Goal: Task Accomplishment & Management: Manage account settings

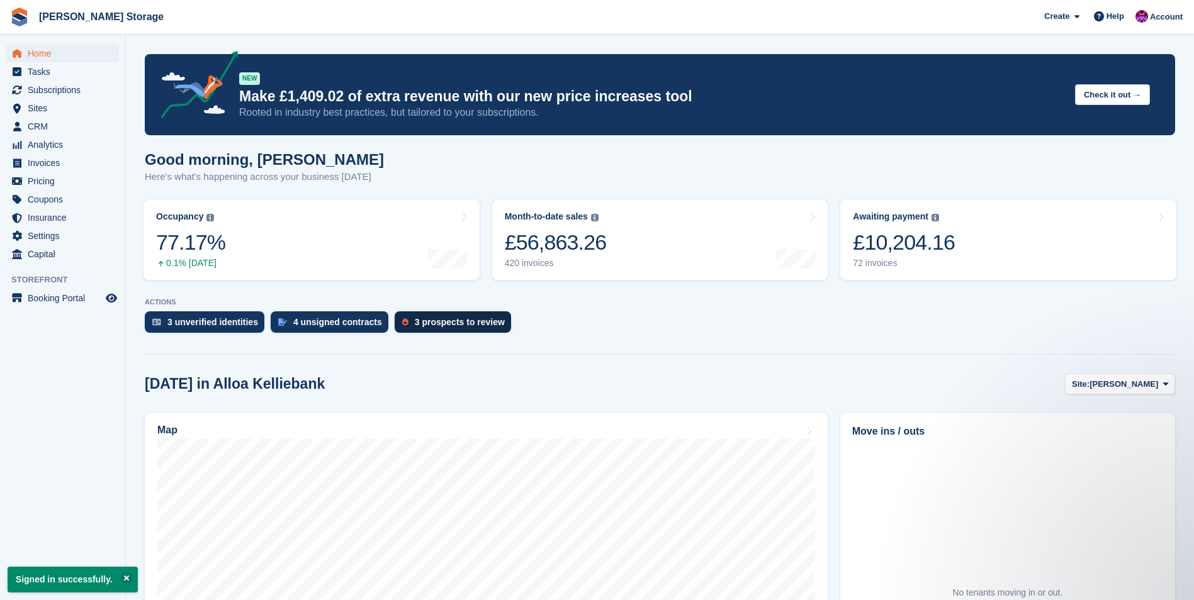
click at [434, 315] on div "3 prospects to review" at bounding box center [453, 322] width 116 height 21
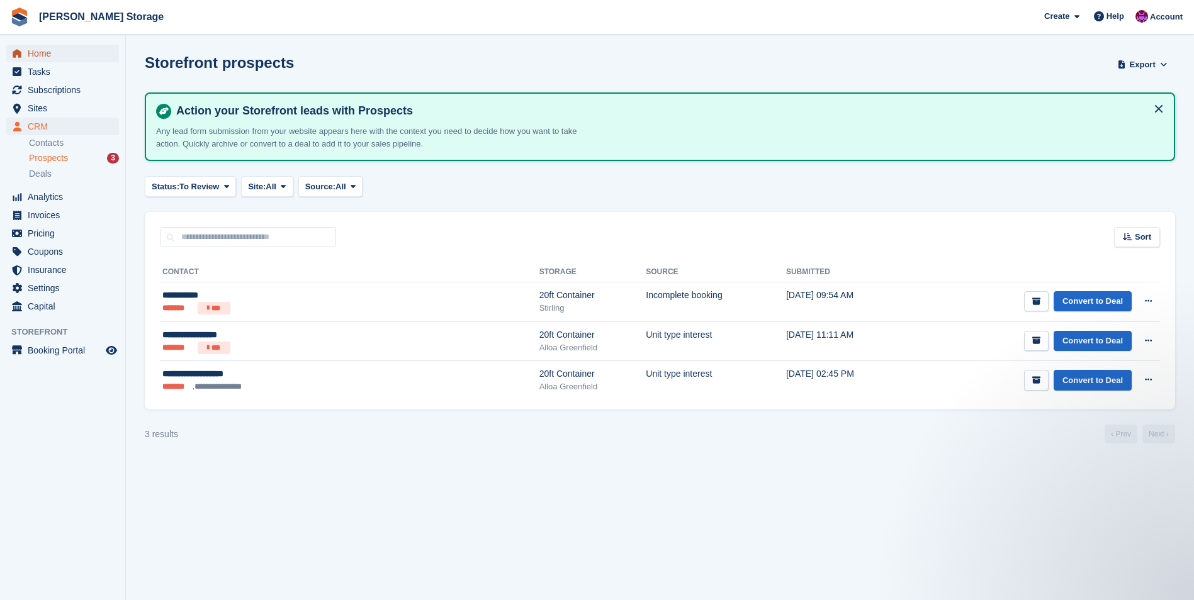
click at [48, 56] on span "Home" at bounding box center [66, 54] width 76 height 18
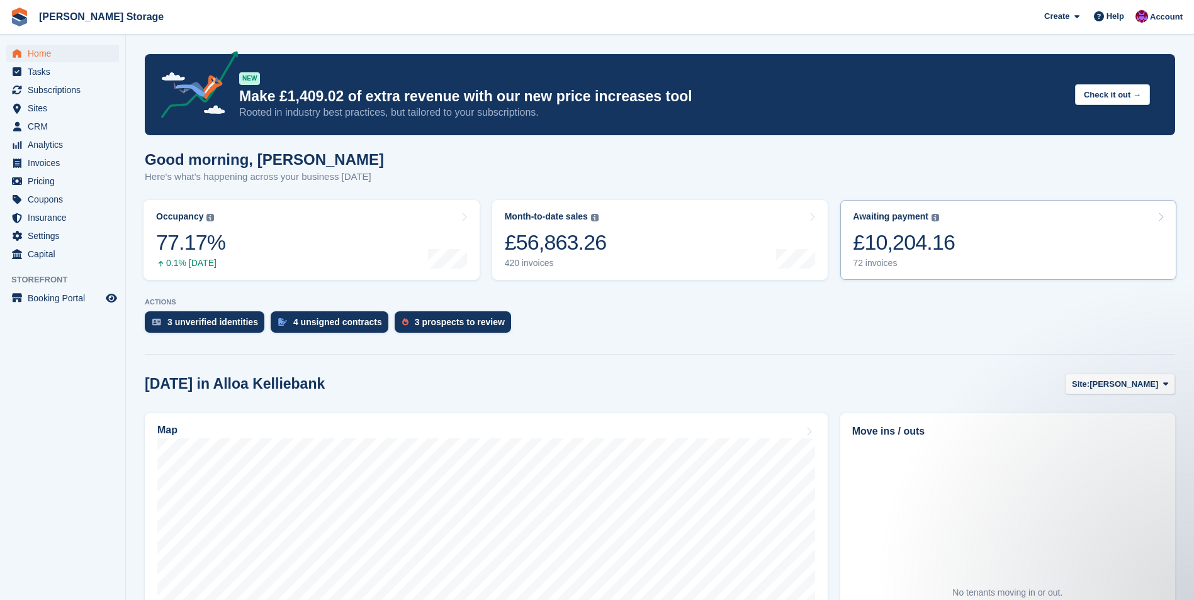
click at [945, 237] on div "£10,204.16" at bounding box center [904, 243] width 102 height 26
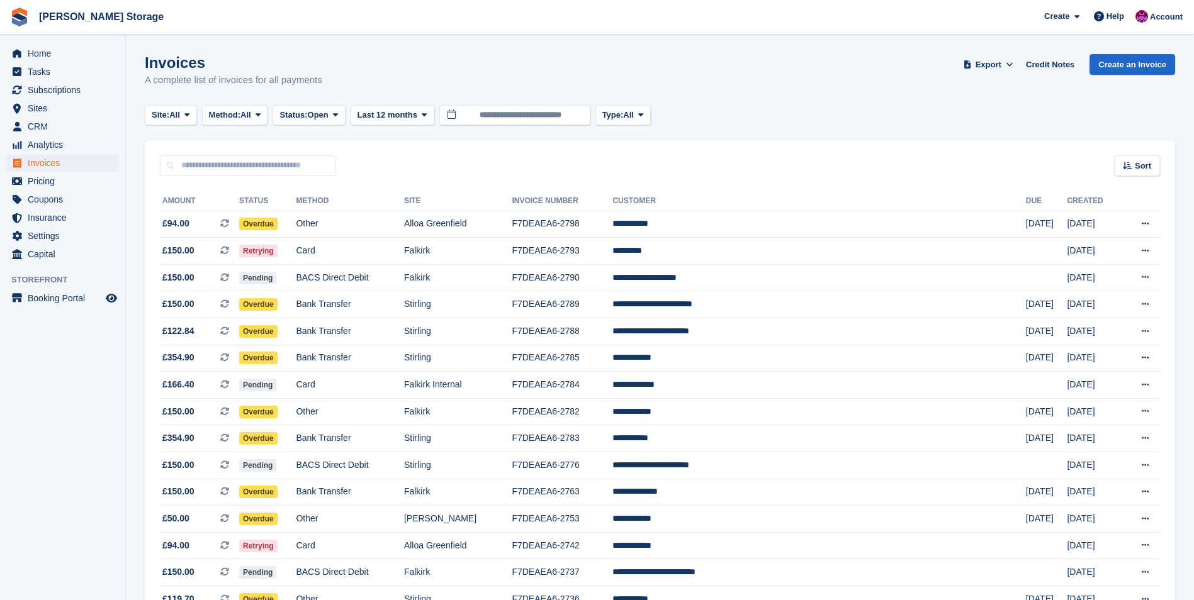
click at [1152, 153] on div "Sort Sort by Date created Created (oldest first) Created (newest first)" at bounding box center [660, 158] width 1030 height 36
click at [1150, 163] on span "Sort" at bounding box center [1143, 166] width 16 height 13
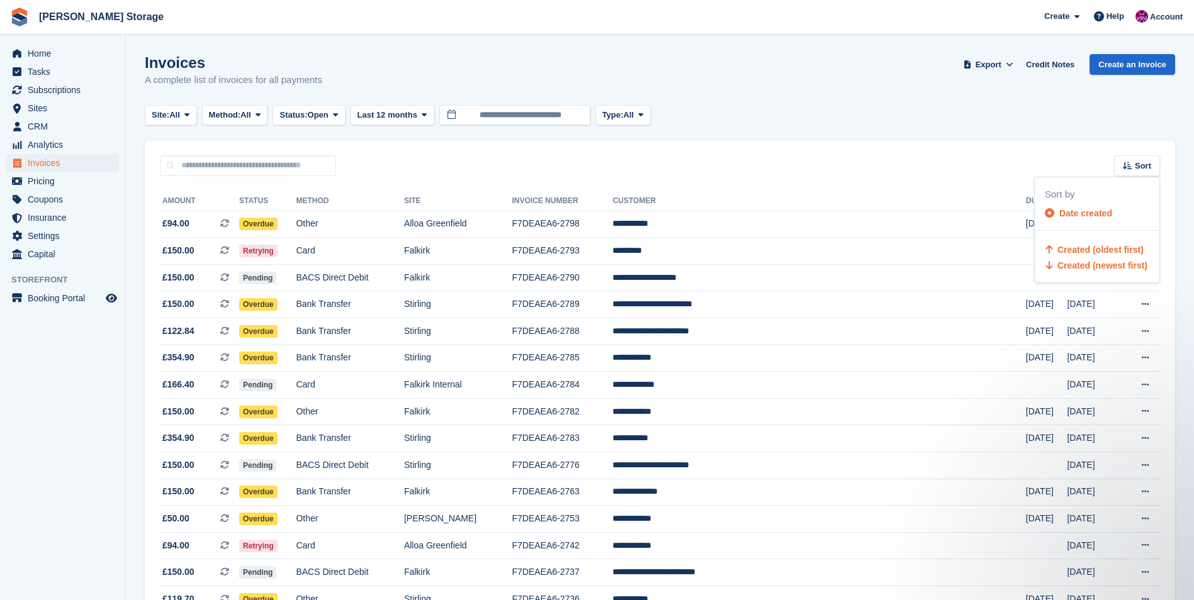
click at [1126, 252] on span "Created (oldest first)" at bounding box center [1100, 250] width 86 height 10
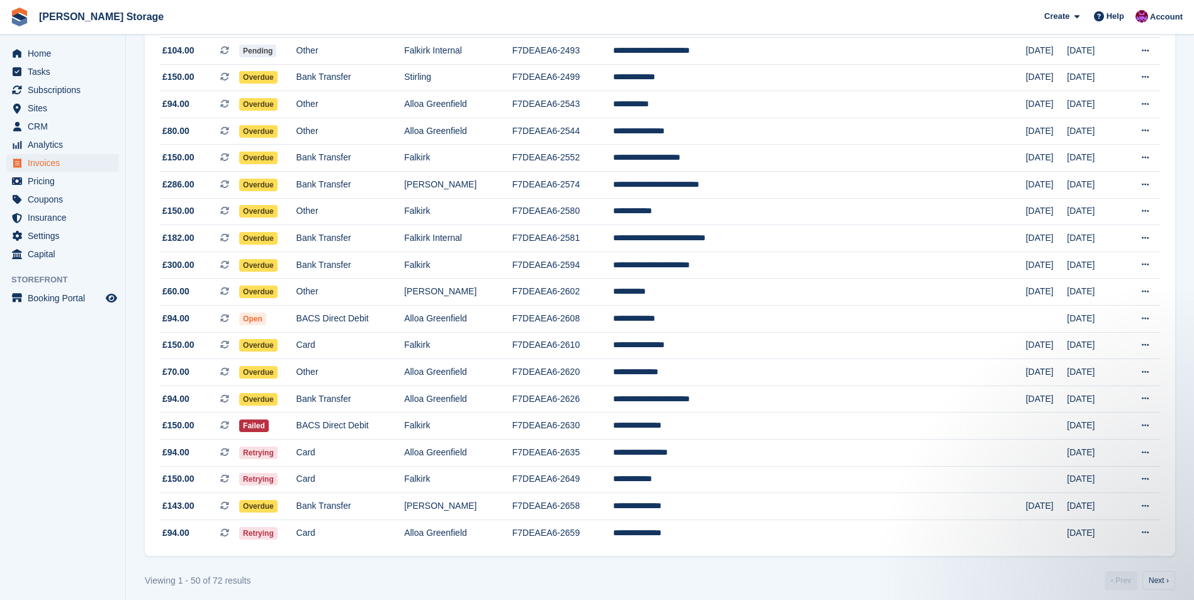
scroll to position [1007, 0]
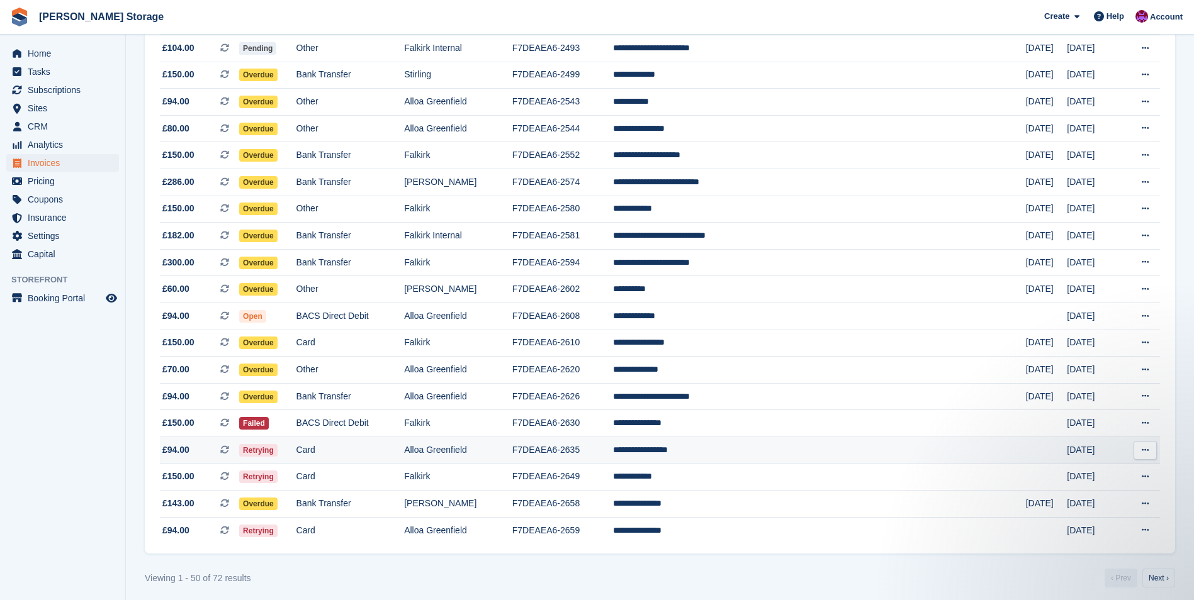
click at [761, 454] on td "**********" at bounding box center [819, 450] width 413 height 27
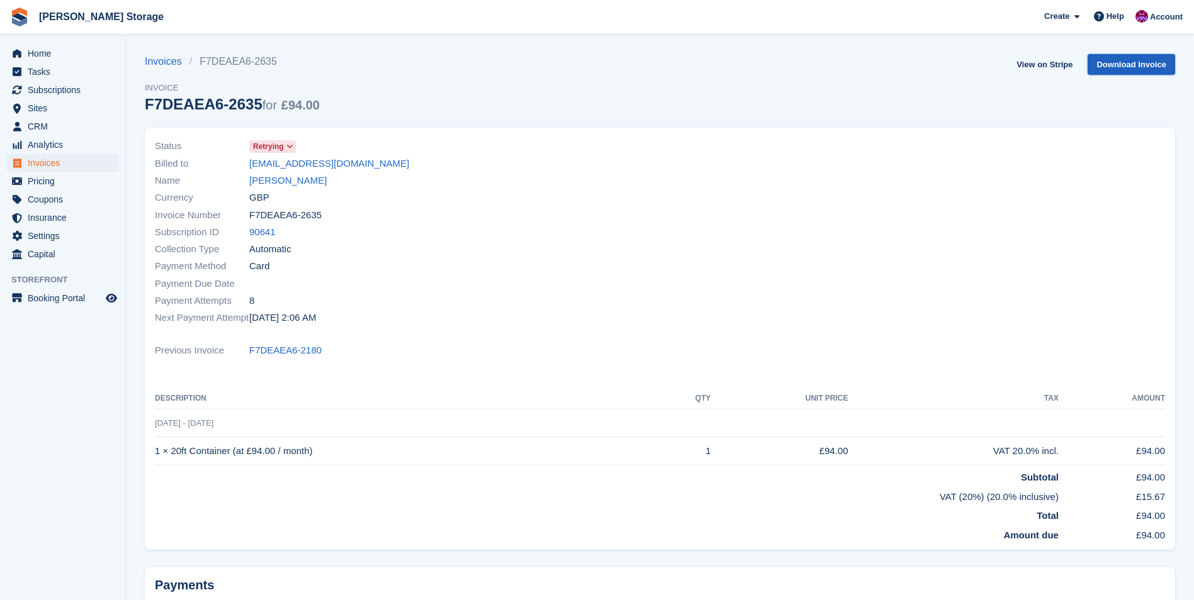
click at [1135, 62] on link "Download Invoice" at bounding box center [1130, 64] width 87 height 21
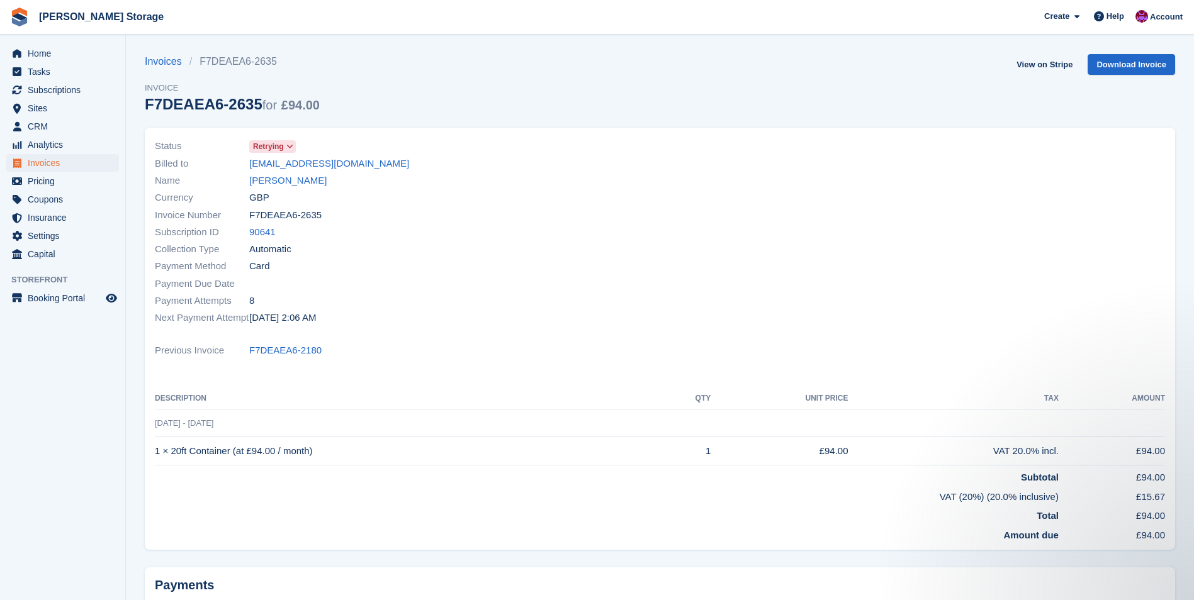
click at [1074, 103] on div "Invoices F7DEAEA6-2635 Invoice F7DEAEA6-2635 for £94.00 View on Stripe Download…" at bounding box center [660, 91] width 1030 height 74
click at [269, 146] on span "Retrying" at bounding box center [268, 146] width 31 height 11
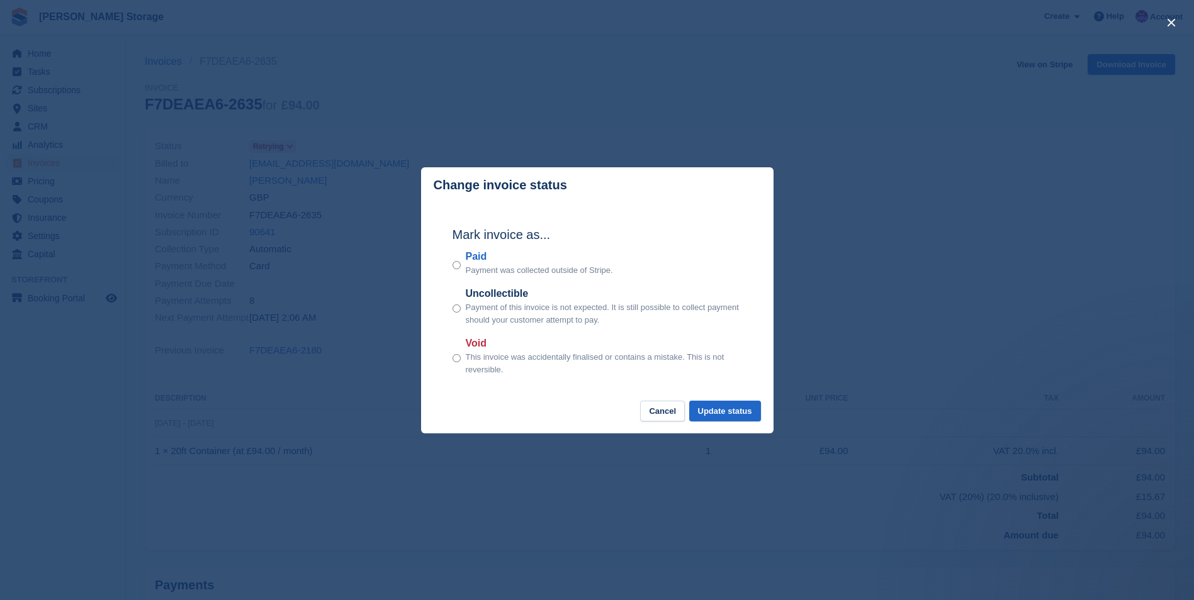
click at [276, 146] on div "close" at bounding box center [597, 300] width 1194 height 600
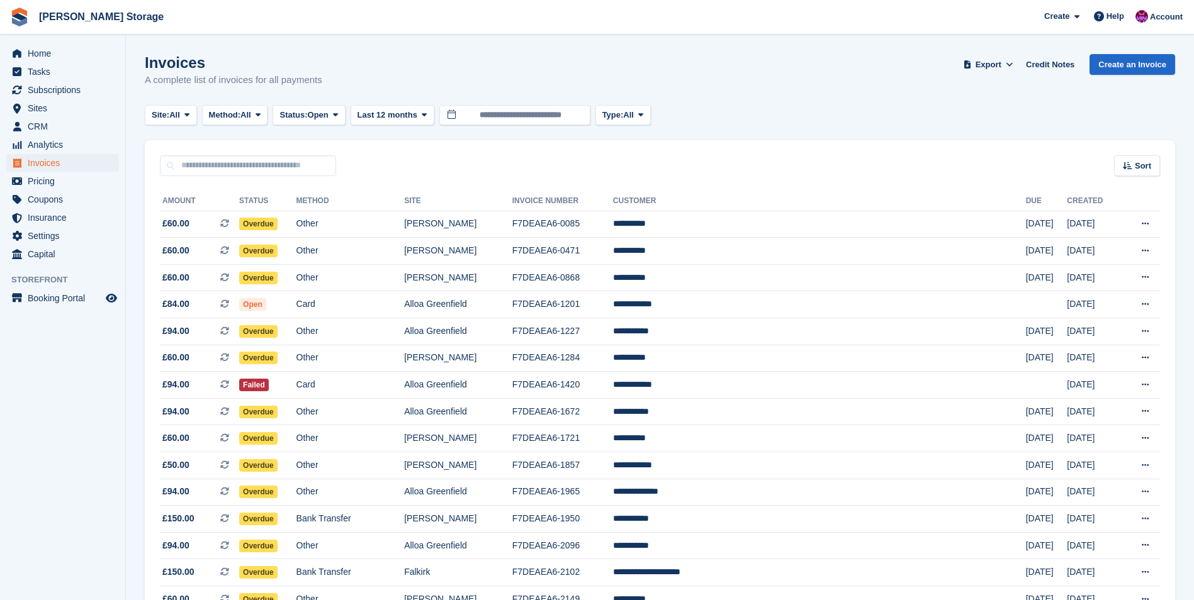
scroll to position [1007, 0]
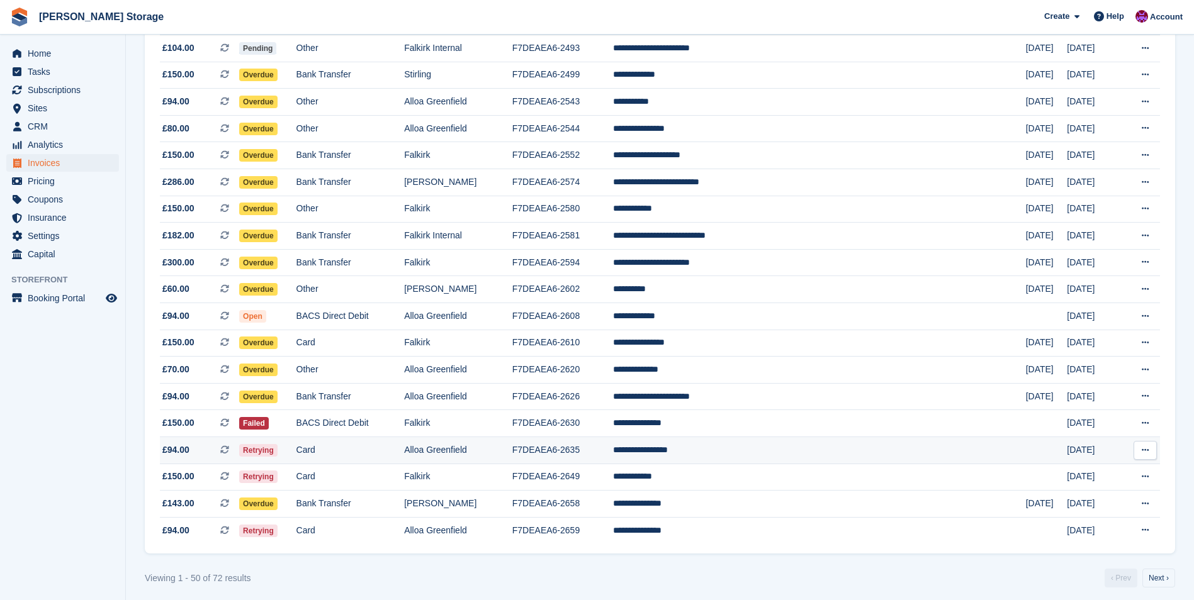
click at [726, 445] on td "**********" at bounding box center [819, 450] width 413 height 27
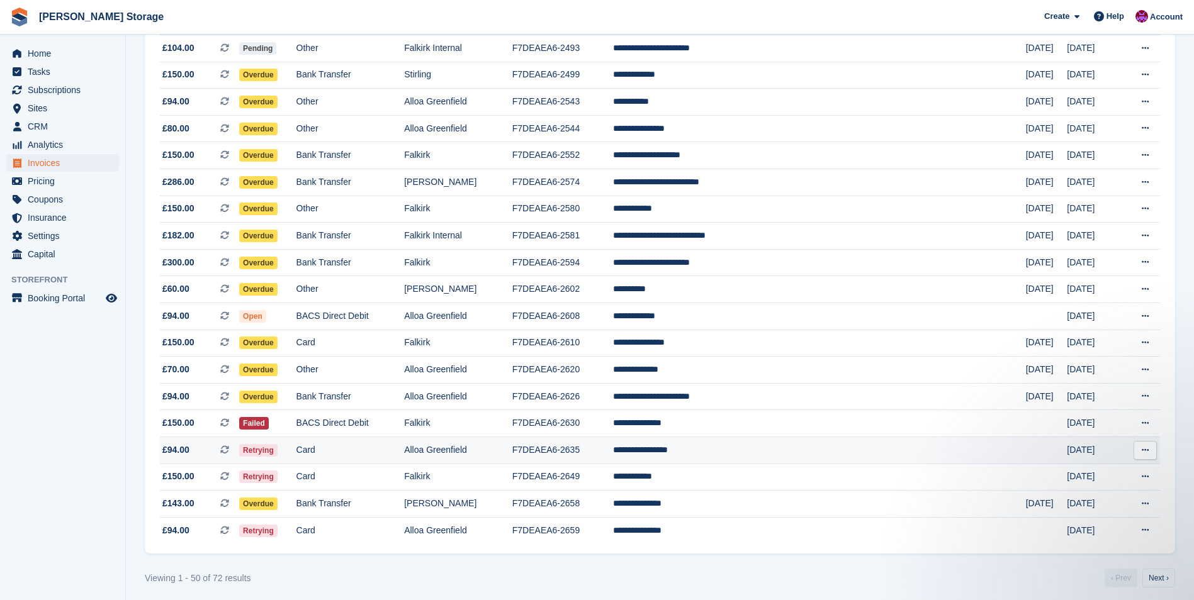
scroll to position [0, 0]
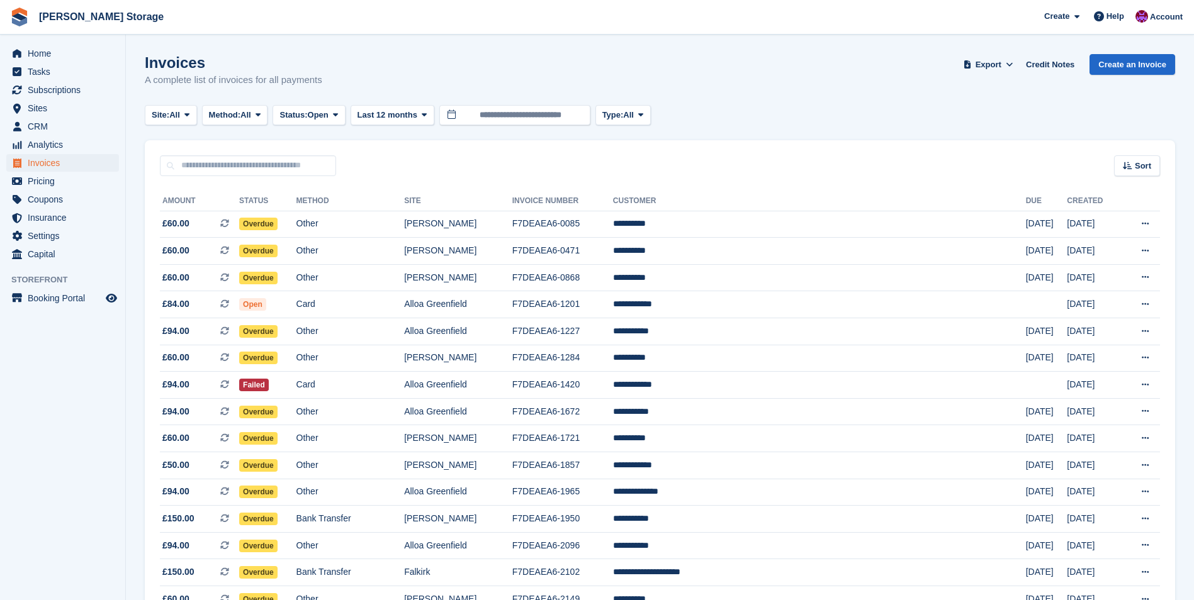
scroll to position [1007, 0]
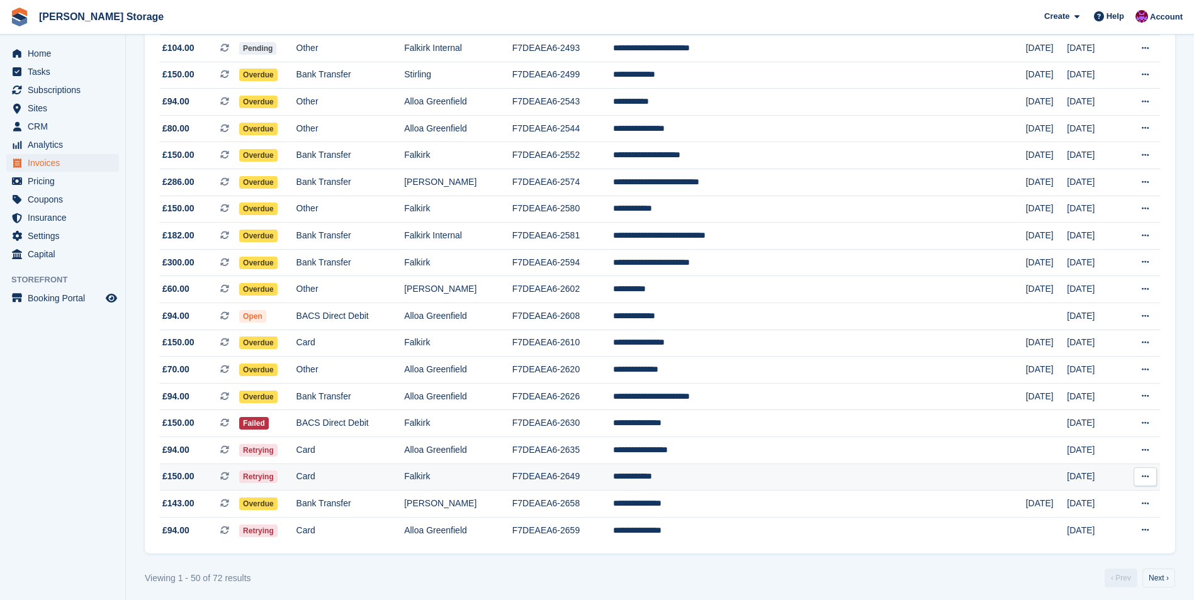
click at [613, 480] on td "F7DEAEA6-2649" at bounding box center [562, 477] width 101 height 27
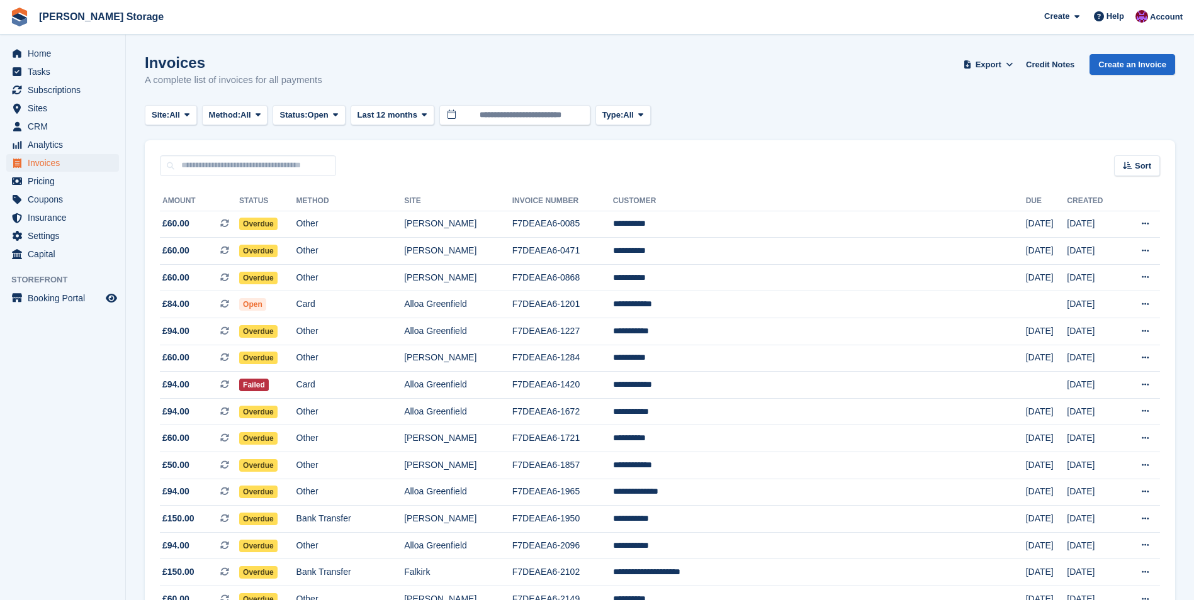
scroll to position [1007, 0]
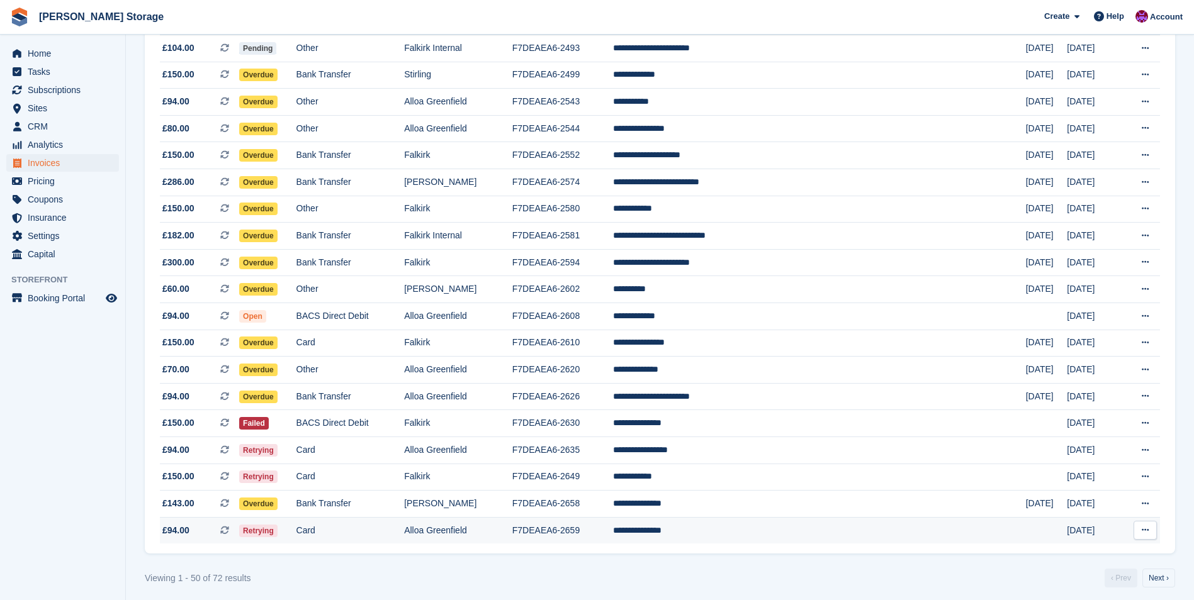
click at [597, 537] on td "F7DEAEA6-2659" at bounding box center [562, 530] width 101 height 26
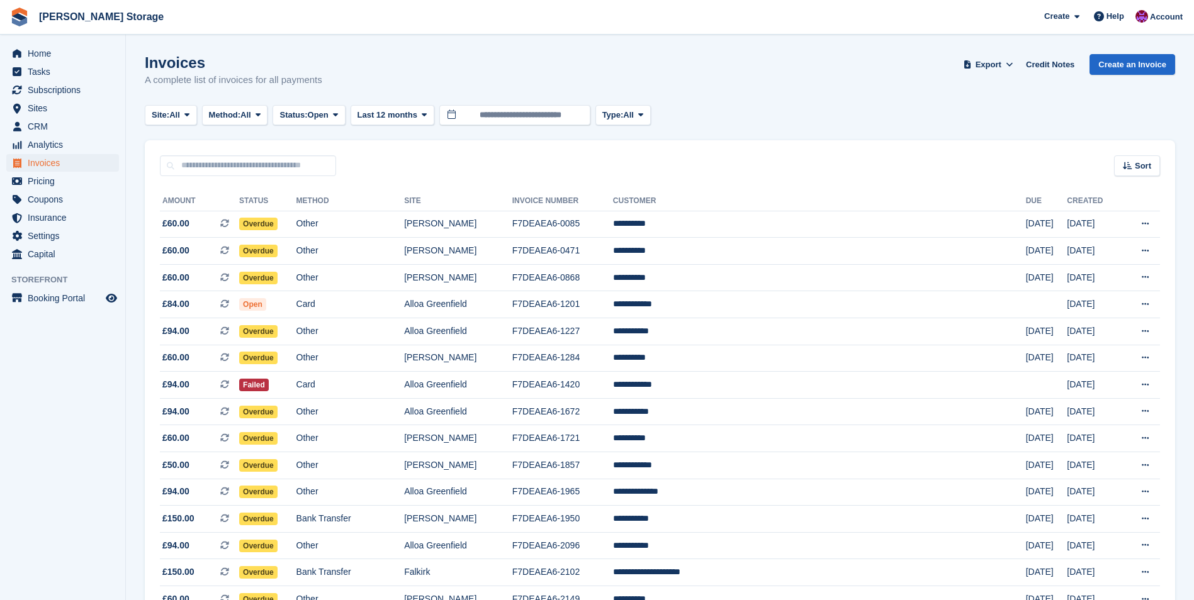
scroll to position [1007, 0]
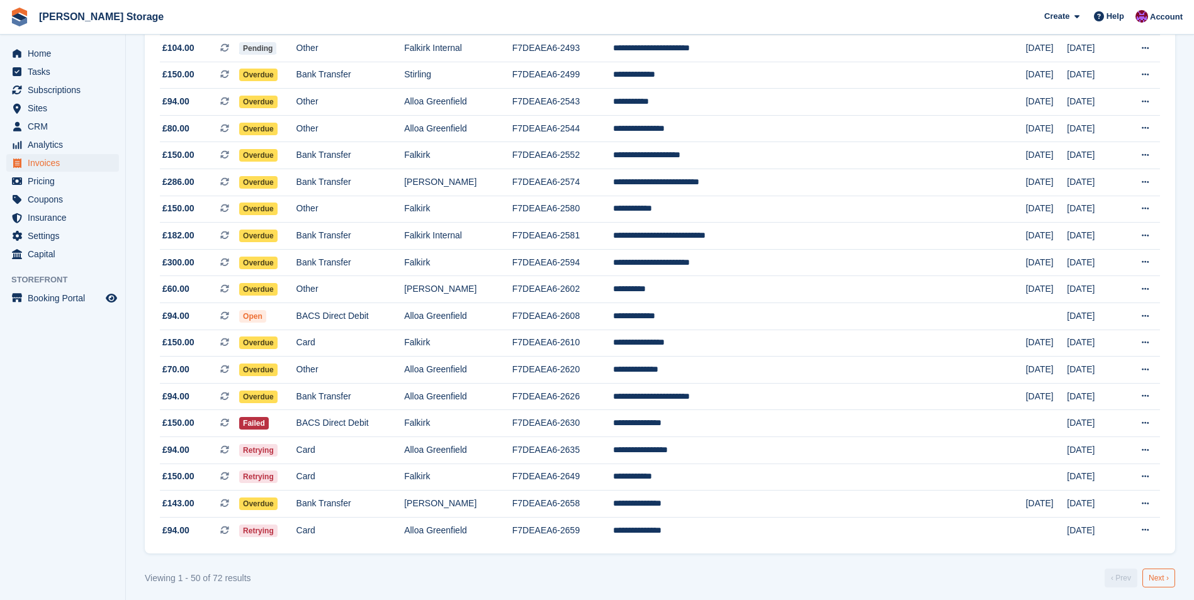
click at [1152, 577] on link "Next ›" at bounding box center [1158, 578] width 33 height 19
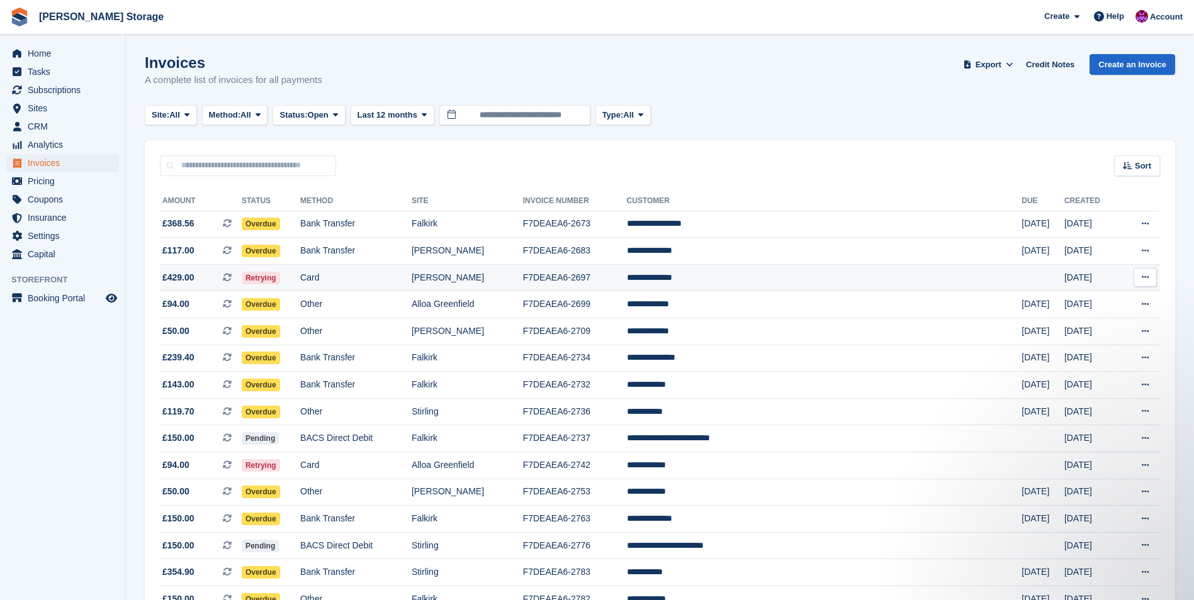
click at [736, 281] on td "**********" at bounding box center [824, 277] width 395 height 27
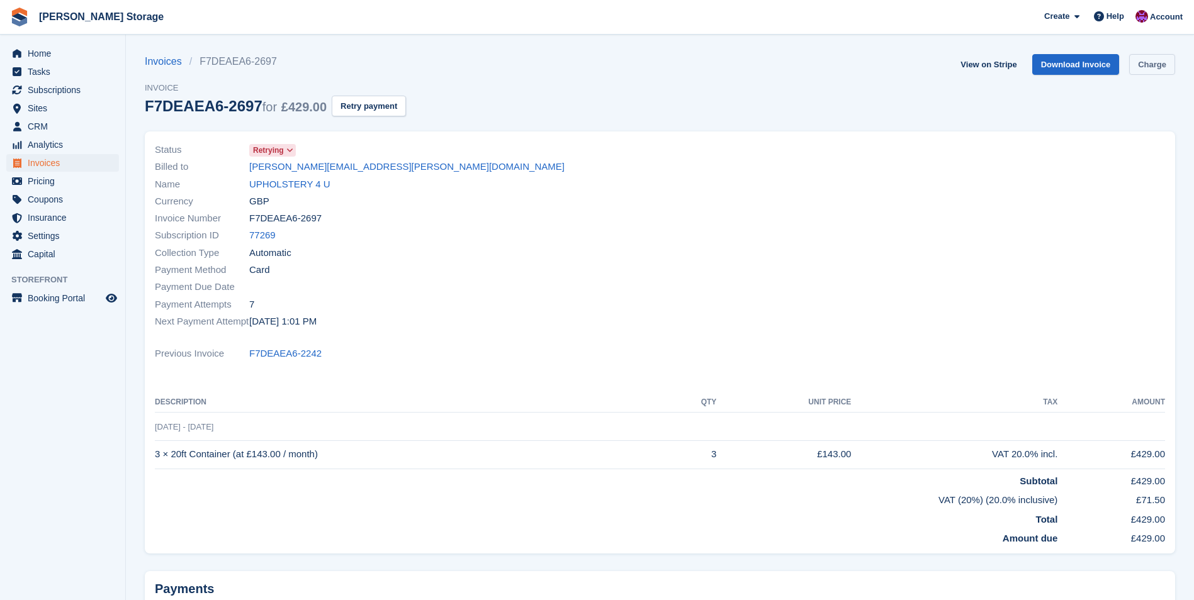
click at [1159, 69] on link "Charge" at bounding box center [1152, 64] width 46 height 21
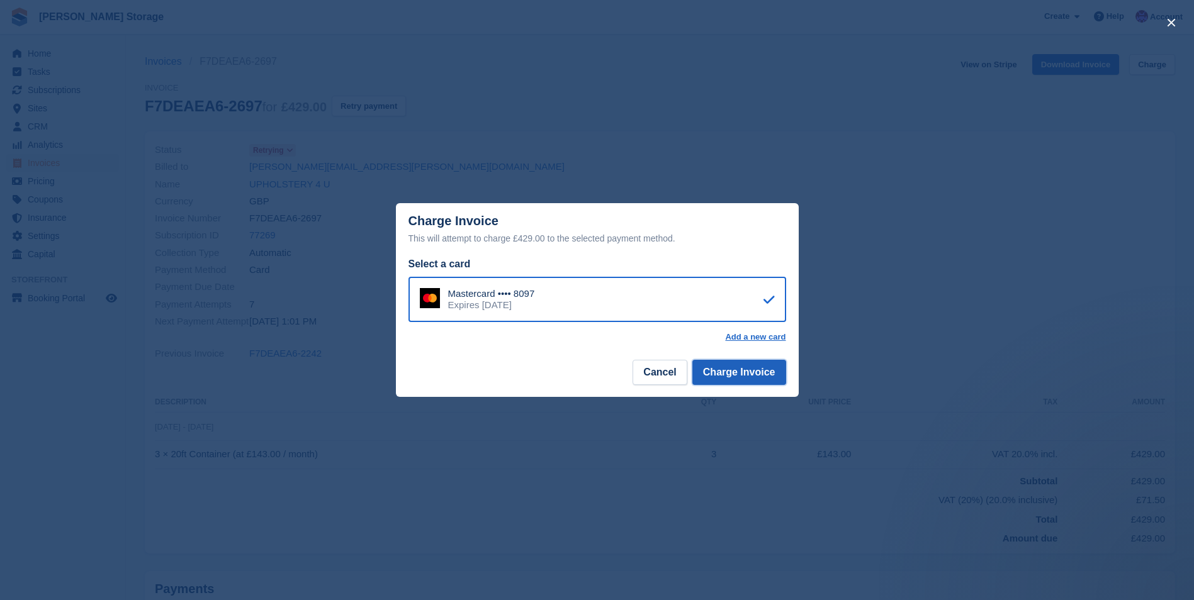
click at [741, 371] on button "Charge Invoice" at bounding box center [739, 372] width 94 height 25
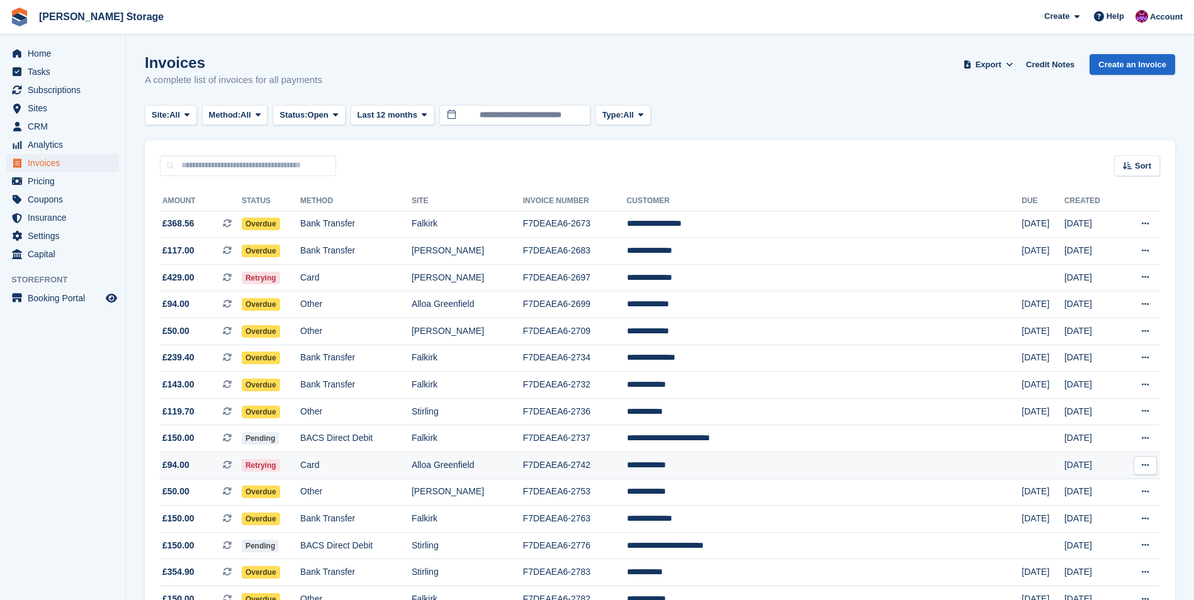
click at [741, 463] on td "**********" at bounding box center [824, 465] width 395 height 27
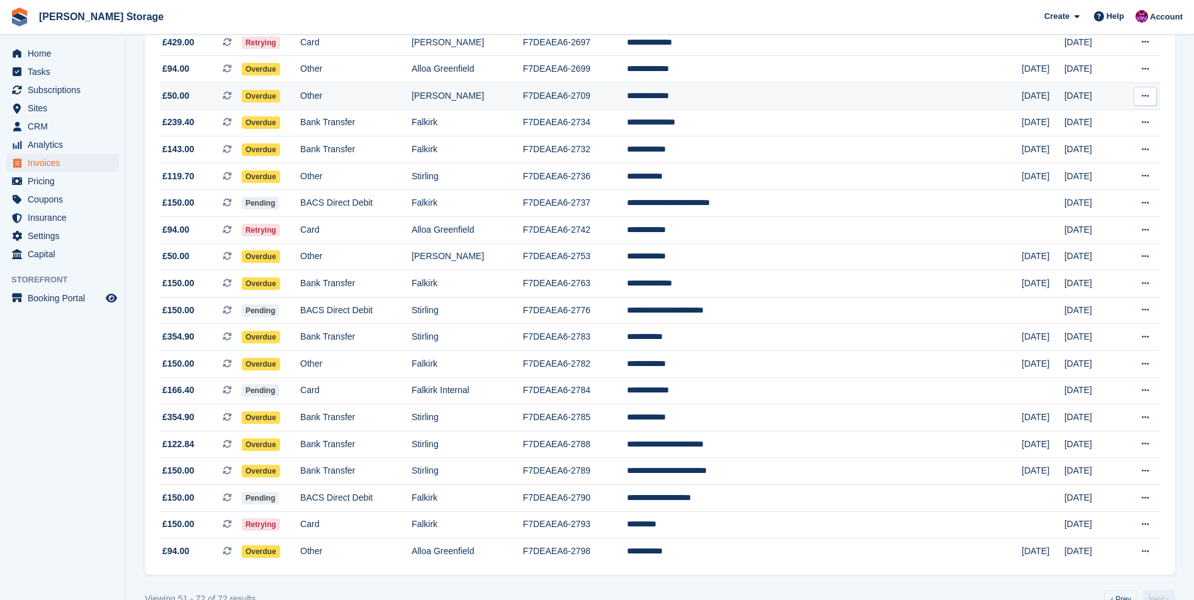
scroll to position [252, 0]
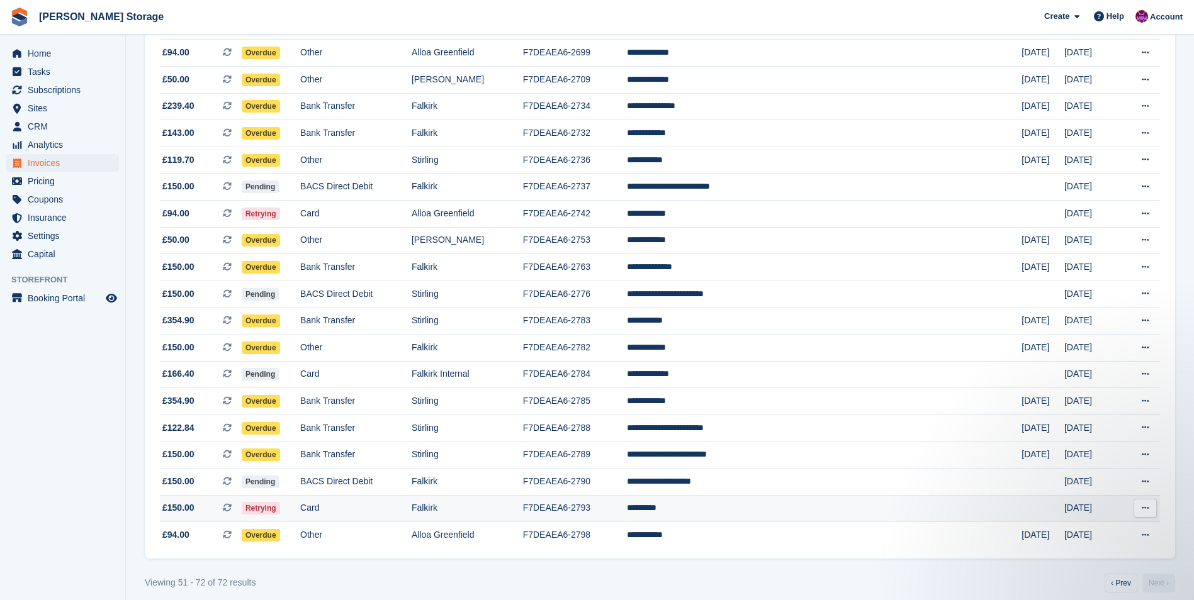
click at [743, 511] on td "*********" at bounding box center [824, 508] width 395 height 27
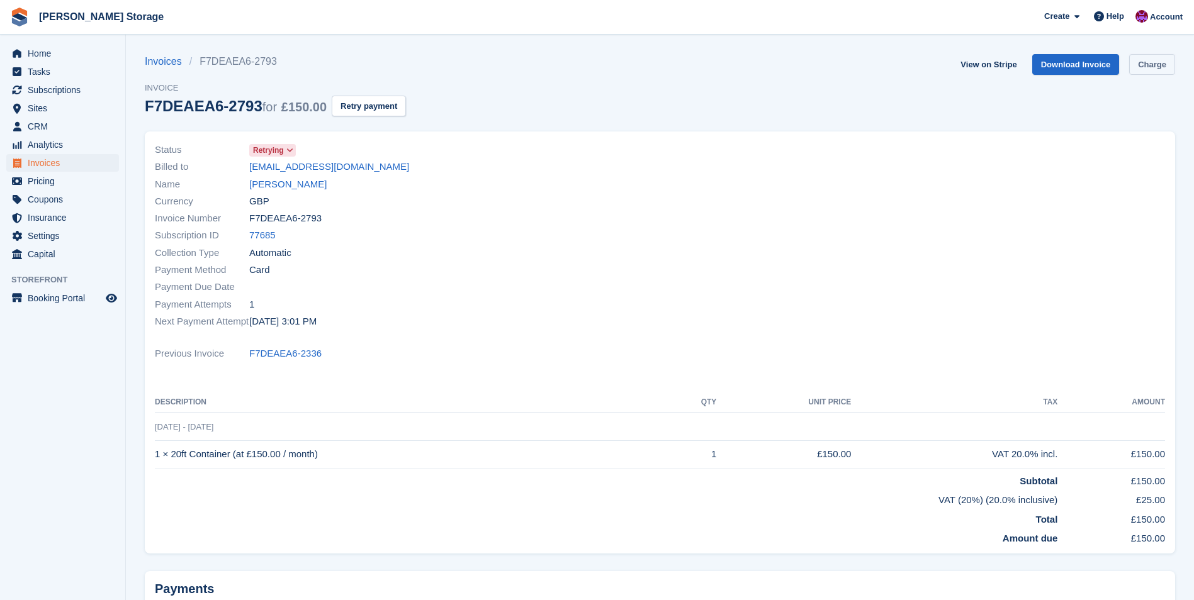
click at [1164, 69] on link "Charge" at bounding box center [1152, 64] width 46 height 21
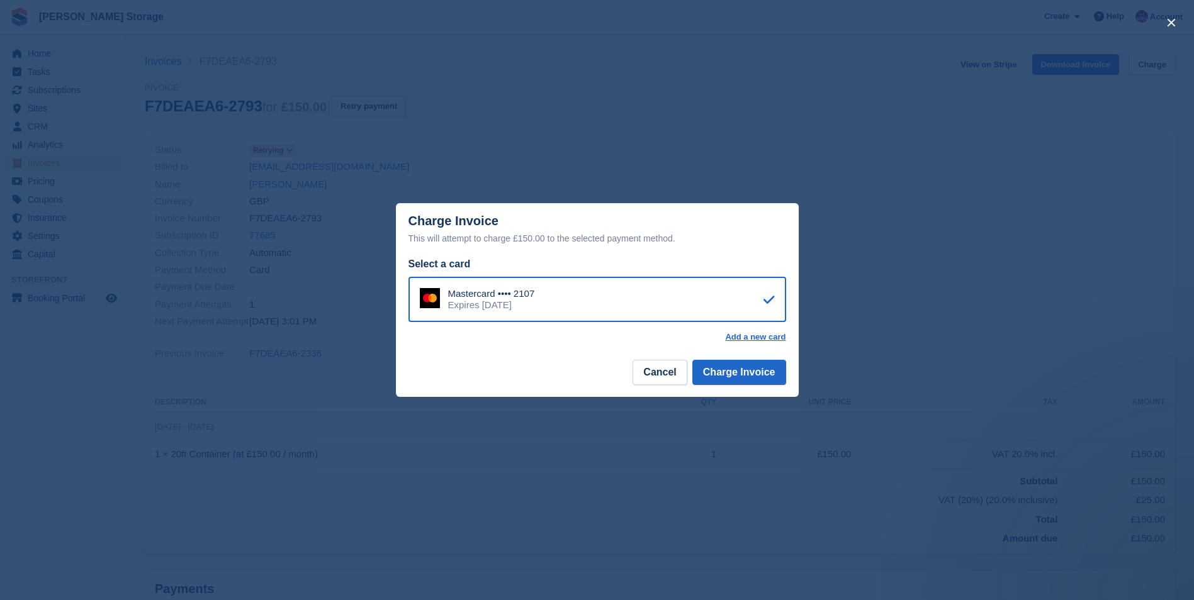
click at [743, 387] on footer "Cancel Charge Invoice" at bounding box center [597, 377] width 403 height 40
click at [744, 373] on button "Charge Invoice" at bounding box center [739, 372] width 94 height 25
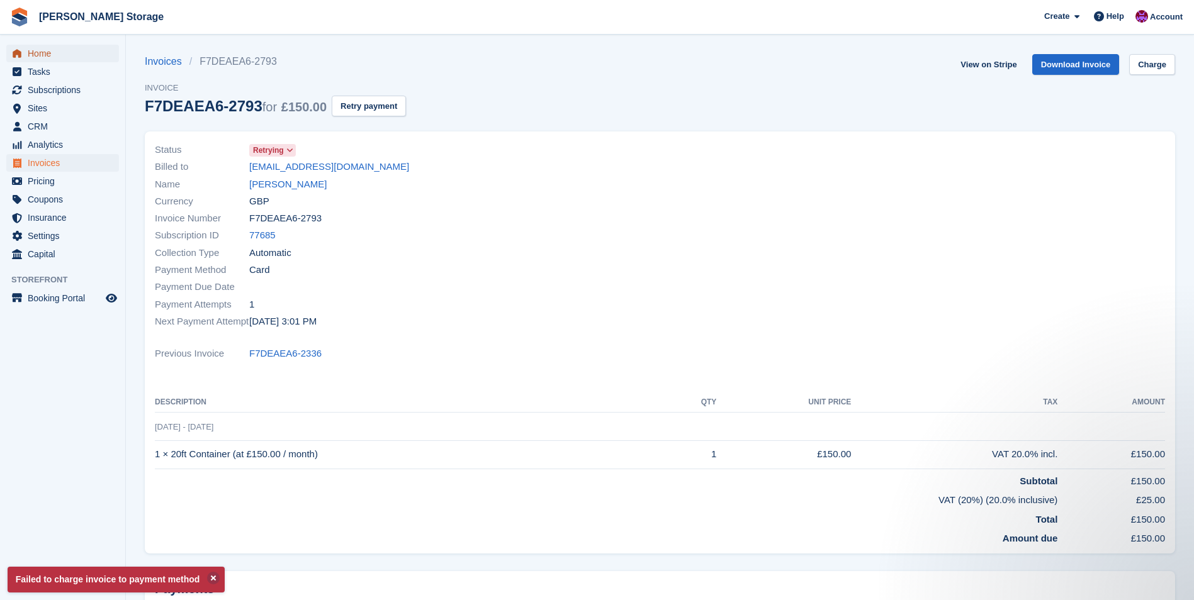
click at [42, 45] on span "Home" at bounding box center [66, 54] width 76 height 18
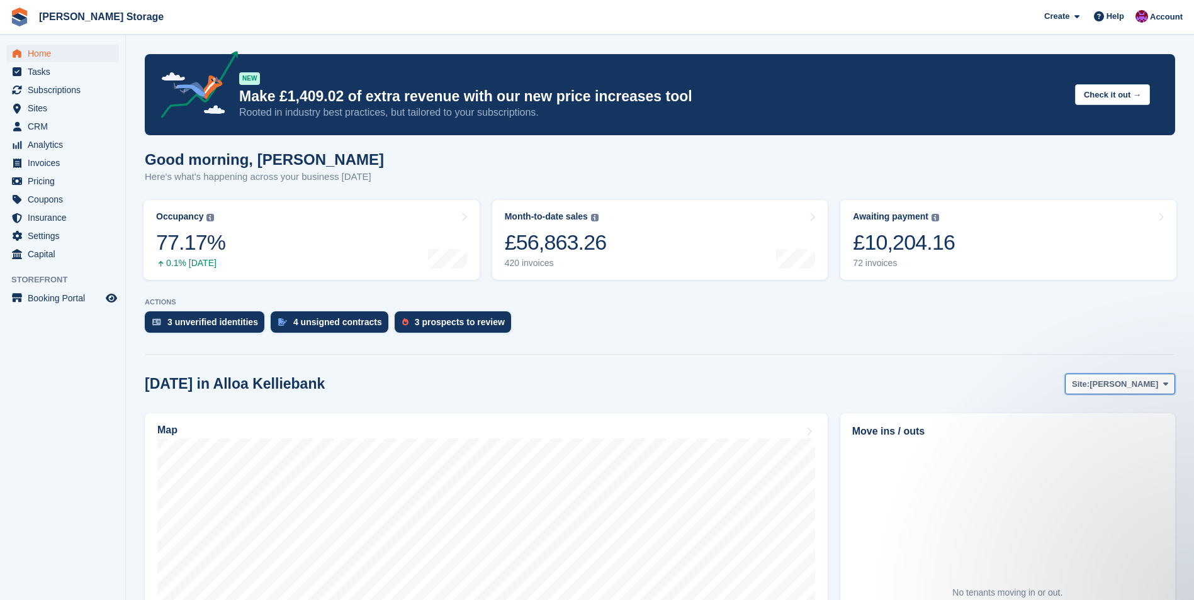
click at [1159, 389] on button "Site: [PERSON_NAME]" at bounding box center [1120, 384] width 110 height 21
click at [865, 323] on div "3 unverified identities 4 unsigned contracts 3 prospects to review" at bounding box center [660, 326] width 1030 height 28
click at [913, 256] on div "£10,204.16" at bounding box center [904, 243] width 102 height 26
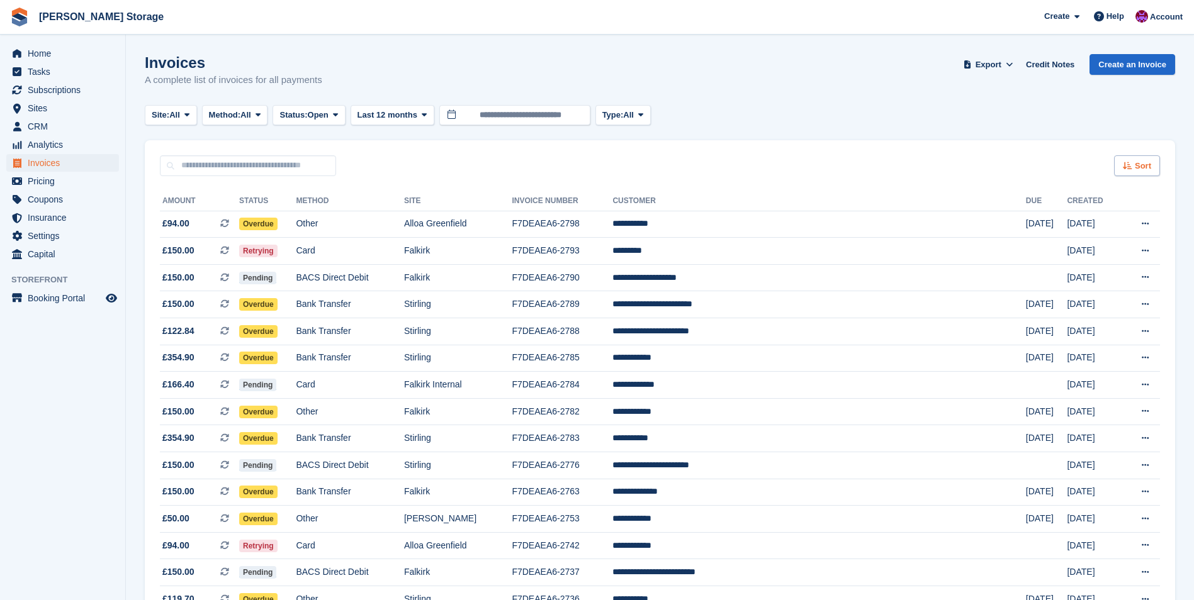
click at [1154, 159] on div "Sort" at bounding box center [1137, 165] width 46 height 21
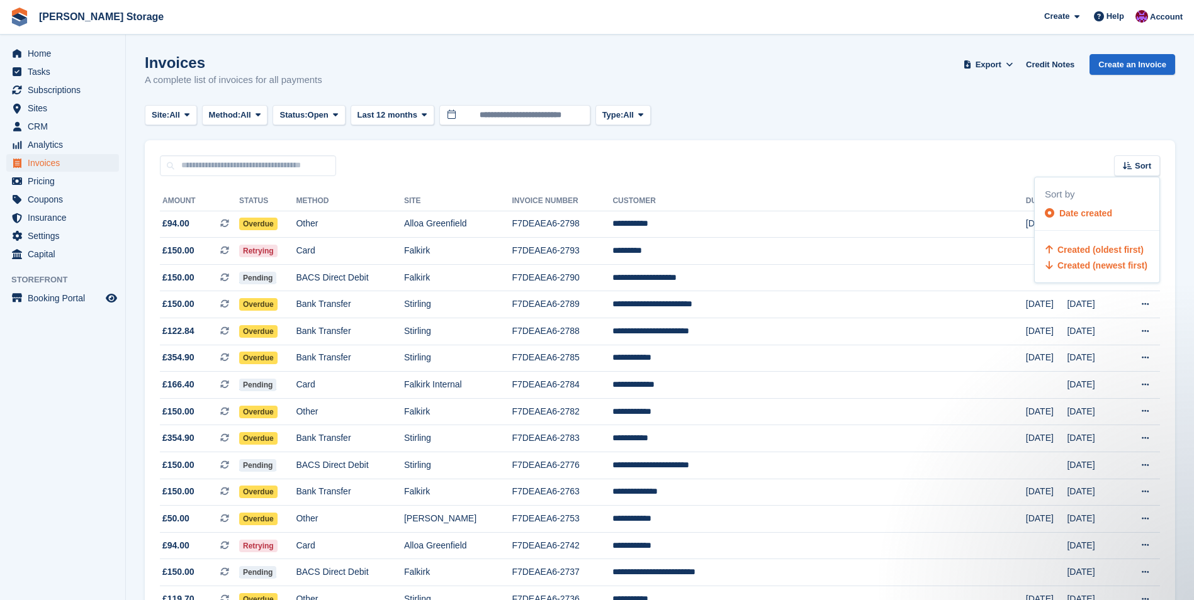
click at [1084, 252] on span "Created (oldest first)" at bounding box center [1100, 250] width 86 height 10
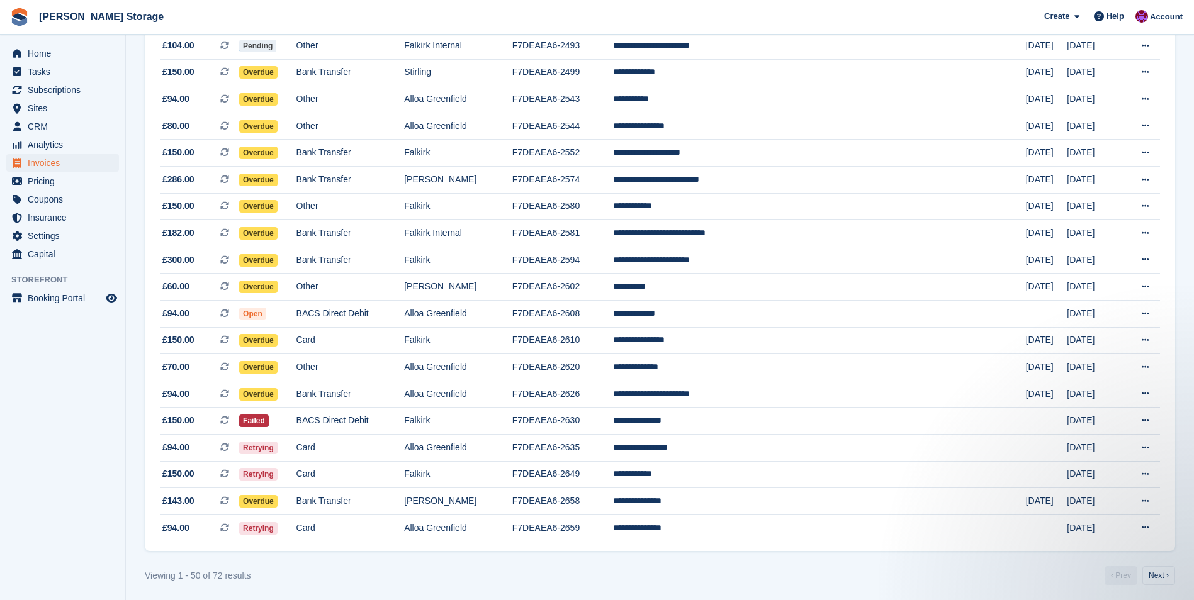
scroll to position [1013, 0]
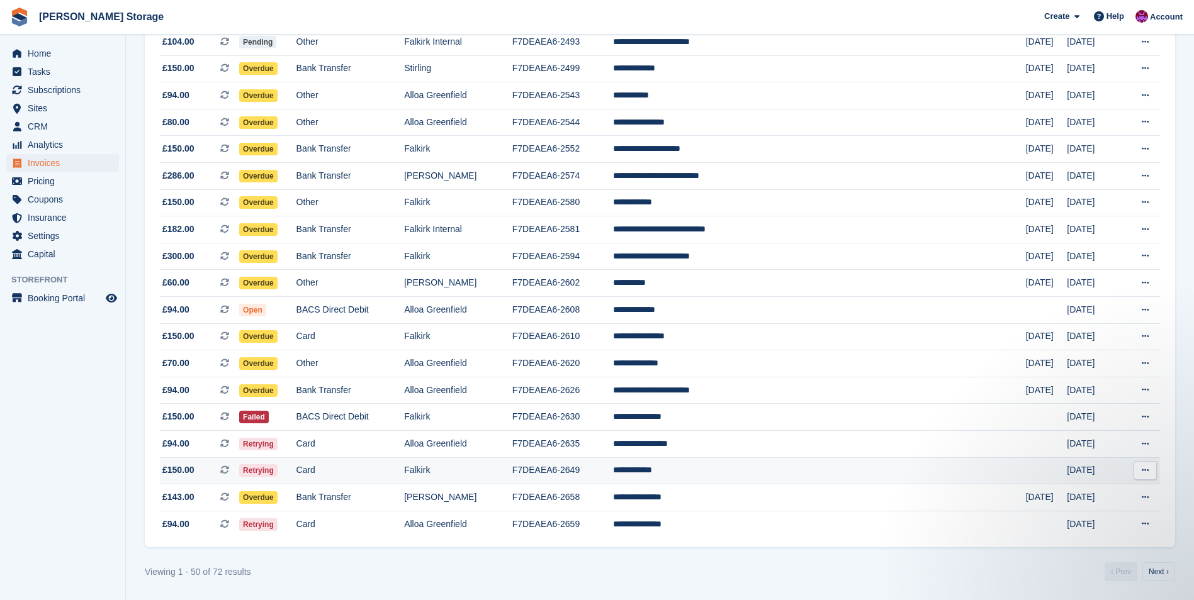
click at [719, 474] on td "**********" at bounding box center [819, 471] width 413 height 27
click at [49, 54] on span "Home" at bounding box center [66, 54] width 76 height 18
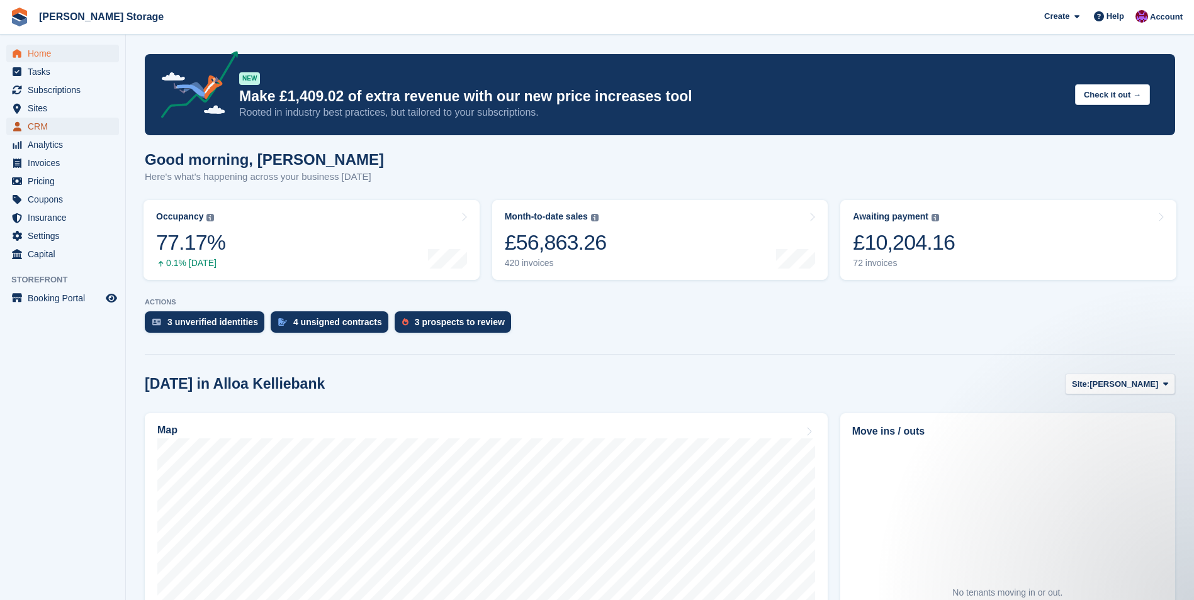
click at [69, 126] on span "CRM" at bounding box center [66, 127] width 76 height 18
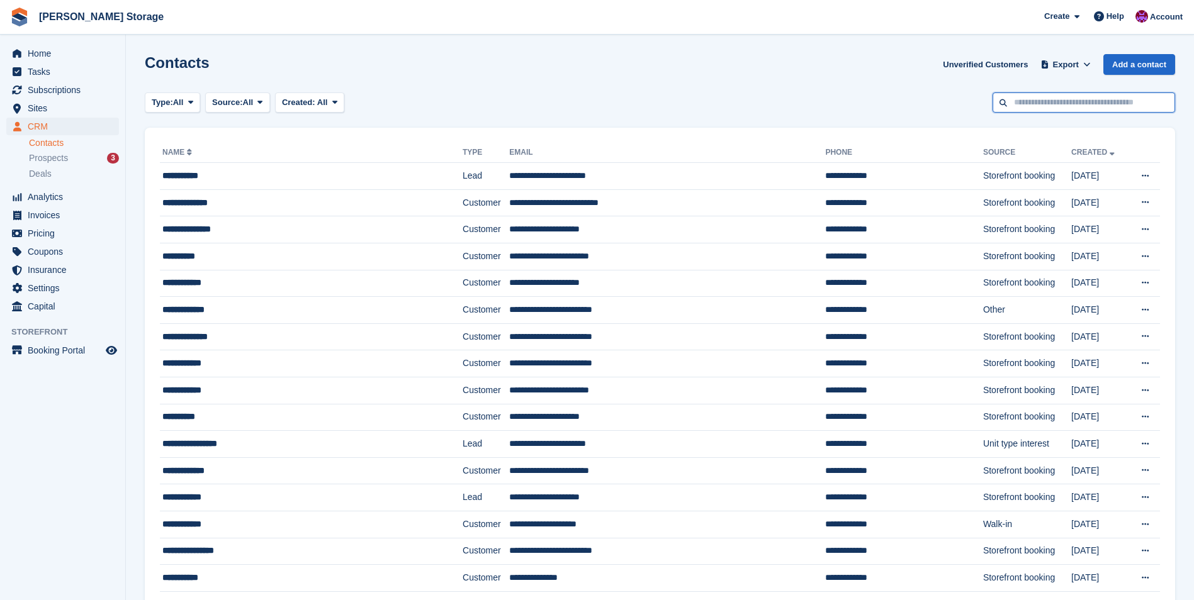
click at [1064, 108] on input "text" at bounding box center [1083, 103] width 183 height 21
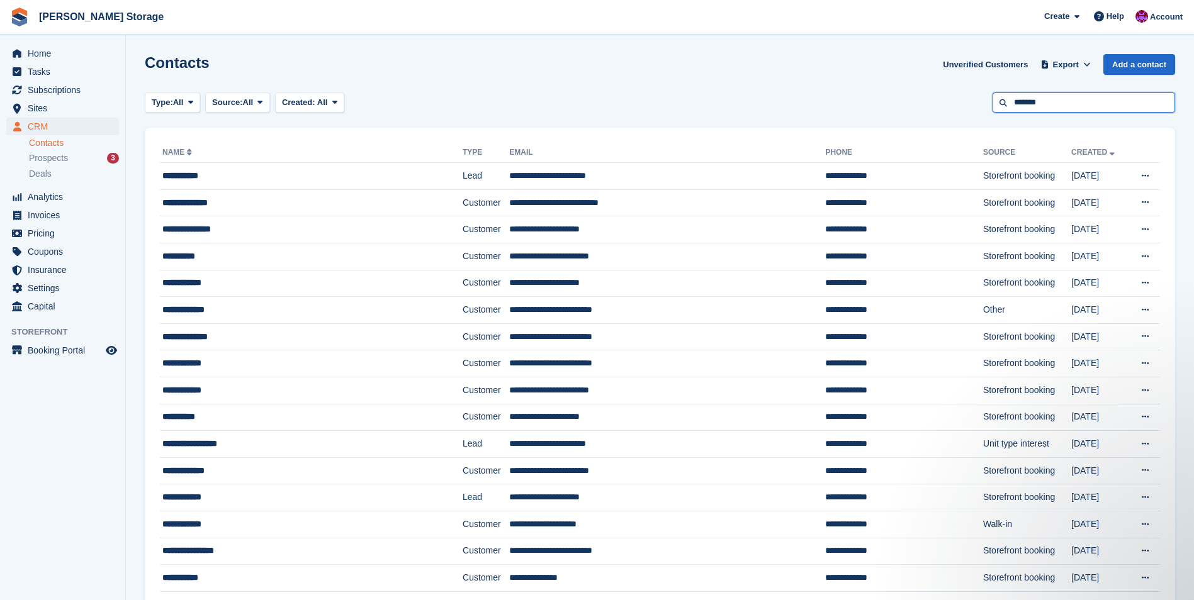
type input "*******"
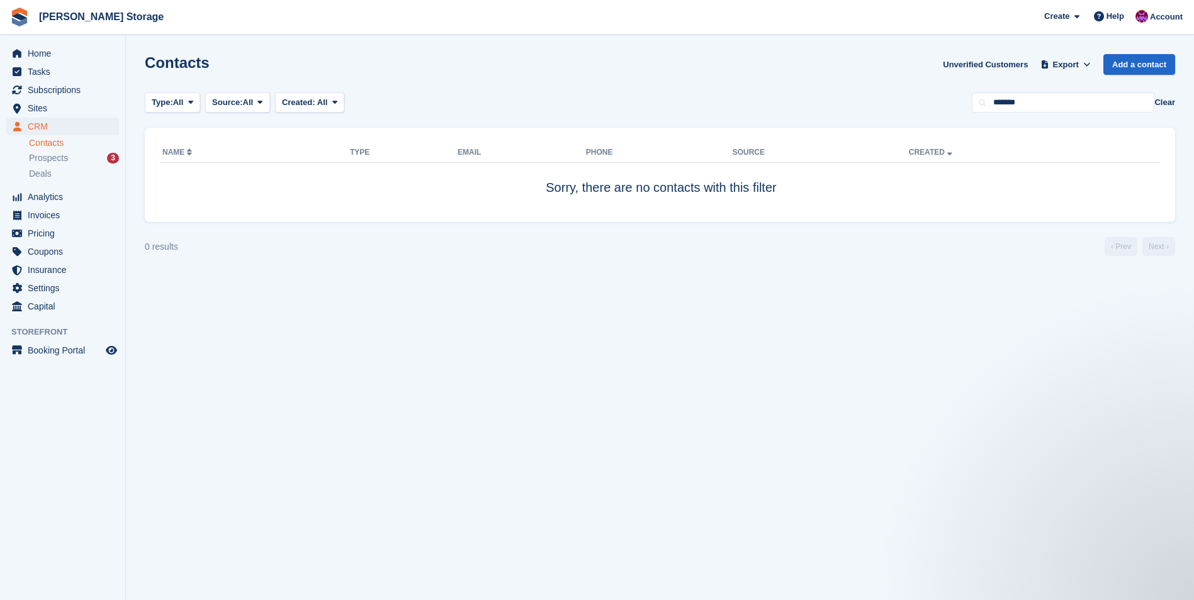
click at [1166, 101] on button "Clear" at bounding box center [1164, 102] width 21 height 13
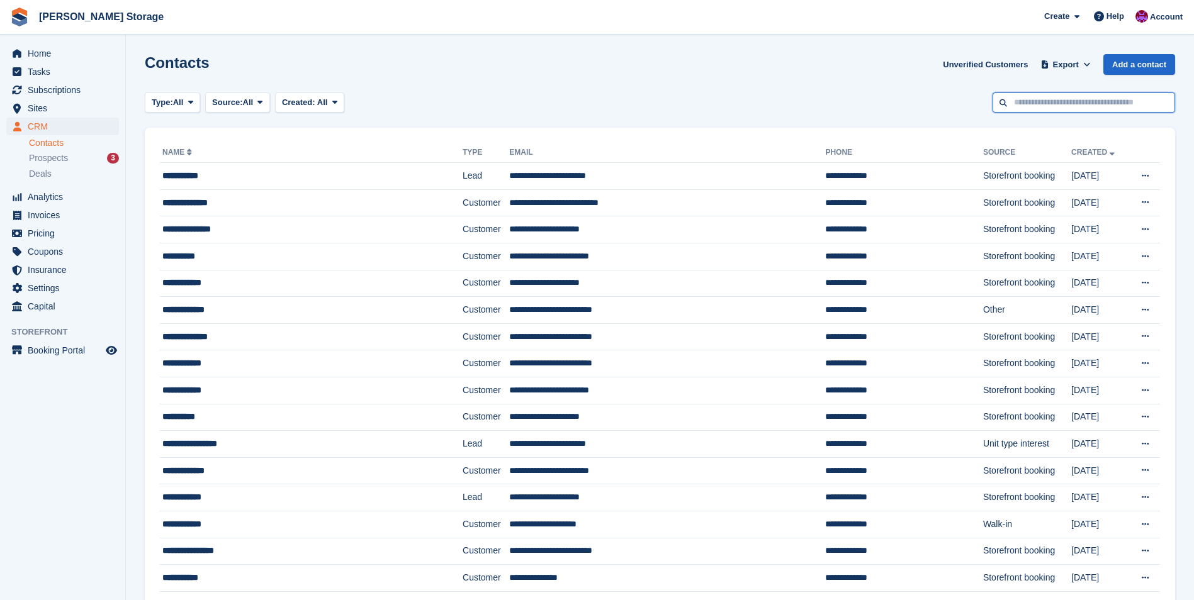
click at [1043, 108] on input "text" at bounding box center [1083, 103] width 183 height 21
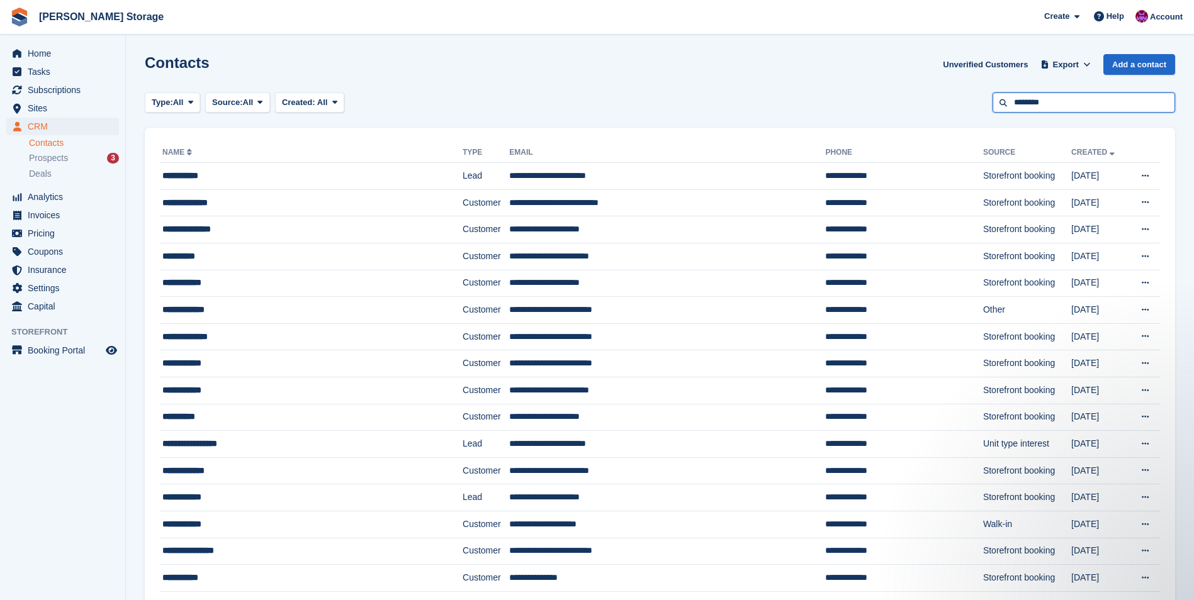
type input "********"
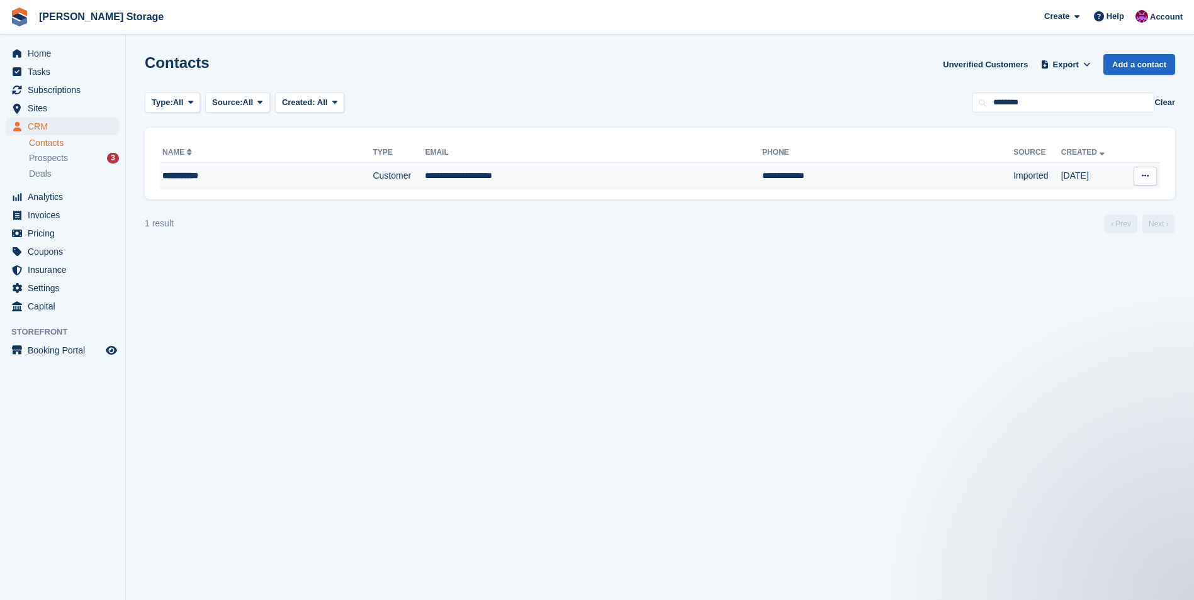
click at [634, 170] on td "**********" at bounding box center [593, 176] width 337 height 26
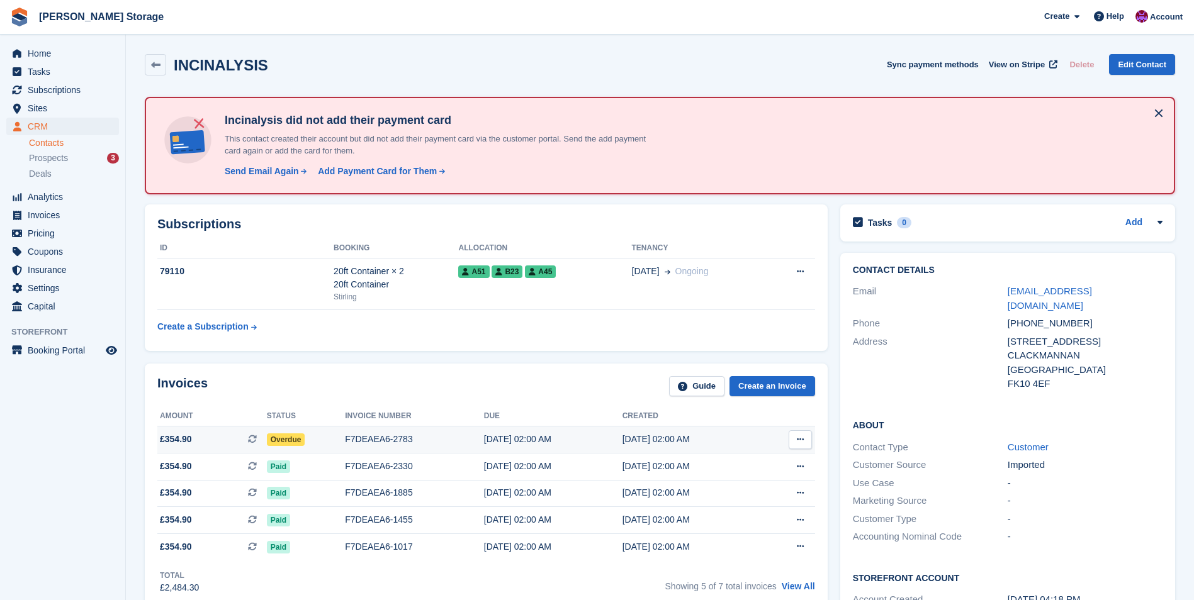
click at [279, 444] on span "Overdue" at bounding box center [286, 440] width 38 height 13
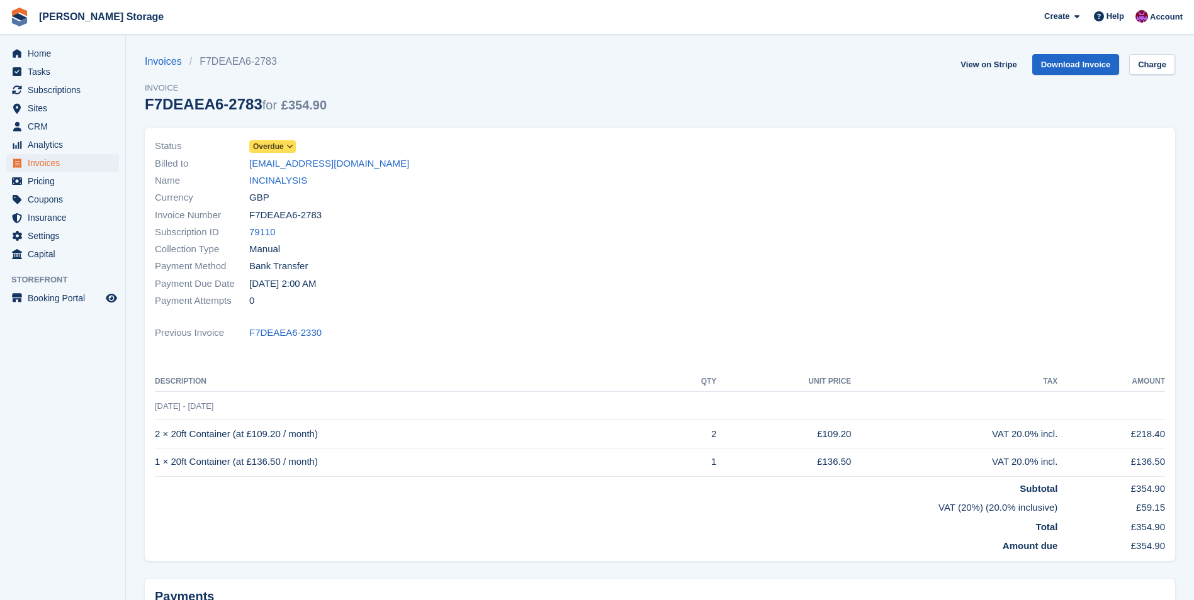
click at [283, 149] on span "Overdue" at bounding box center [268, 146] width 31 height 11
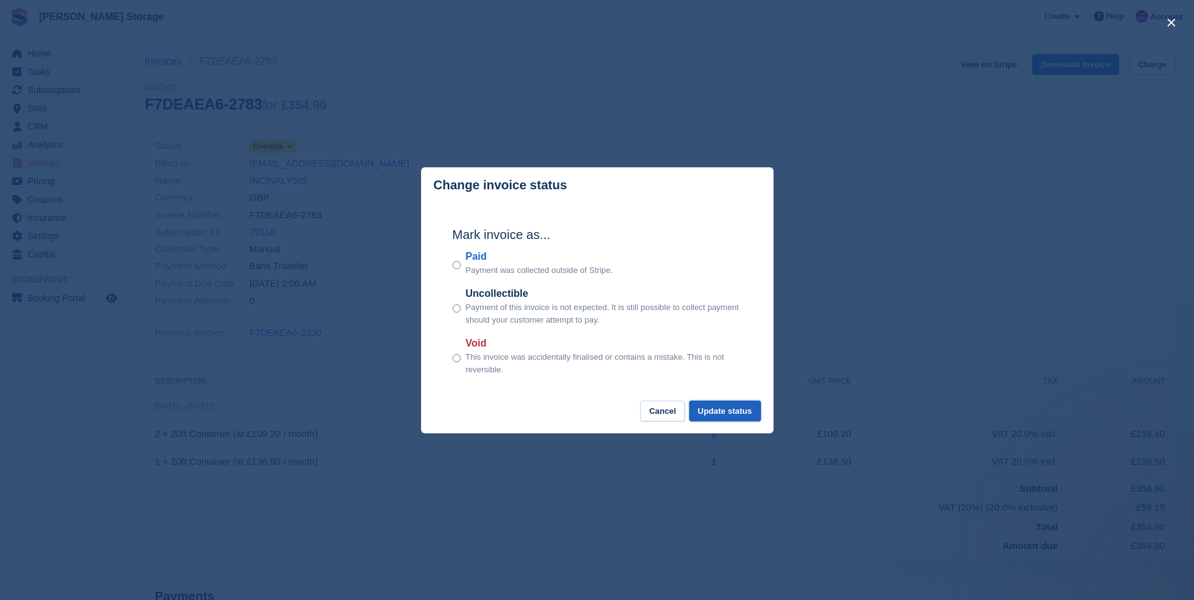
click at [731, 417] on button "Update status" at bounding box center [725, 411] width 72 height 21
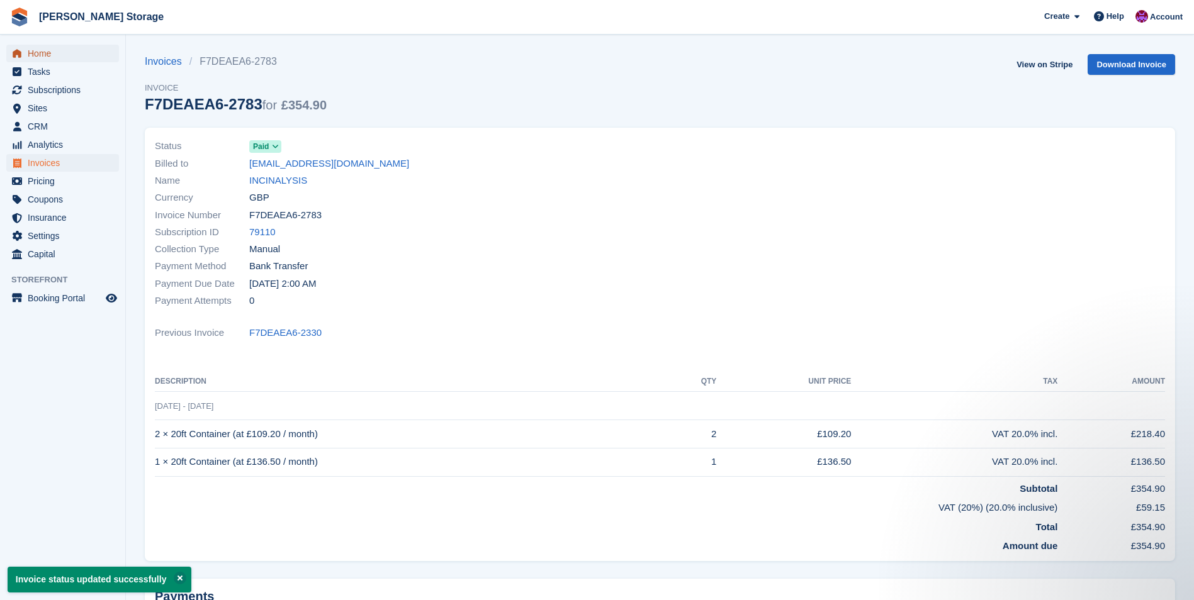
click at [34, 51] on span "Home" at bounding box center [66, 54] width 76 height 18
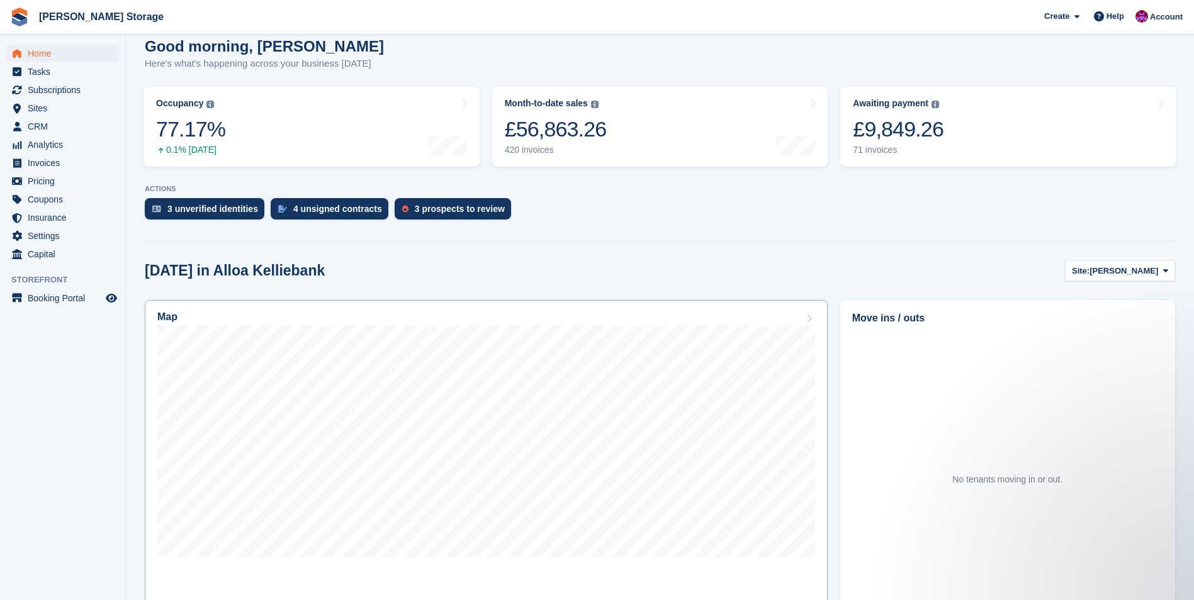
scroll to position [126, 0]
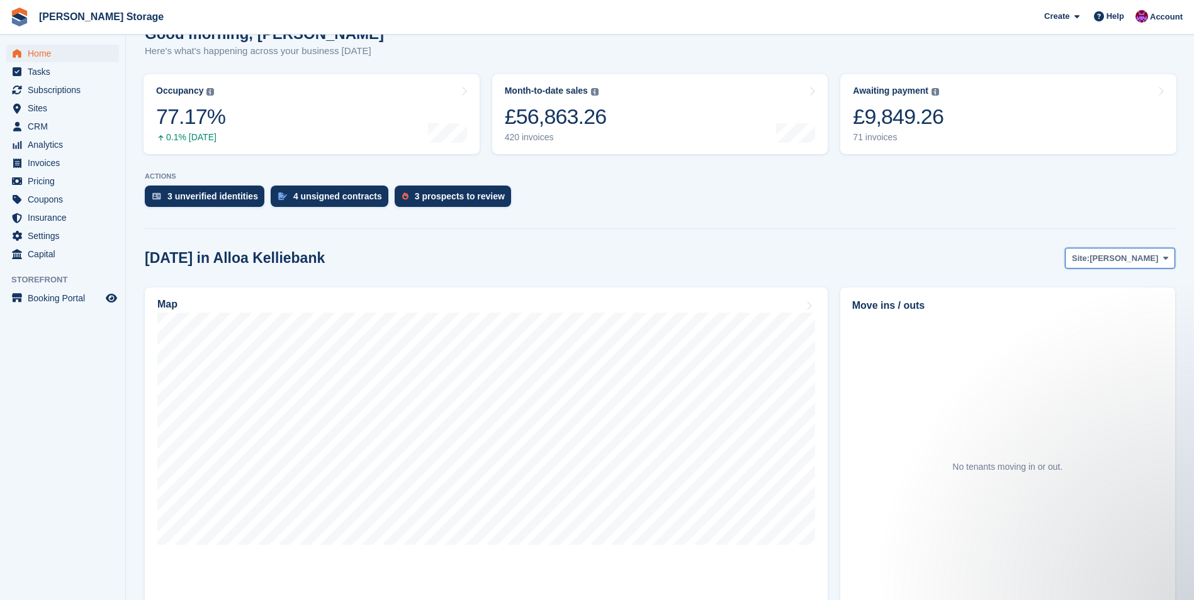
click at [1150, 269] on button "Site: Alloa Kelliebank" at bounding box center [1120, 258] width 110 height 21
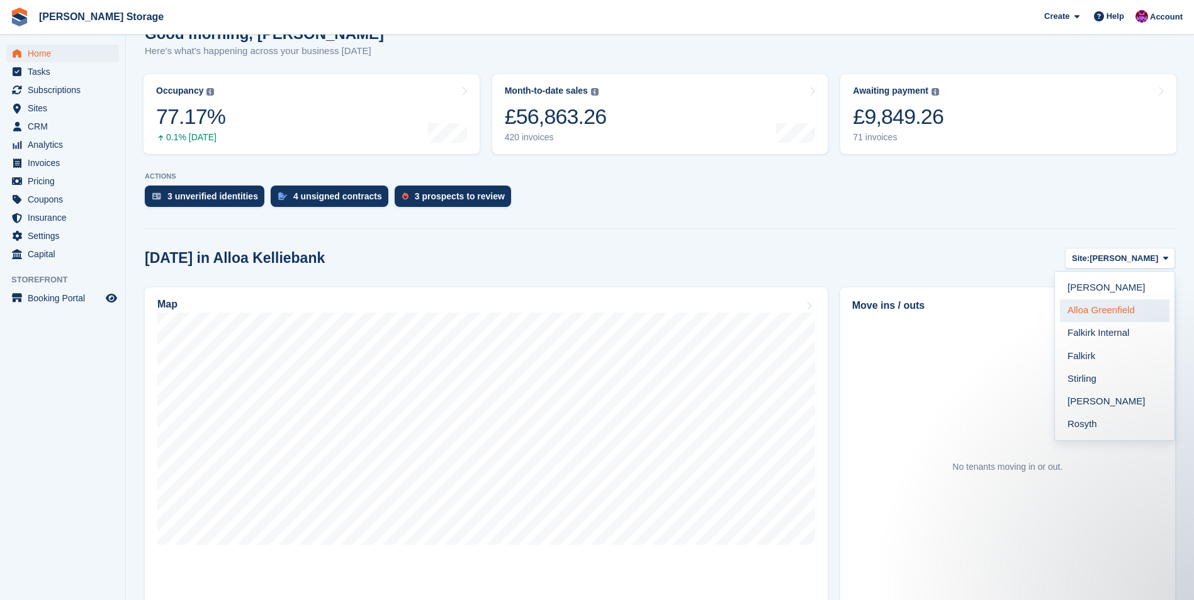
click at [1137, 308] on link "Alloa Greenfield" at bounding box center [1115, 311] width 110 height 23
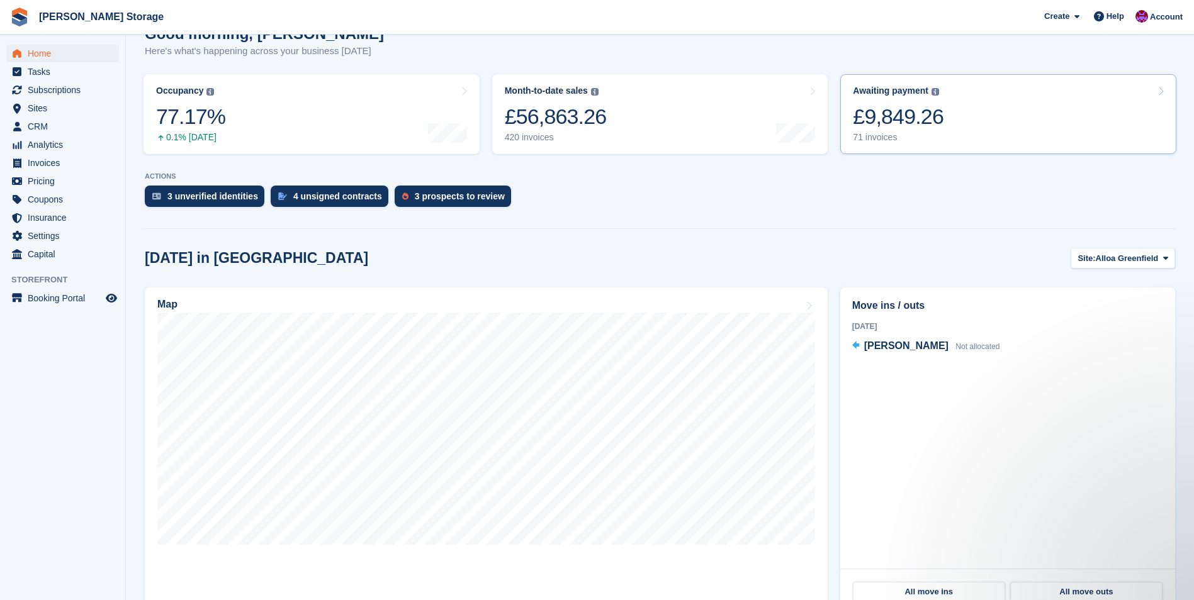
click at [931, 120] on div "£9,849.26" at bounding box center [898, 117] width 91 height 26
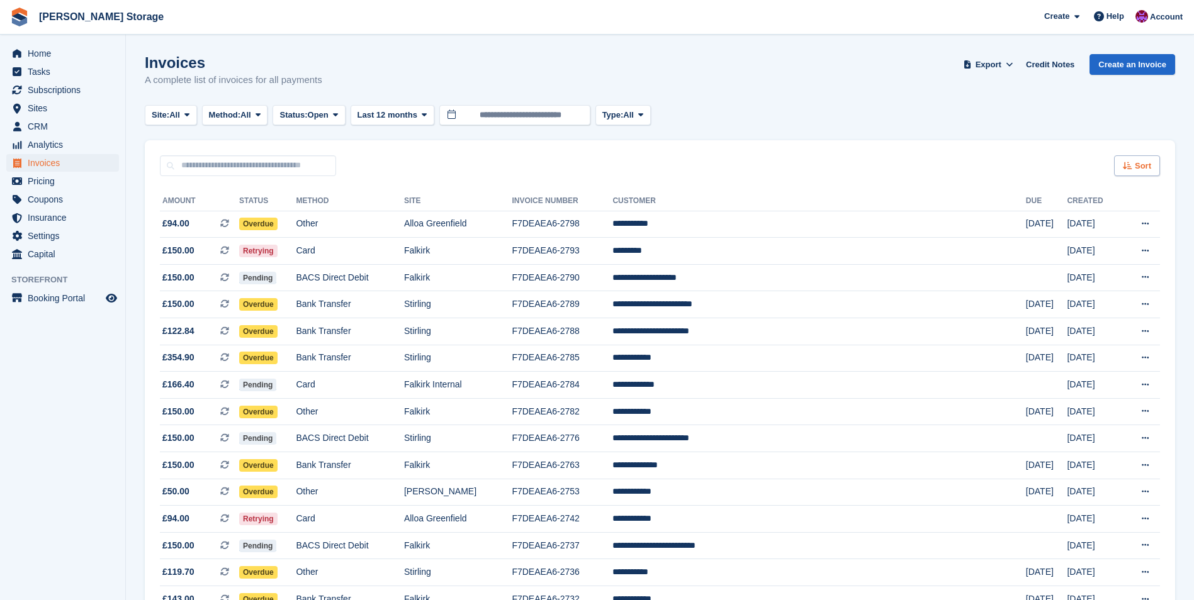
click at [1142, 169] on span "Sort" at bounding box center [1143, 166] width 16 height 13
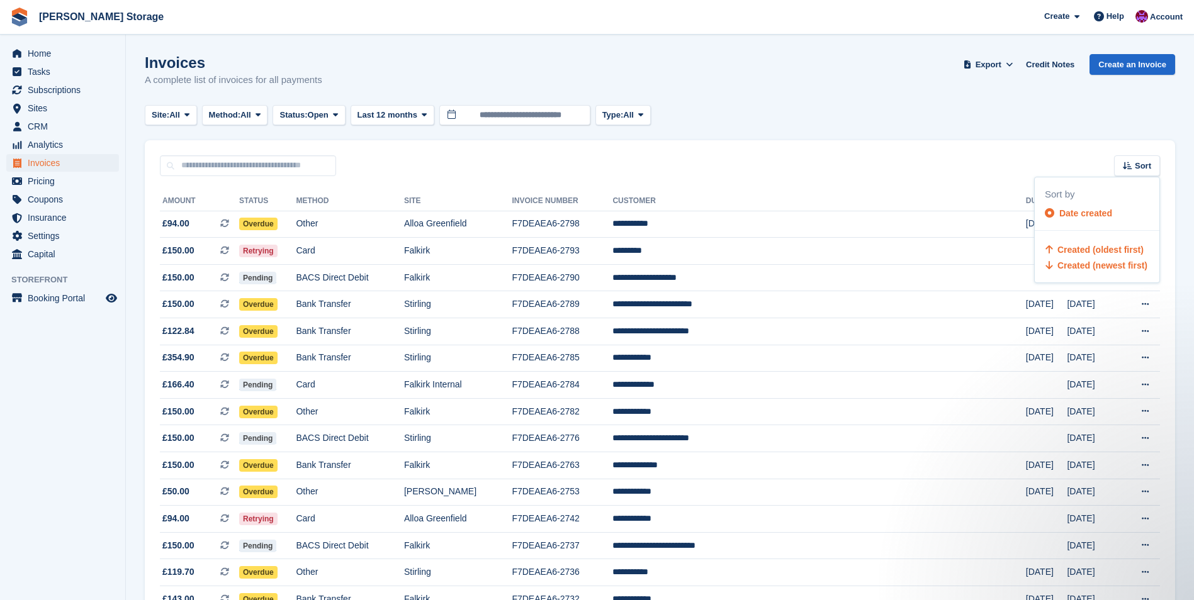
click at [1099, 254] on span "Created (oldest first)" at bounding box center [1100, 250] width 86 height 10
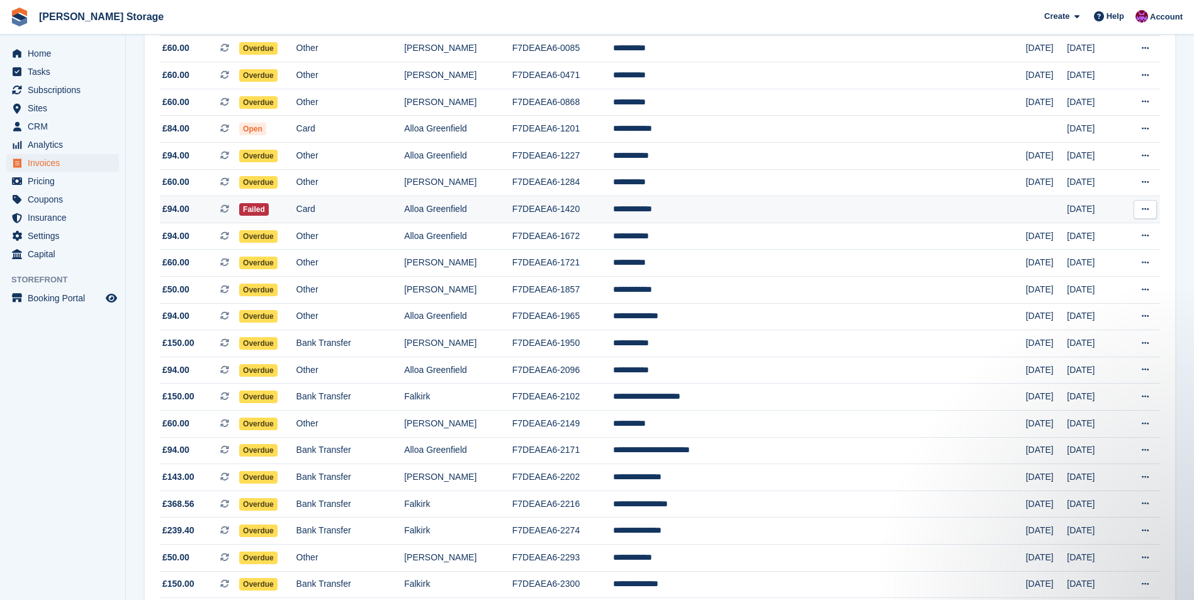
scroll to position [189, 0]
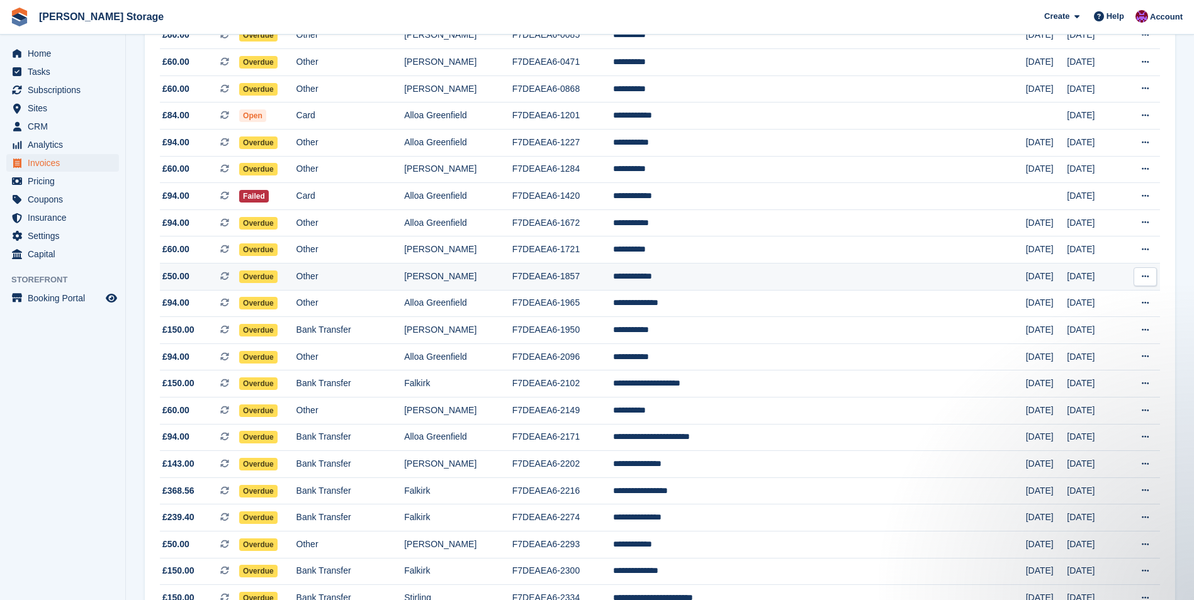
click at [797, 278] on td "**********" at bounding box center [819, 277] width 413 height 27
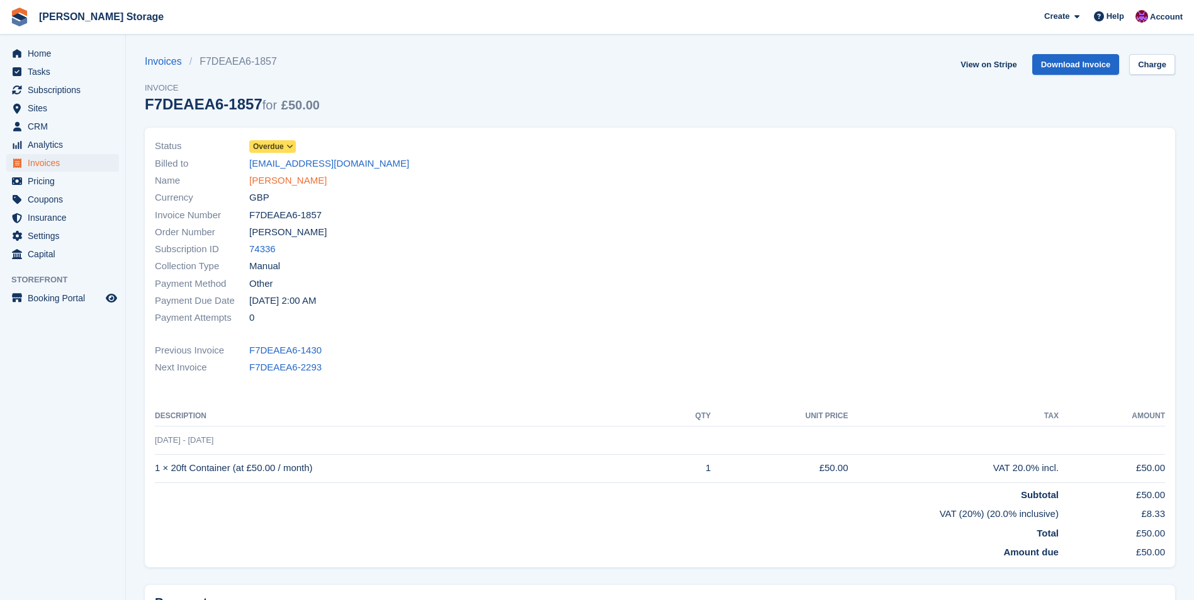
click at [293, 183] on link "[PERSON_NAME]" at bounding box center [287, 181] width 77 height 14
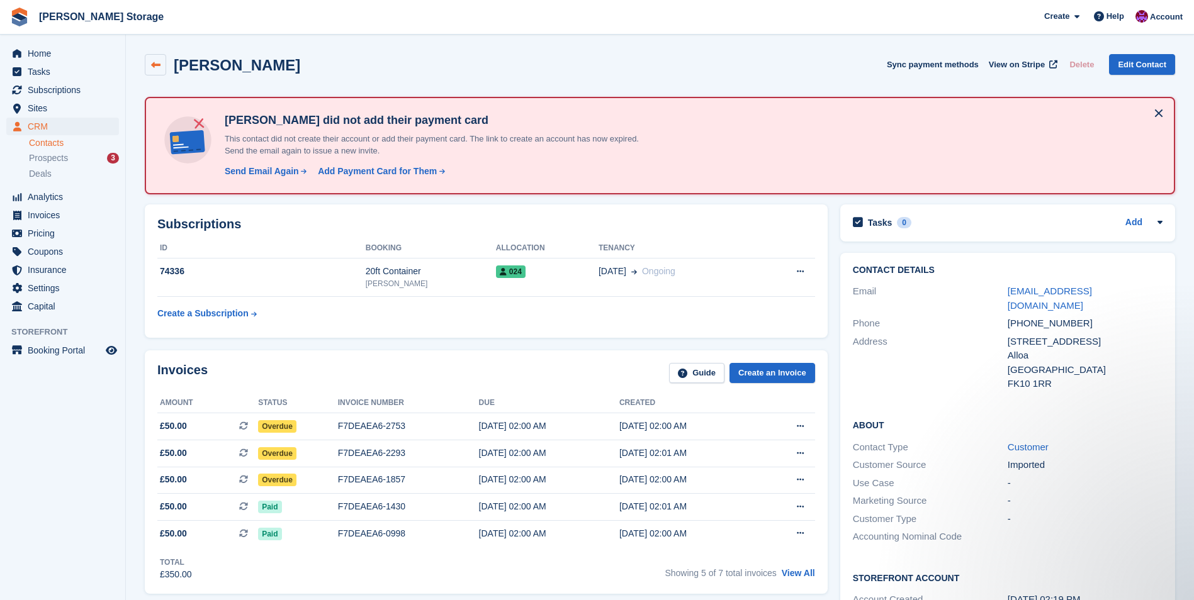
click at [155, 64] on icon at bounding box center [155, 64] width 9 height 9
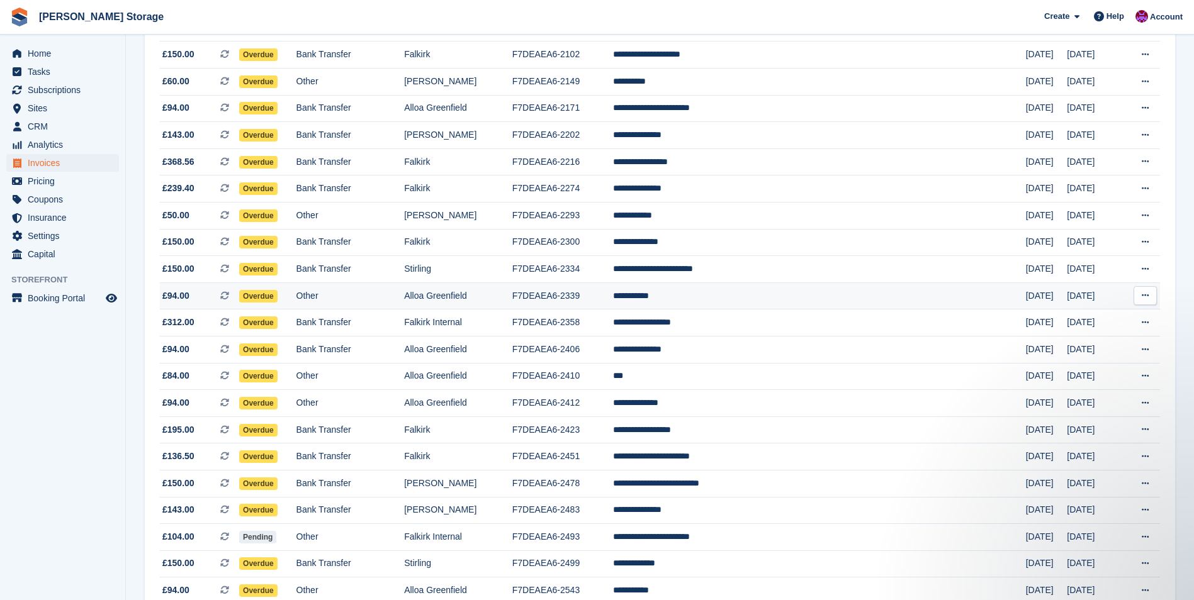
scroll to position [566, 0]
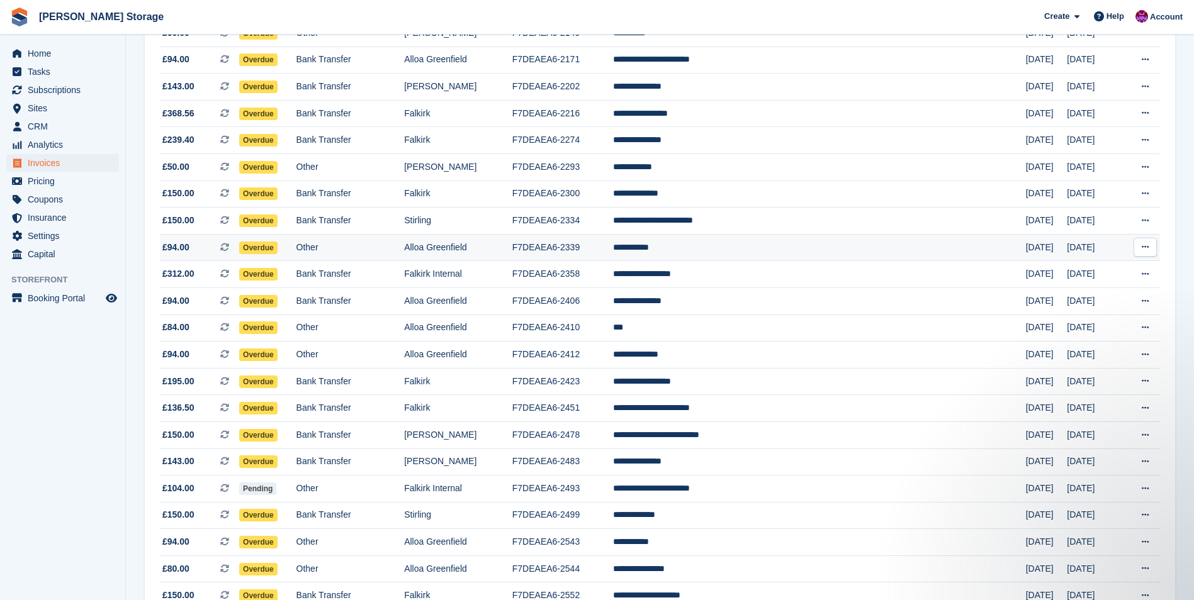
click at [714, 250] on td "**********" at bounding box center [819, 247] width 413 height 27
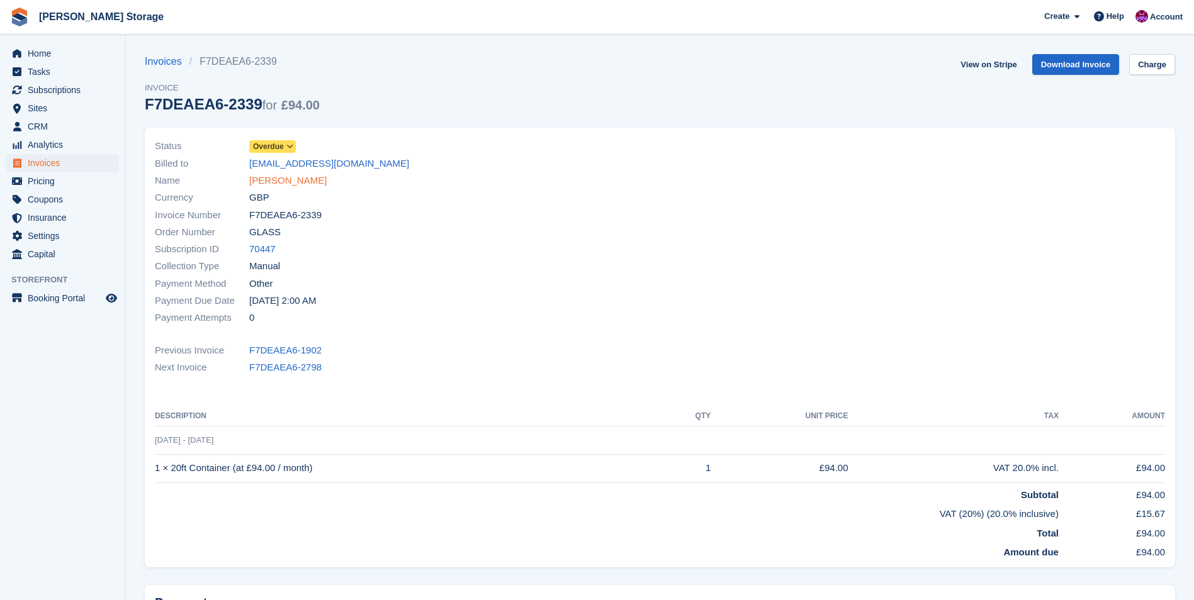
click at [272, 181] on link "[PERSON_NAME]" at bounding box center [287, 181] width 77 height 14
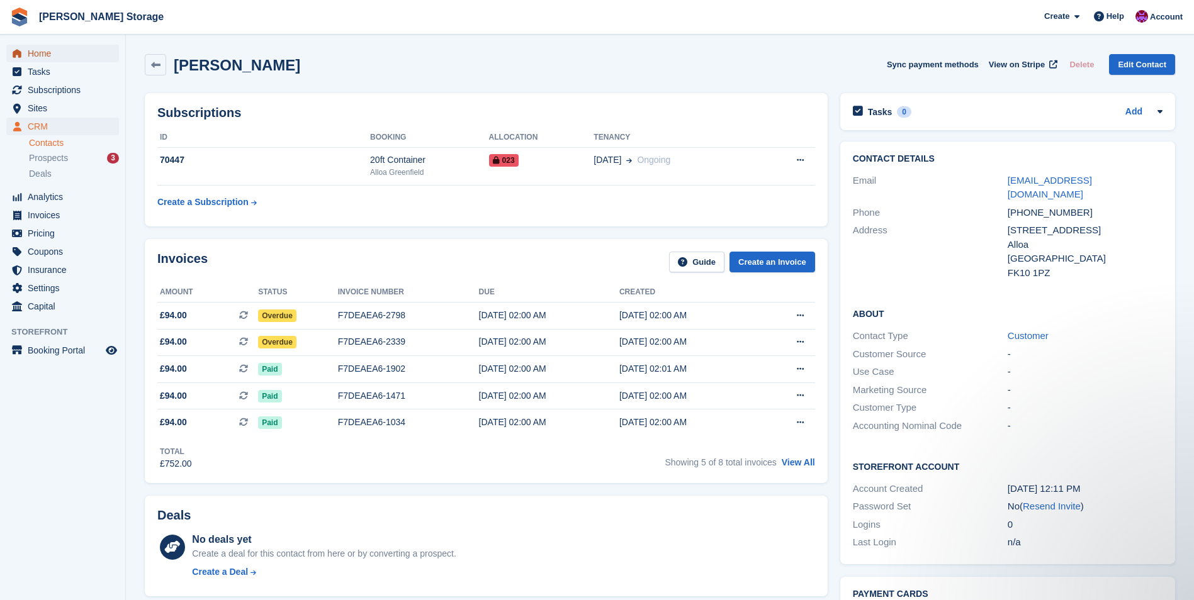
click at [40, 53] on span "Home" at bounding box center [66, 54] width 76 height 18
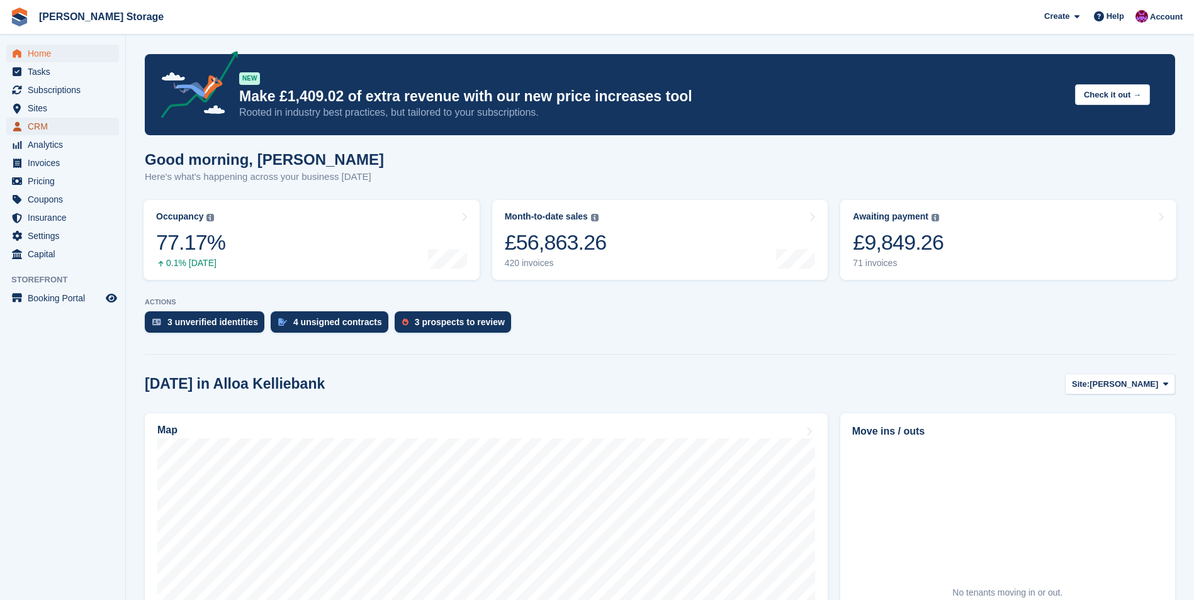
click at [47, 128] on span "CRM" at bounding box center [66, 127] width 76 height 18
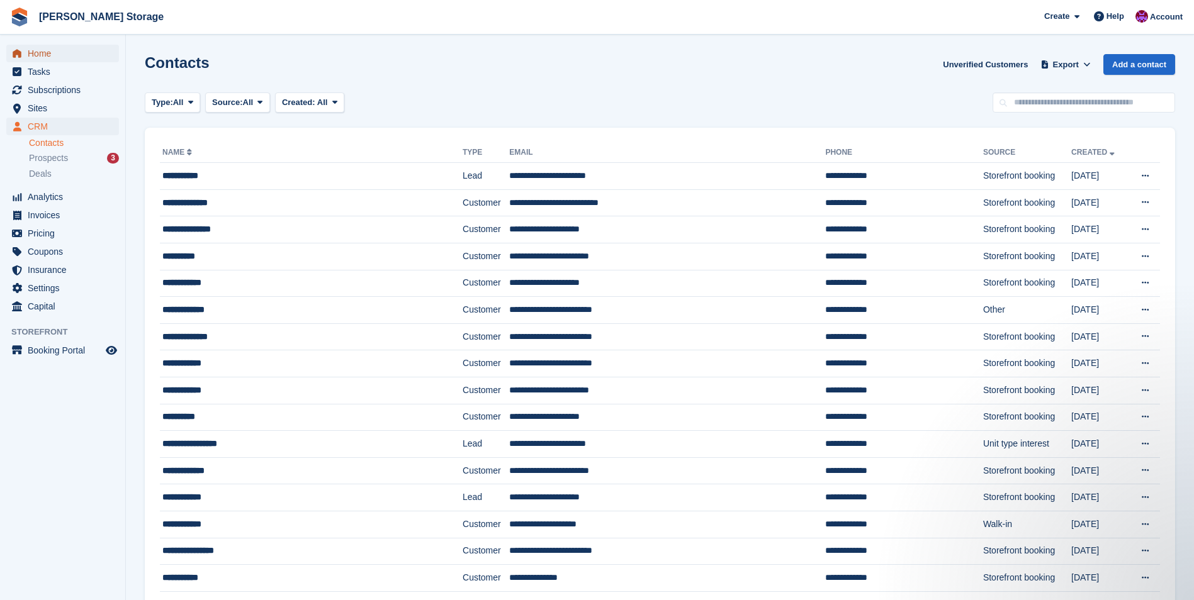
click at [43, 57] on span "Home" at bounding box center [66, 54] width 76 height 18
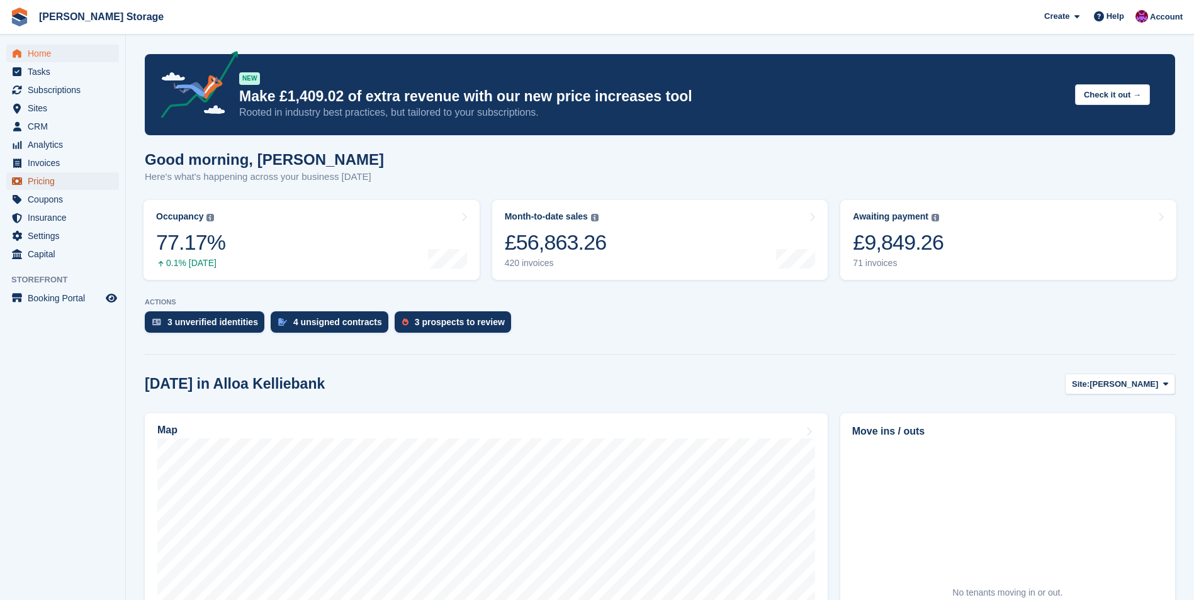
click at [44, 180] on span "Pricing" at bounding box center [66, 181] width 76 height 18
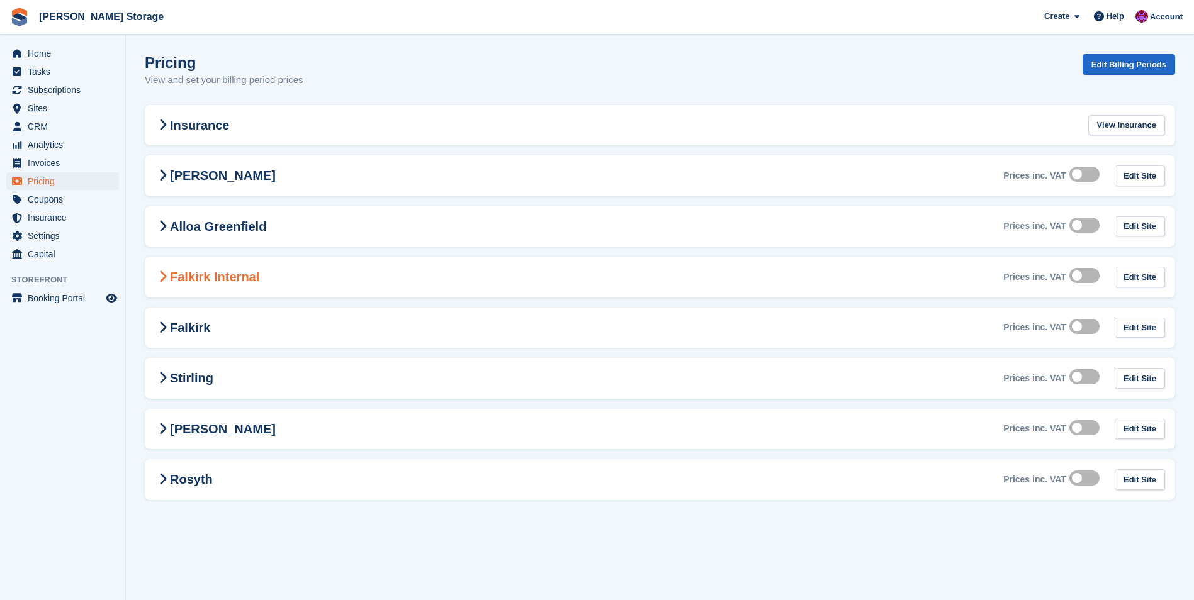
click at [356, 281] on Internal-2380 "Falkirk Internal Prices inc. VAT Edit Site" at bounding box center [660, 277] width 1030 height 41
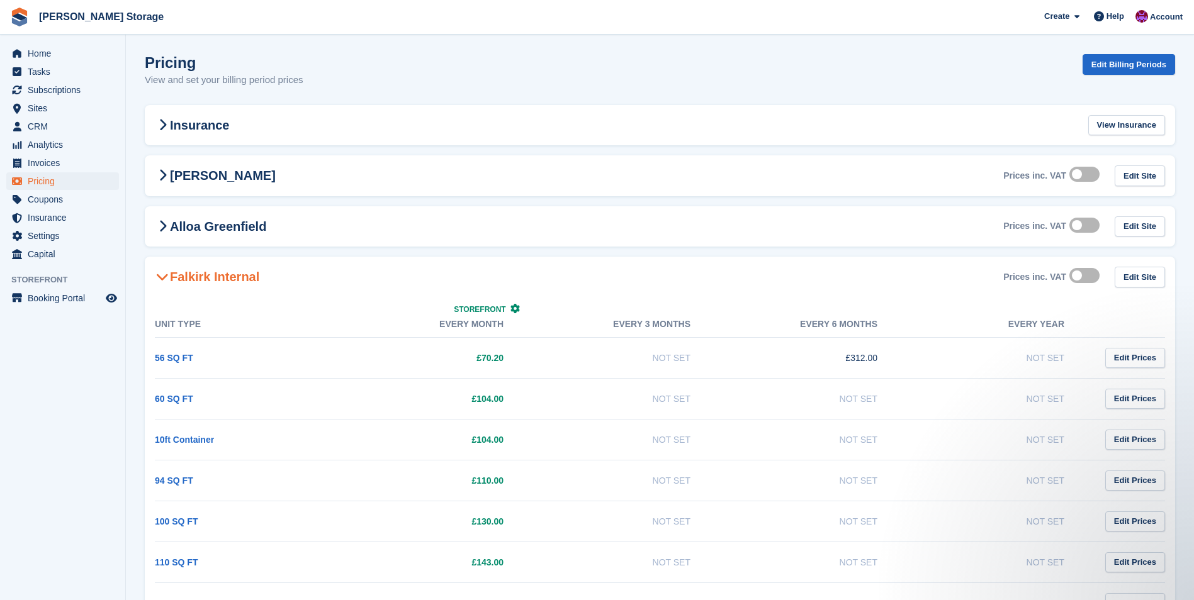
click at [160, 274] on icon at bounding box center [162, 277] width 13 height 13
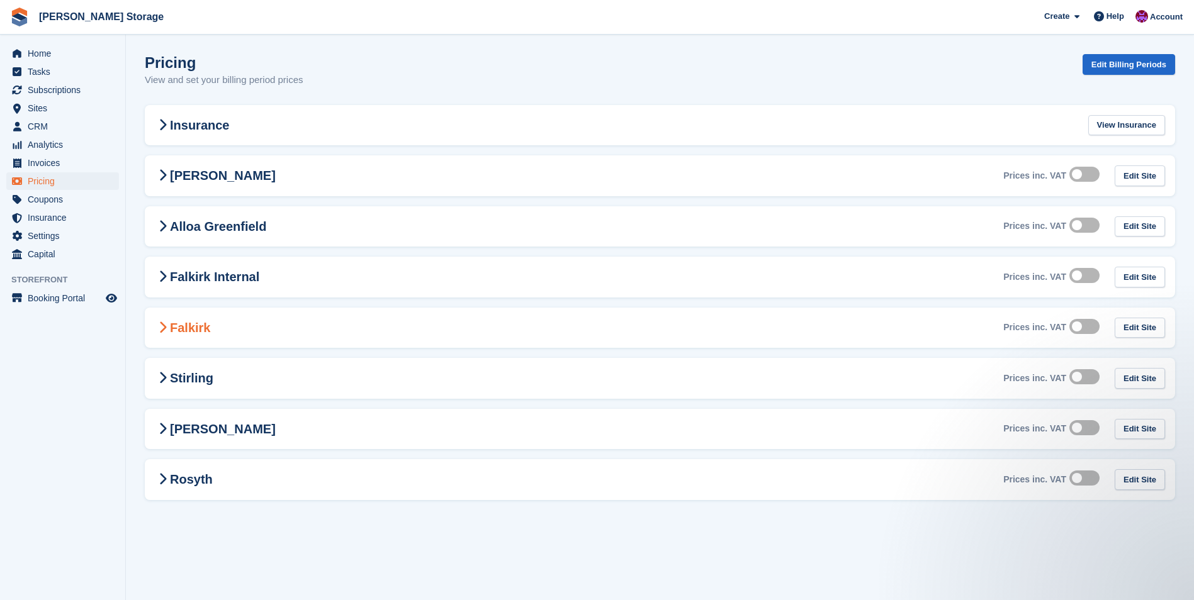
click at [356, 334] on div "Falkirk Prices inc. VAT Edit Site" at bounding box center [660, 328] width 1030 height 41
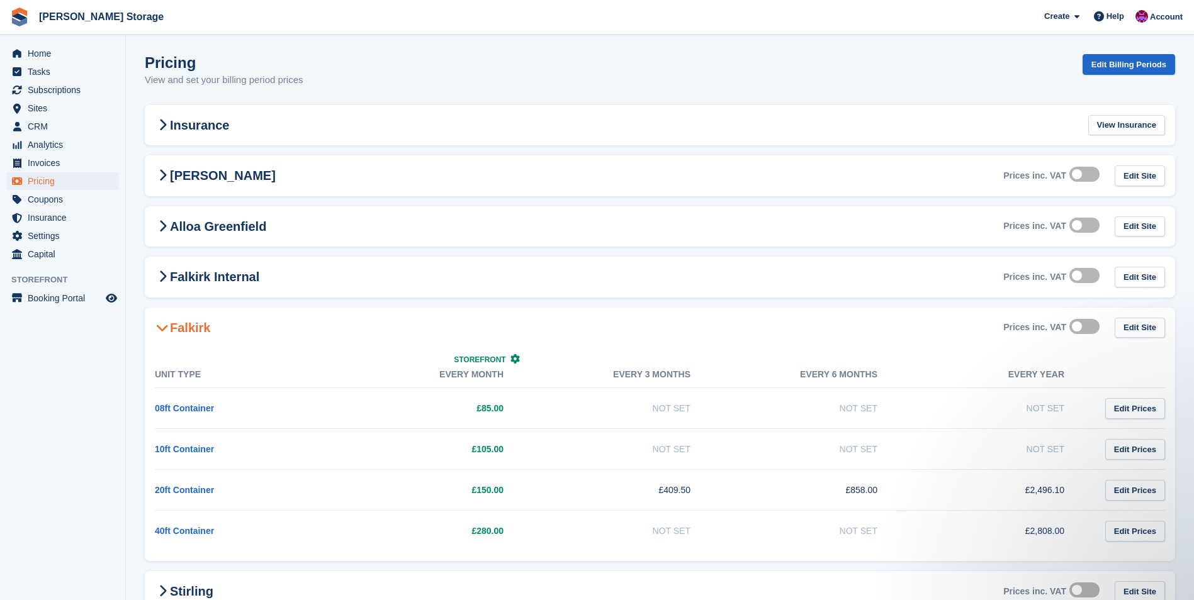
click at [165, 327] on icon at bounding box center [162, 328] width 13 height 13
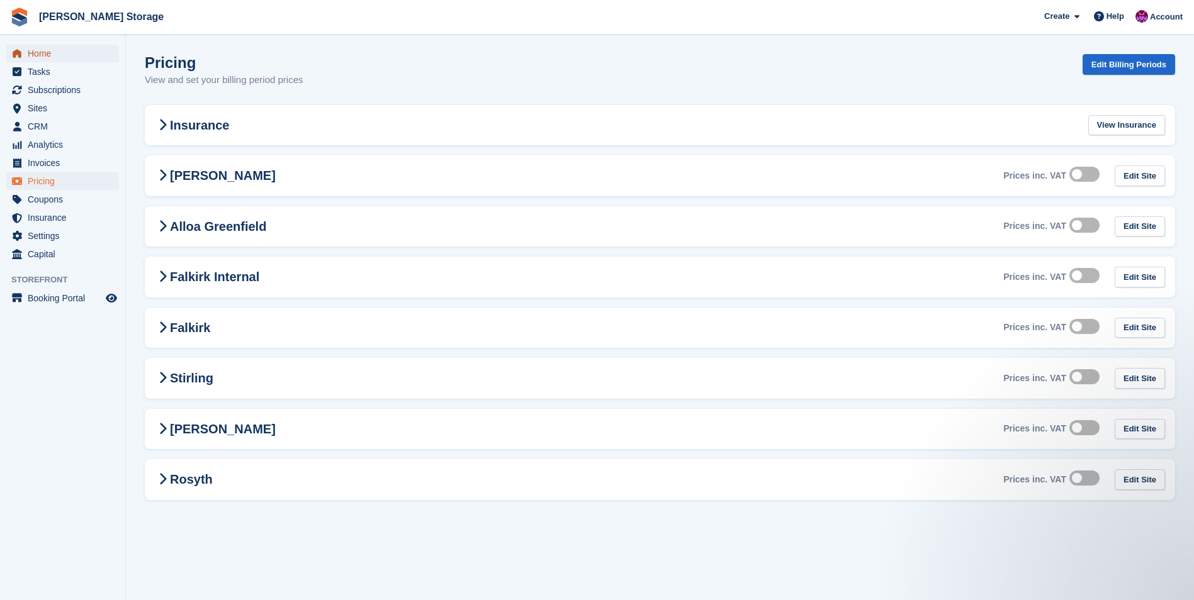
click at [62, 59] on span "Home" at bounding box center [66, 54] width 76 height 18
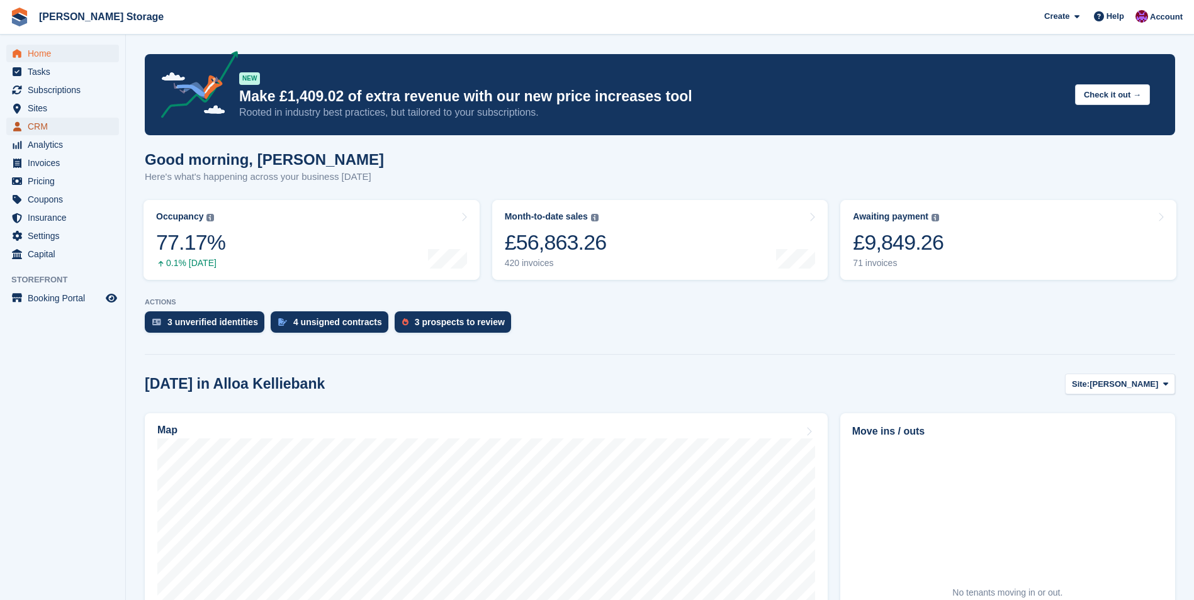
click at [45, 128] on span "CRM" at bounding box center [66, 127] width 76 height 18
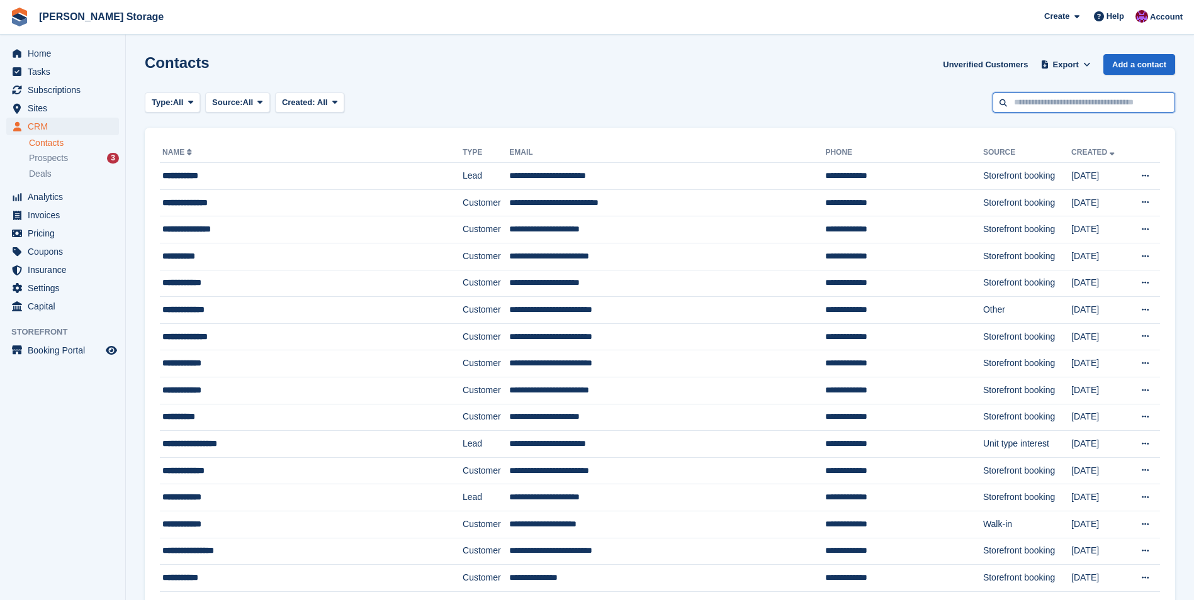
click at [1058, 104] on input "text" at bounding box center [1083, 103] width 183 height 21
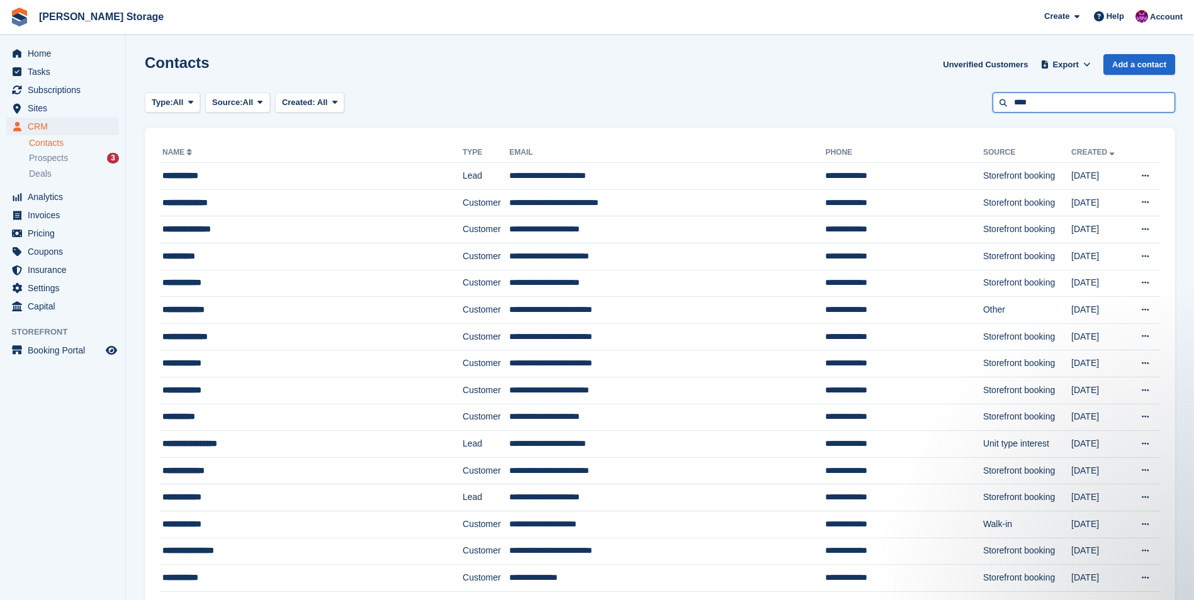
type input "****"
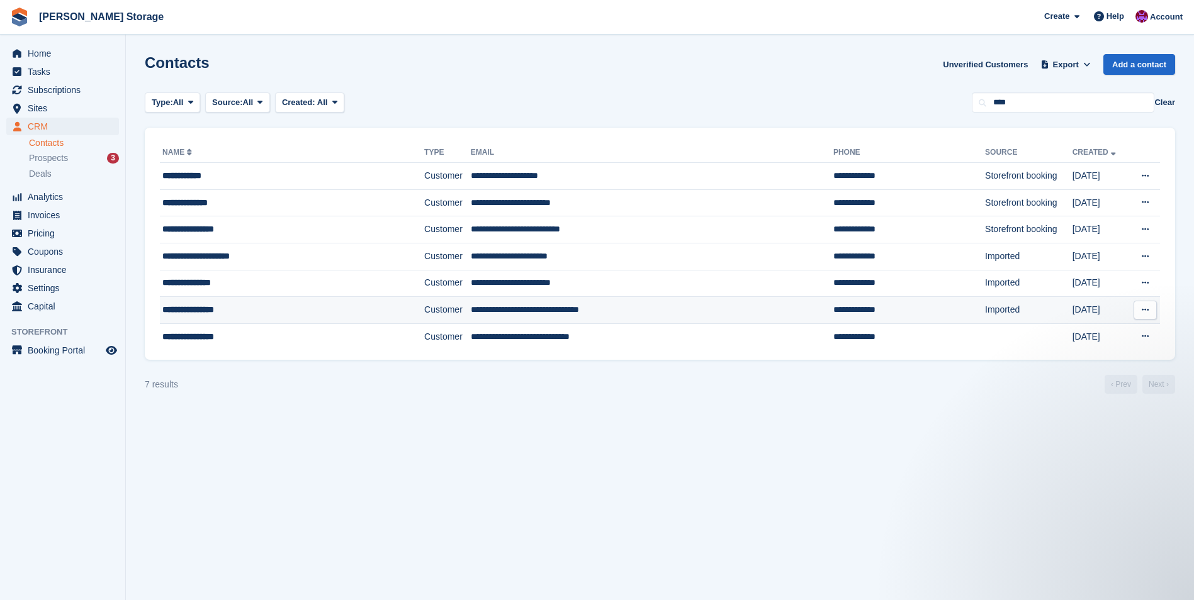
click at [436, 305] on td "Customer" at bounding box center [447, 310] width 47 height 27
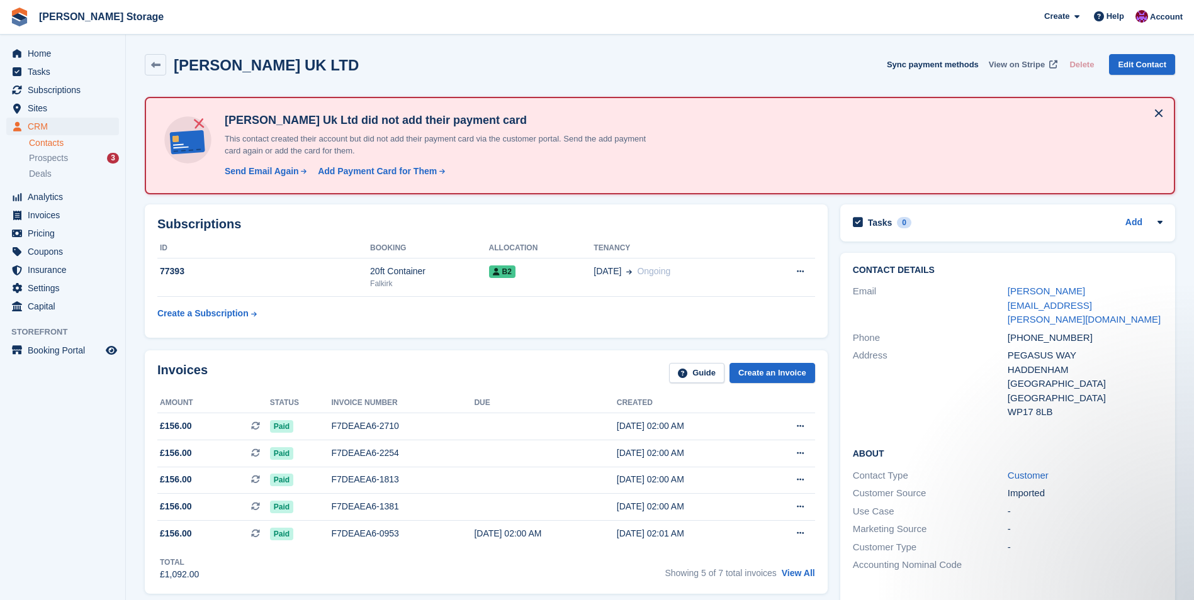
click at [1027, 61] on span "View on Stripe" at bounding box center [1017, 65] width 56 height 13
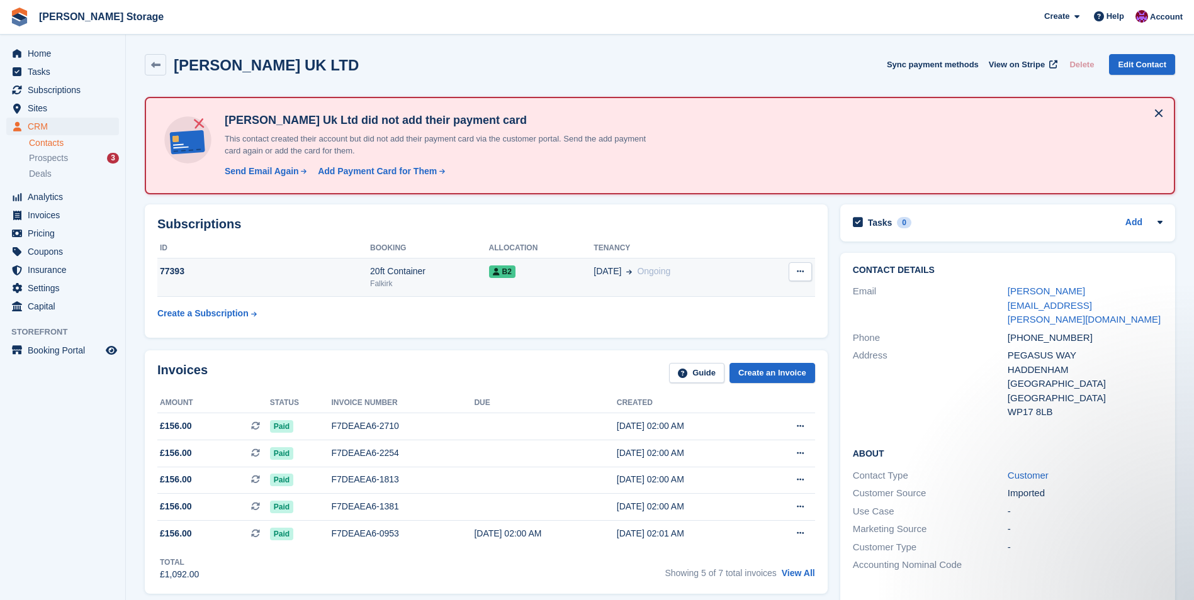
click at [553, 270] on div "B2" at bounding box center [541, 271] width 105 height 13
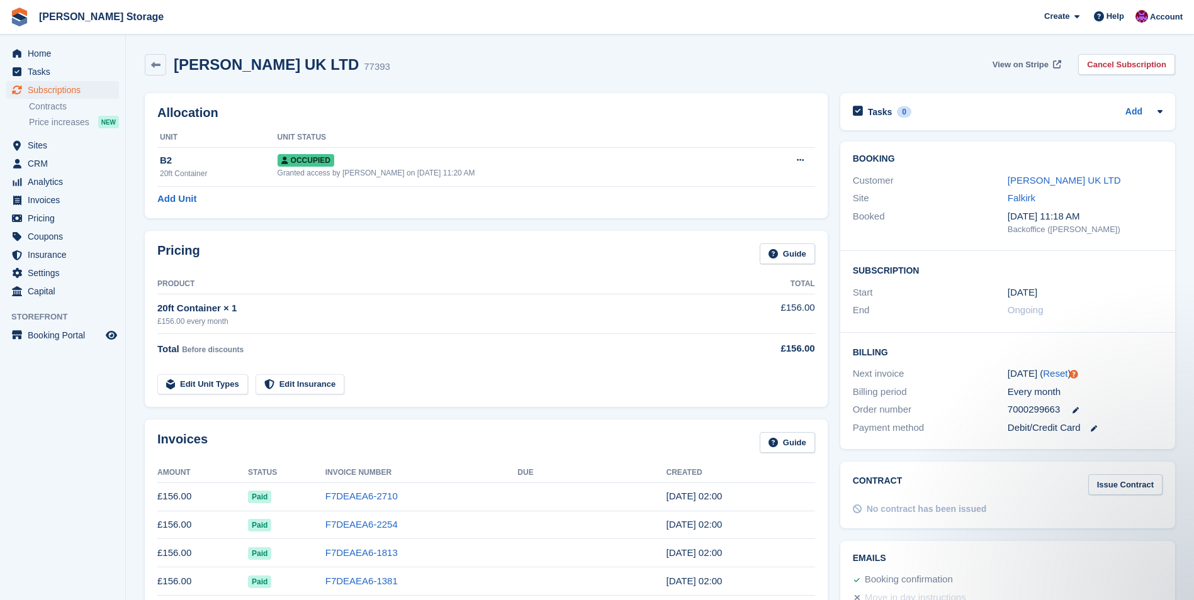
click at [1021, 65] on span "View on Stripe" at bounding box center [1020, 65] width 56 height 13
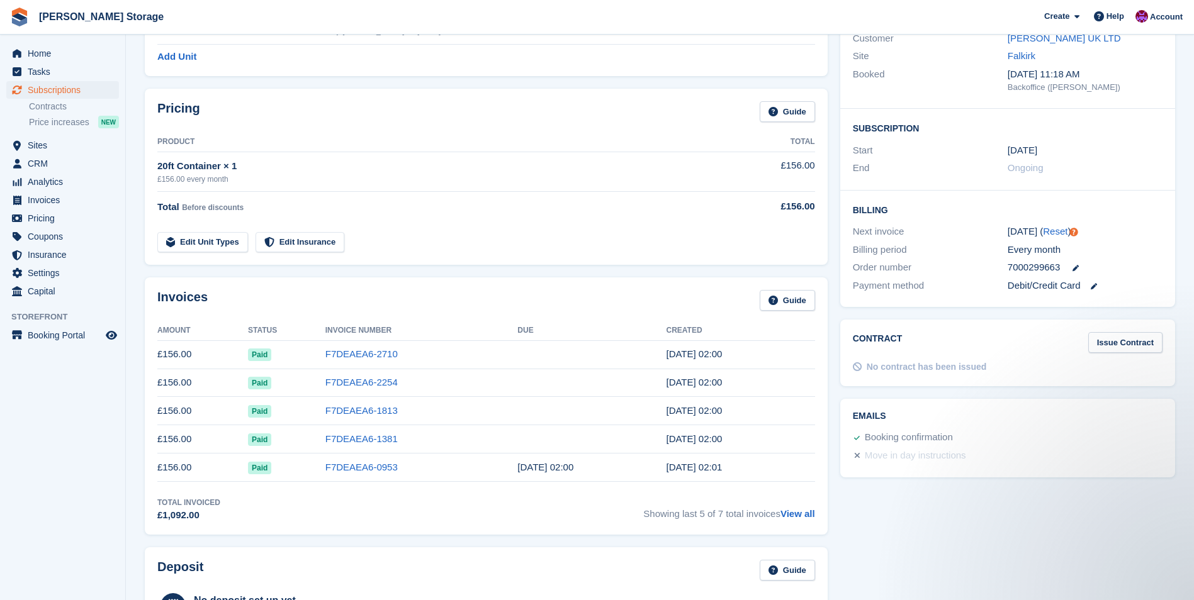
scroll to position [63, 0]
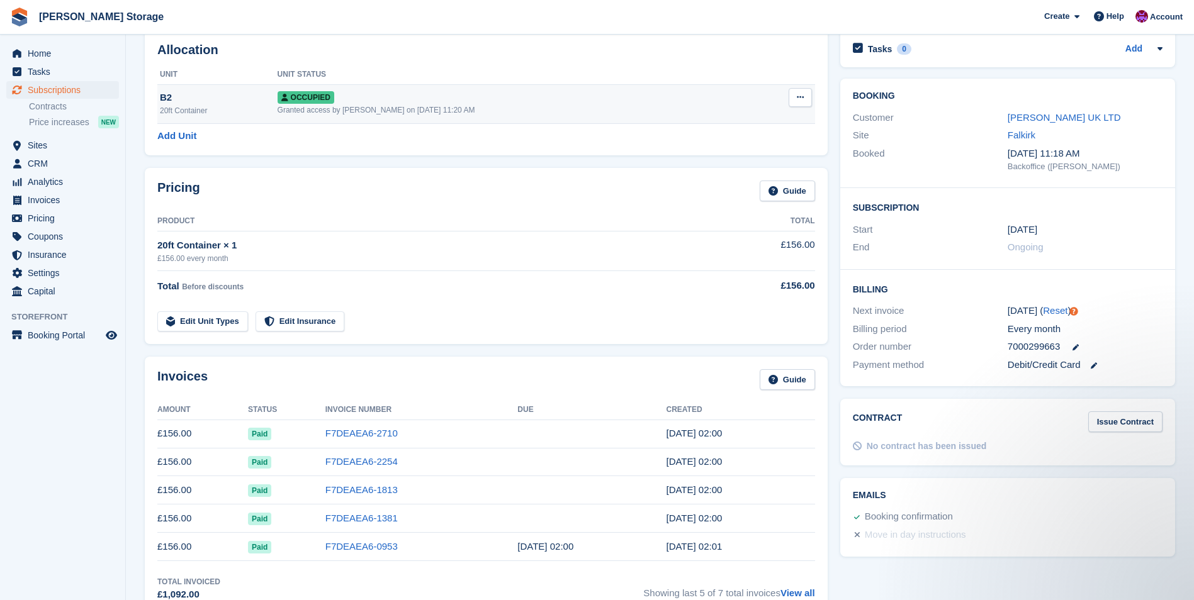
click at [534, 103] on div "Occupied" at bounding box center [515, 97] width 475 height 13
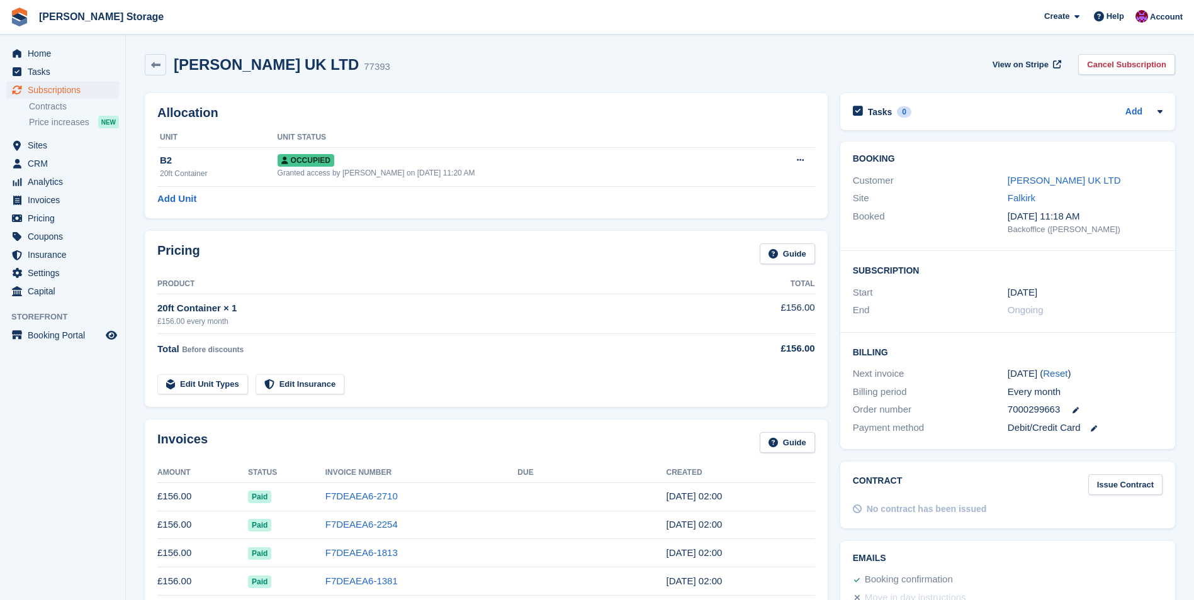
scroll to position [63, 0]
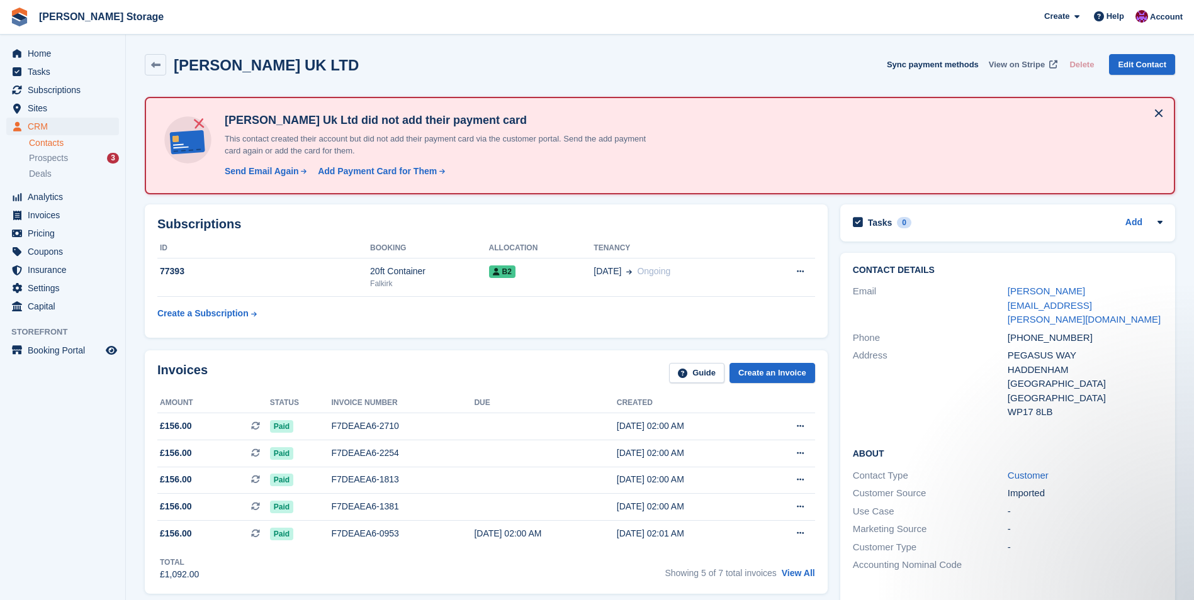
click at [1009, 59] on span "View on Stripe" at bounding box center [1017, 65] width 56 height 13
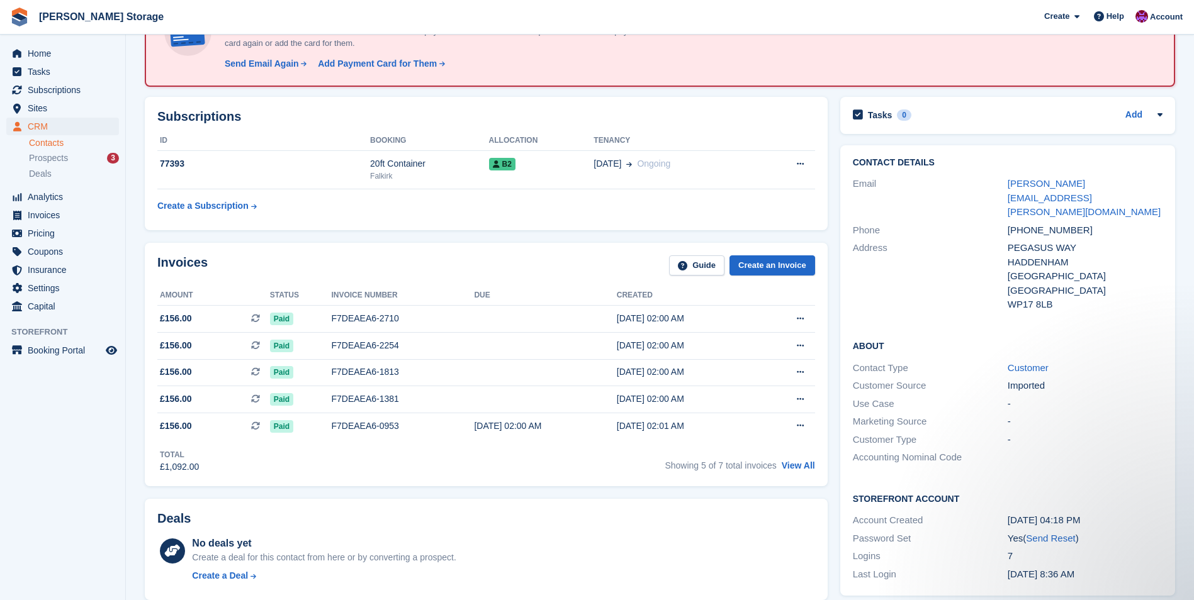
scroll to position [126, 0]
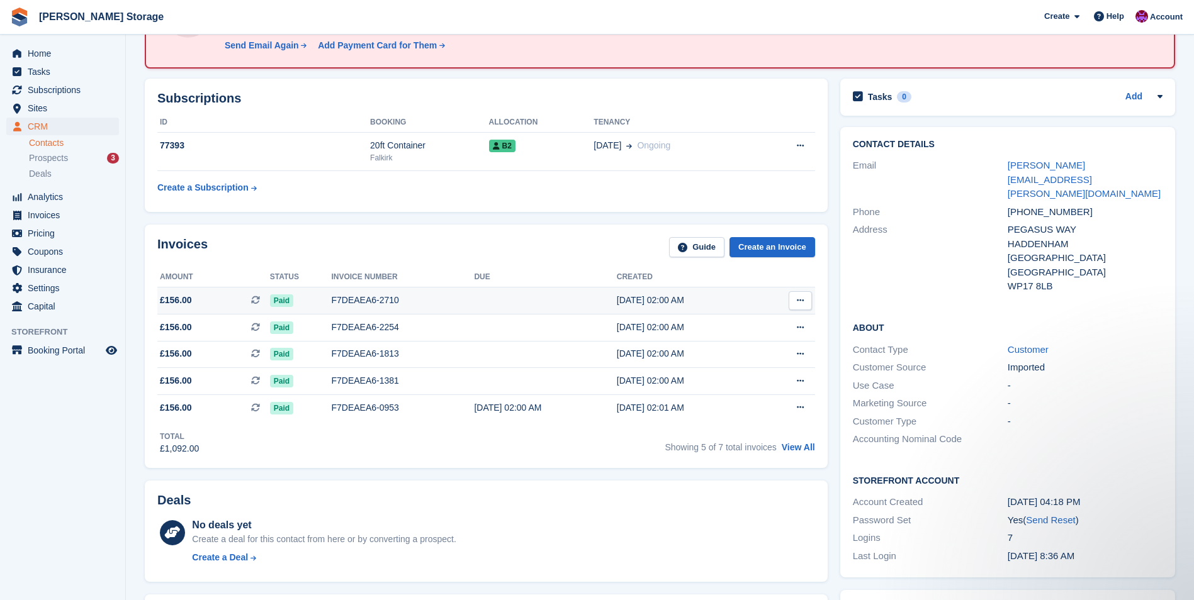
click at [801, 301] on icon at bounding box center [800, 300] width 7 height 8
click at [732, 339] on p "View on Stripe" at bounding box center [752, 344] width 110 height 20
click at [756, 342] on p "View on Stripe" at bounding box center [752, 344] width 110 height 20
click at [42, 50] on span "Home" at bounding box center [66, 54] width 76 height 18
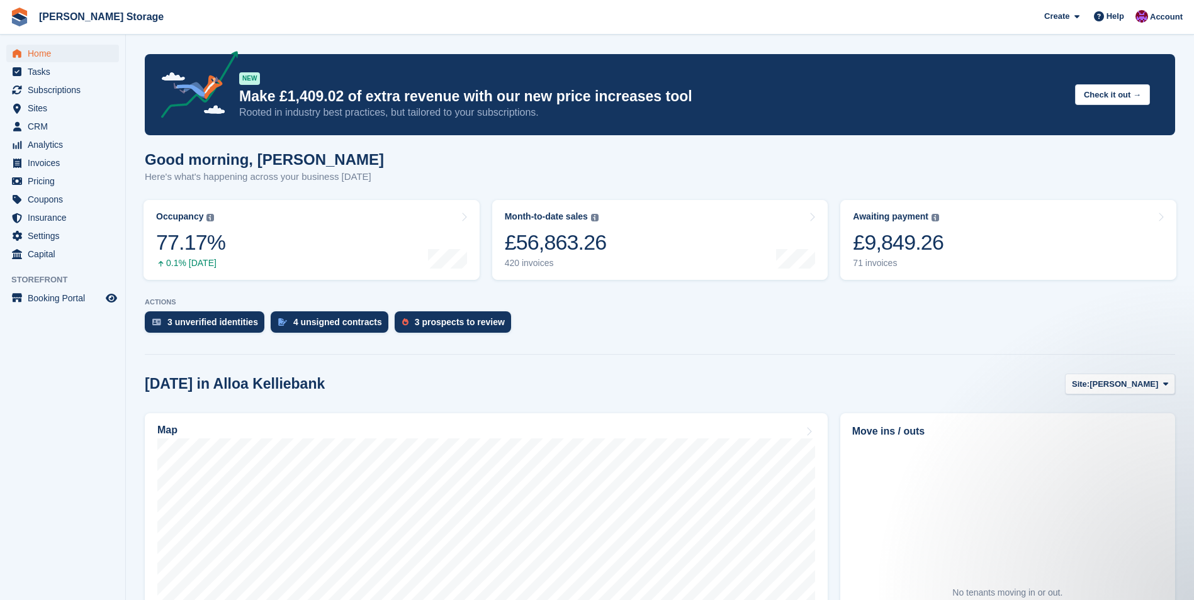
click at [81, 420] on aside "Home Tasks Subscriptions Subscriptions Subscriptions Contracts Price increases …" at bounding box center [62, 303] width 125 height 537
click at [1115, 379] on span "[PERSON_NAME]" at bounding box center [1123, 384] width 69 height 13
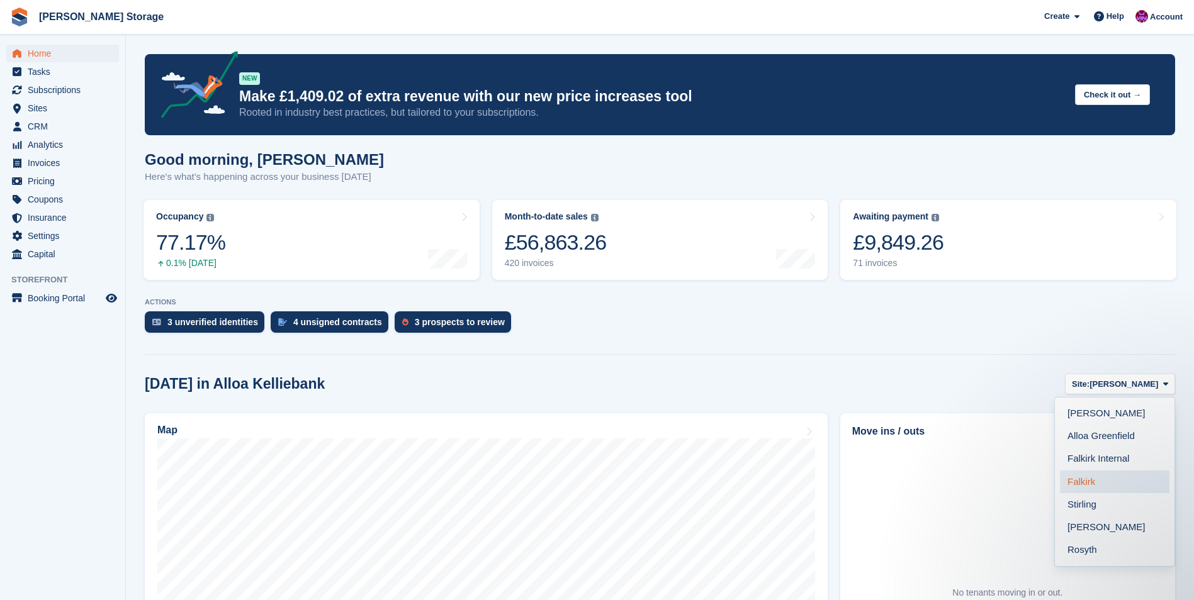
click at [1098, 481] on link "Falkirk" at bounding box center [1115, 482] width 110 height 23
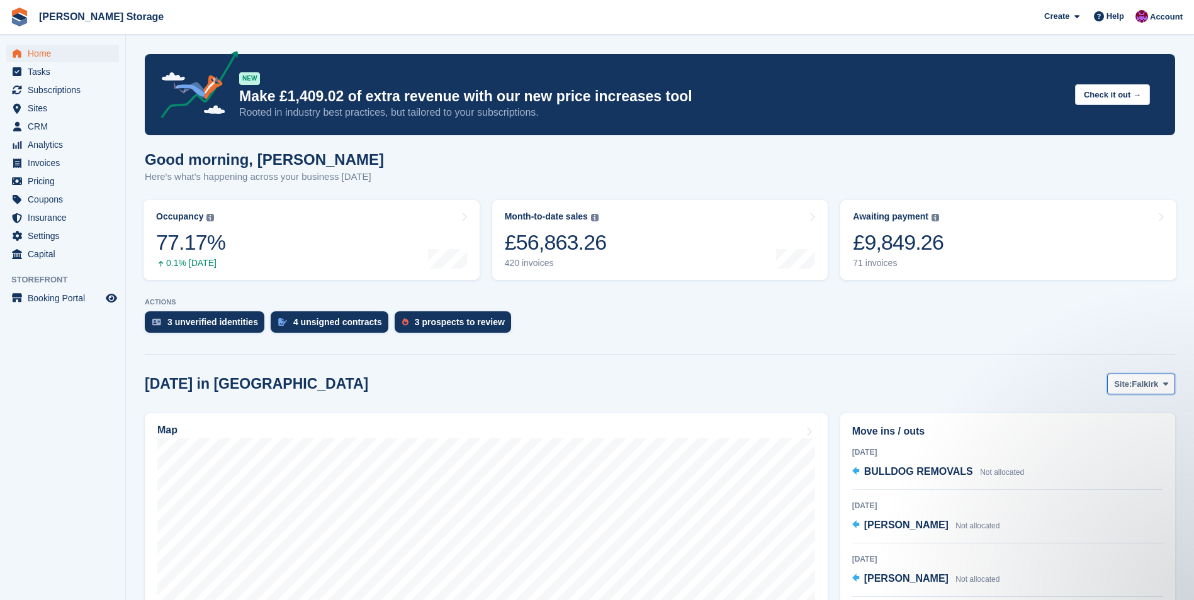
click at [1166, 383] on icon at bounding box center [1165, 384] width 5 height 8
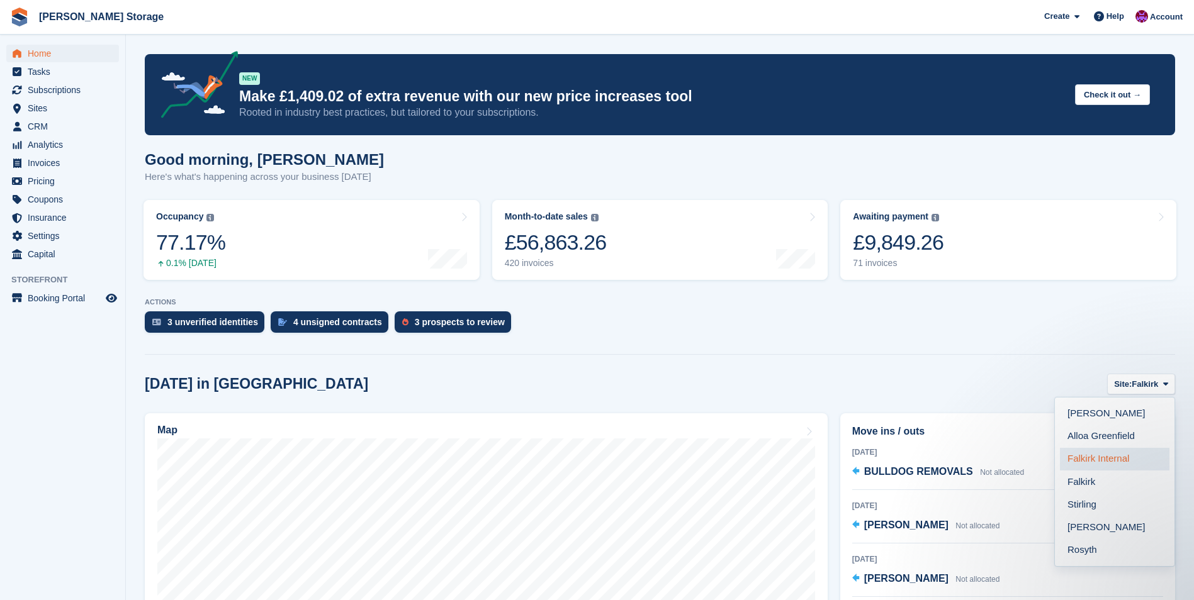
click at [1127, 457] on link "Falkirk Internal" at bounding box center [1115, 459] width 110 height 23
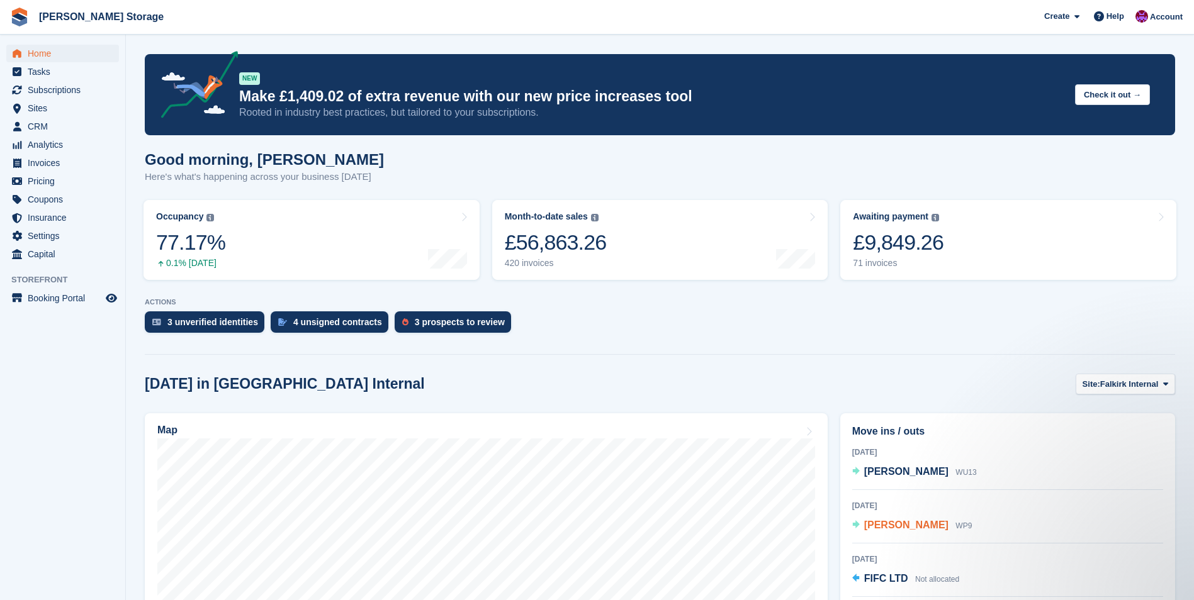
click at [903, 525] on span "[PERSON_NAME]" at bounding box center [906, 525] width 84 height 11
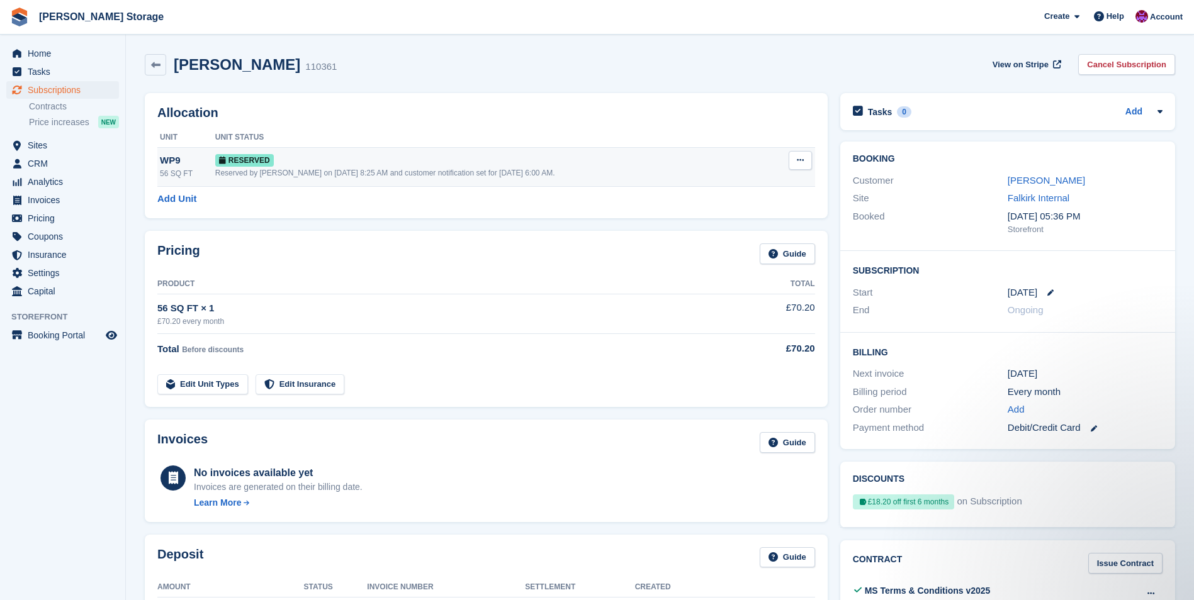
click at [600, 155] on div "Reserved" at bounding box center [493, 160] width 556 height 13
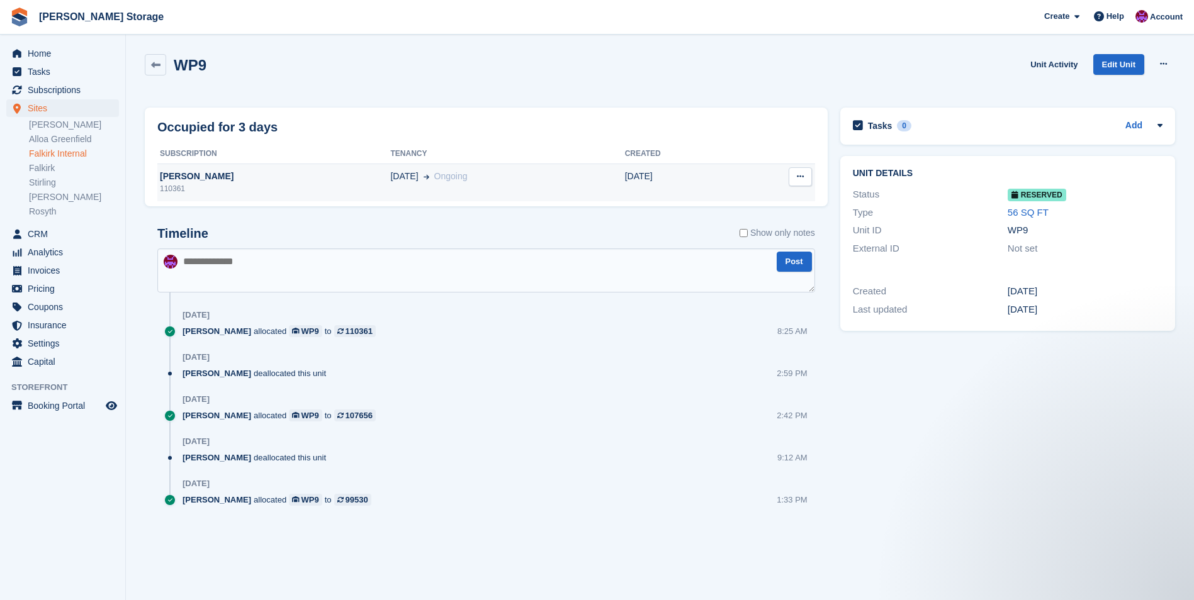
click at [206, 184] on div "110361" at bounding box center [273, 188] width 233 height 11
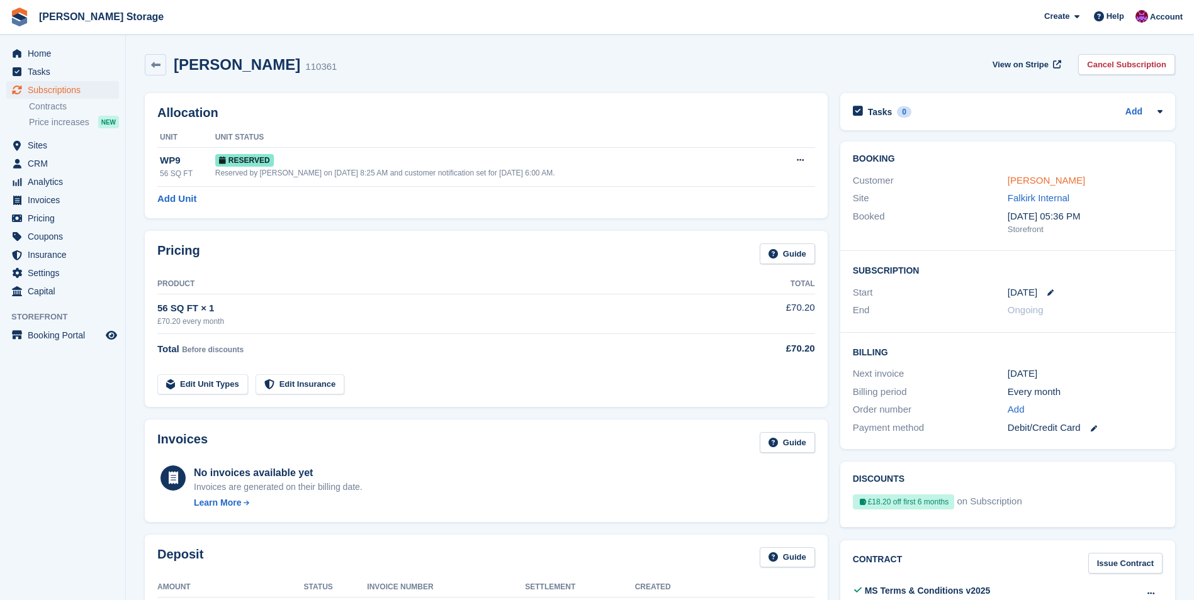
click at [1028, 179] on link "George lambert" at bounding box center [1046, 180] width 77 height 11
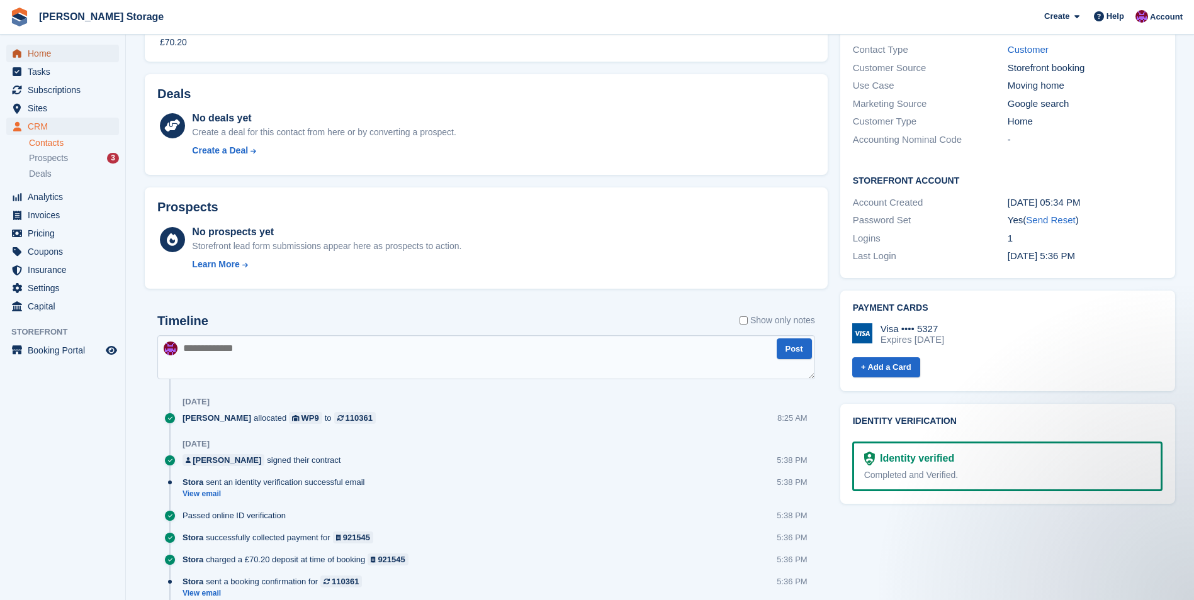
click at [43, 52] on span "Home" at bounding box center [66, 54] width 76 height 18
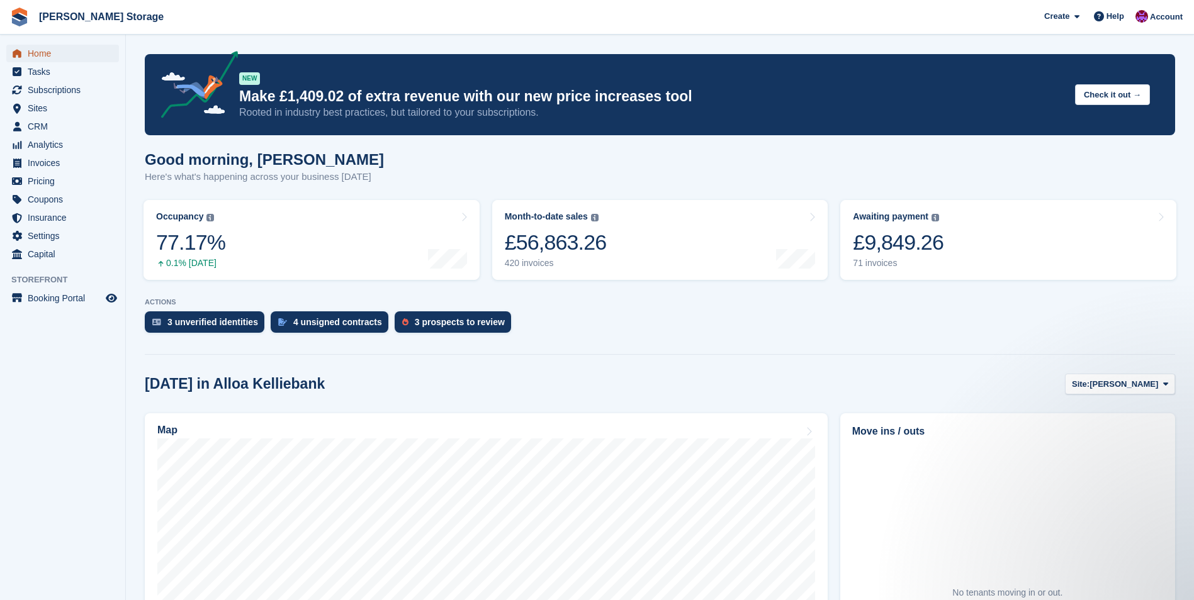
drag, startPoint x: 0, startPoint y: 0, endPoint x: -3, endPoint y: 46, distance: 46.0
drag, startPoint x: -3, startPoint y: 46, endPoint x: 96, endPoint y: 469, distance: 434.3
click at [96, 469] on aside "Home Tasks Subscriptions Subscriptions Subscriptions Contracts Price increases …" at bounding box center [62, 303] width 125 height 537
click at [39, 123] on span "CRM" at bounding box center [66, 127] width 76 height 18
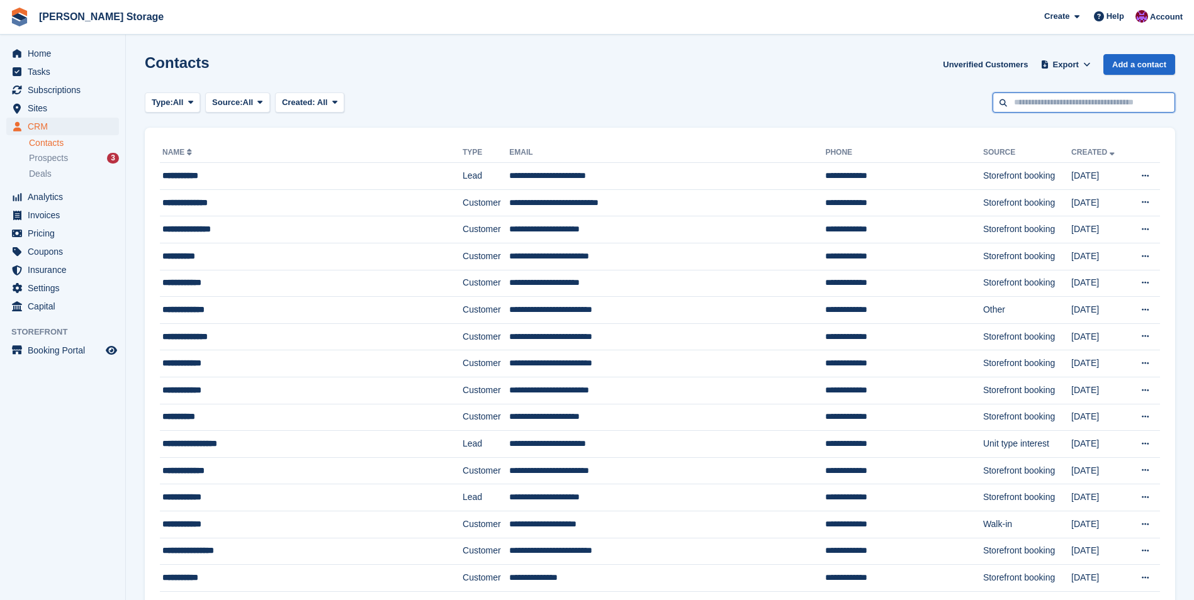
click at [1071, 94] on input "text" at bounding box center [1083, 103] width 183 height 21
type input "***"
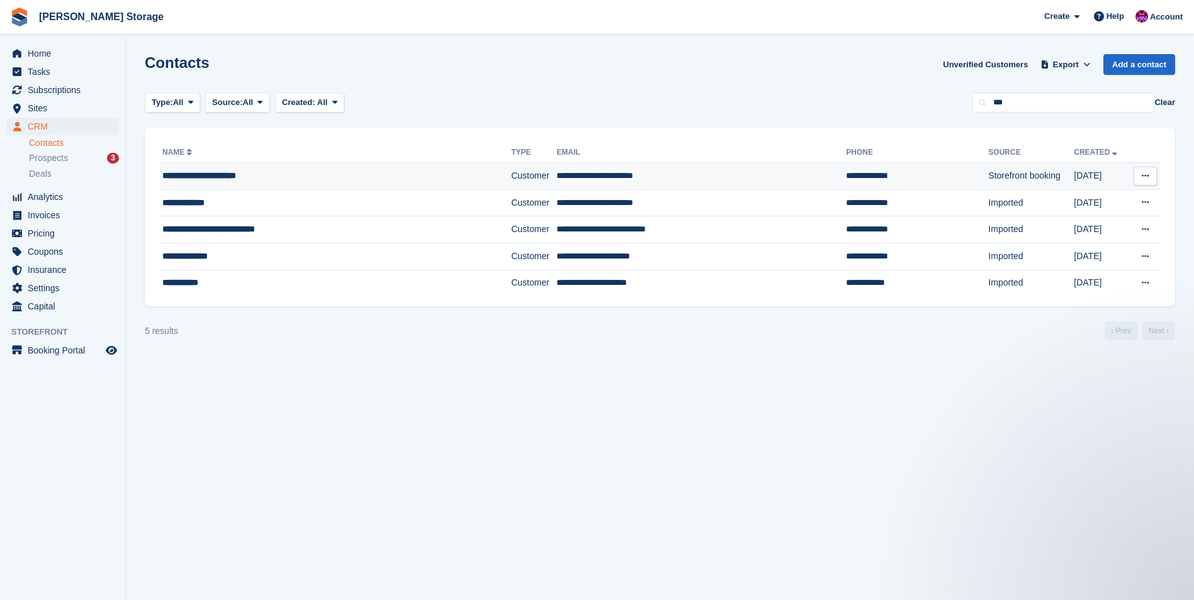
click at [385, 176] on div "**********" at bounding box center [308, 175] width 293 height 13
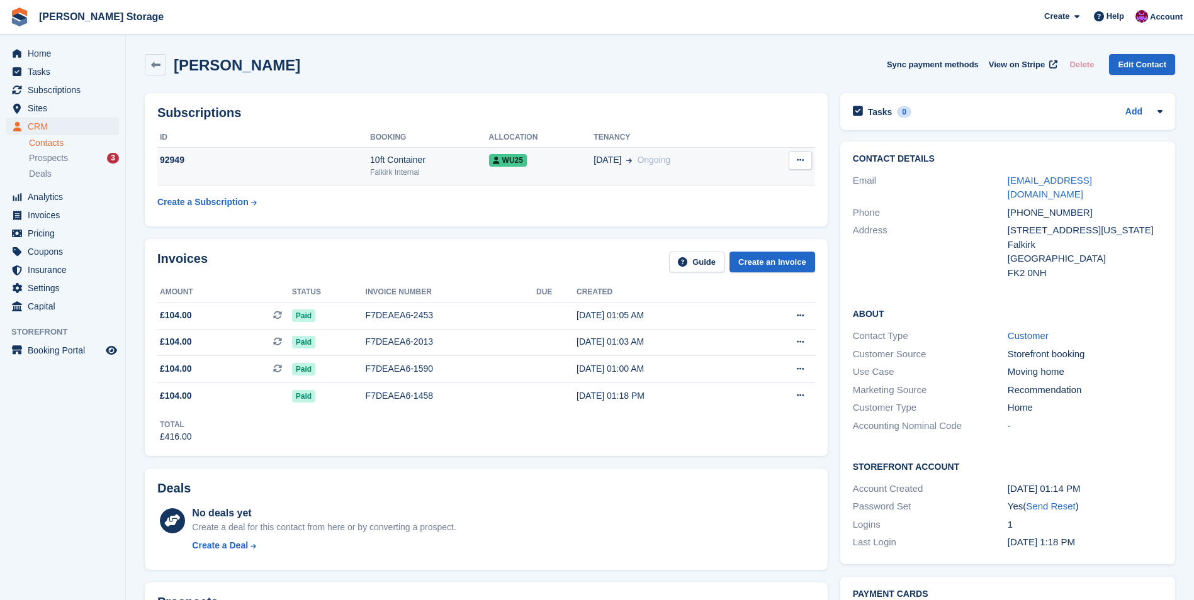
click at [471, 173] on div "Falkirk Internal" at bounding box center [429, 172] width 119 height 11
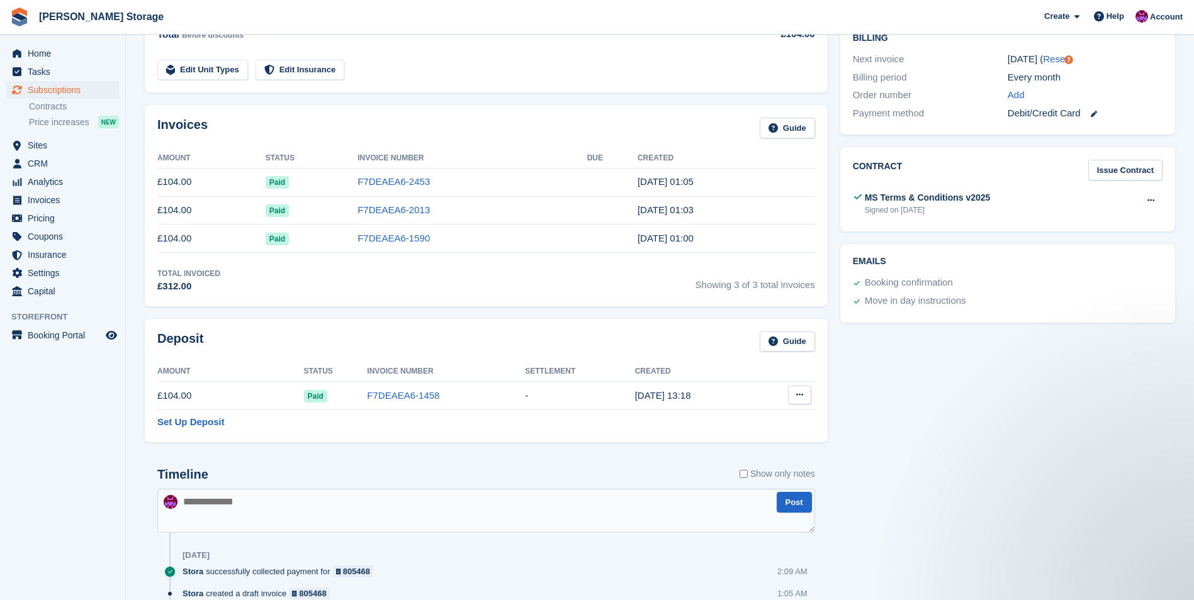
click at [794, 398] on button at bounding box center [799, 395] width 23 height 19
click at [722, 422] on p "Settle deposit" at bounding box center [751, 420] width 110 height 16
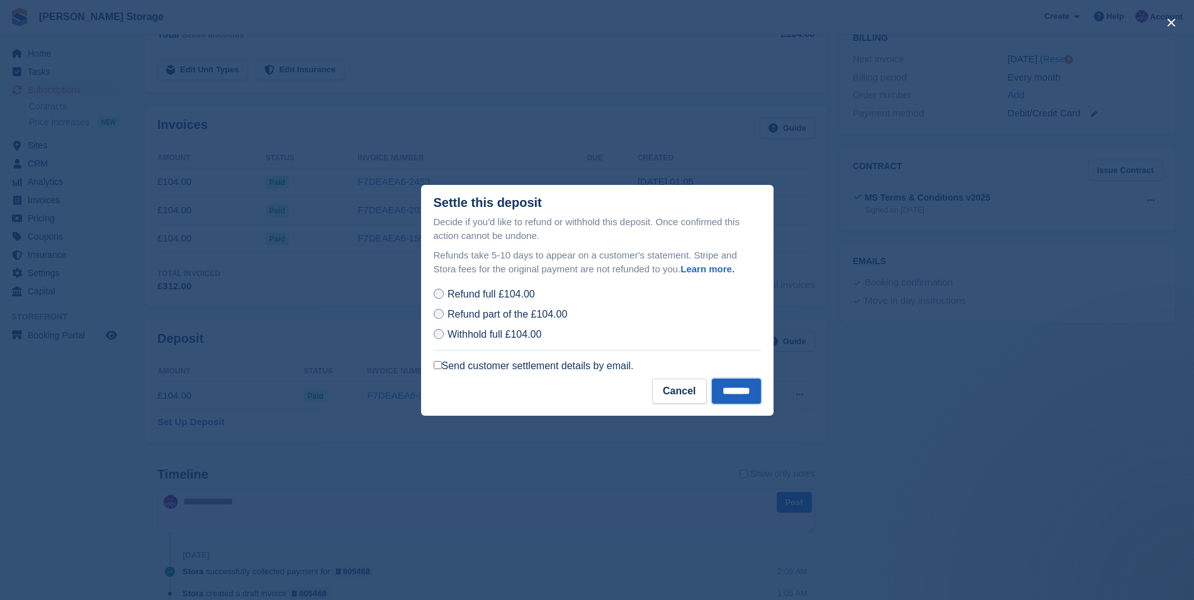
click at [732, 381] on input "*******" at bounding box center [736, 391] width 49 height 25
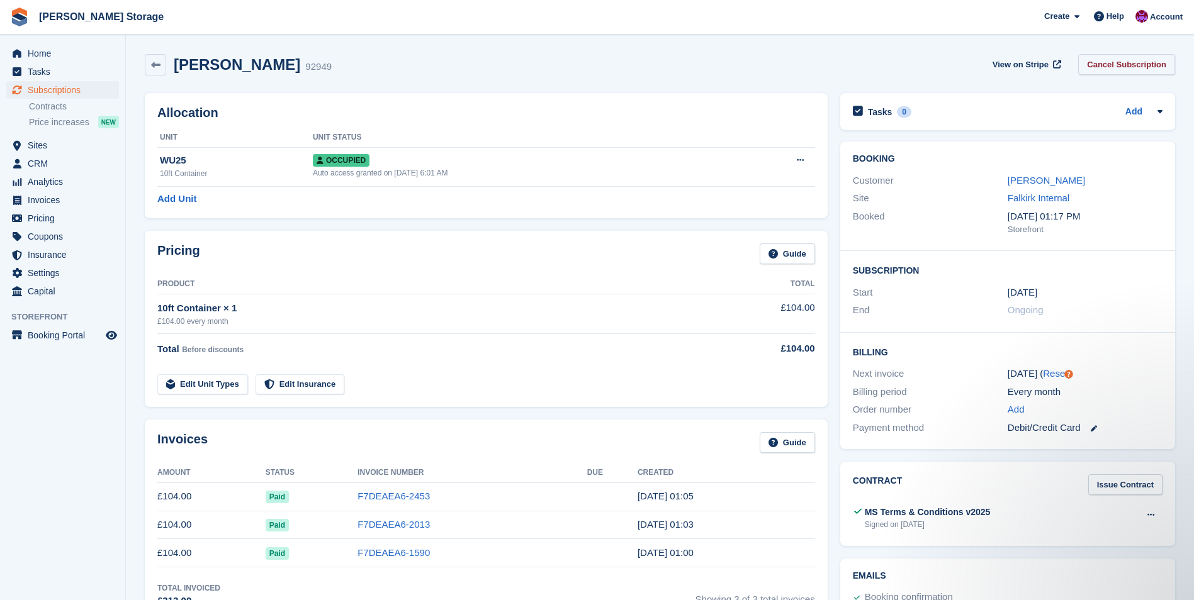
click at [1133, 69] on link "Cancel Subscription" at bounding box center [1126, 64] width 97 height 21
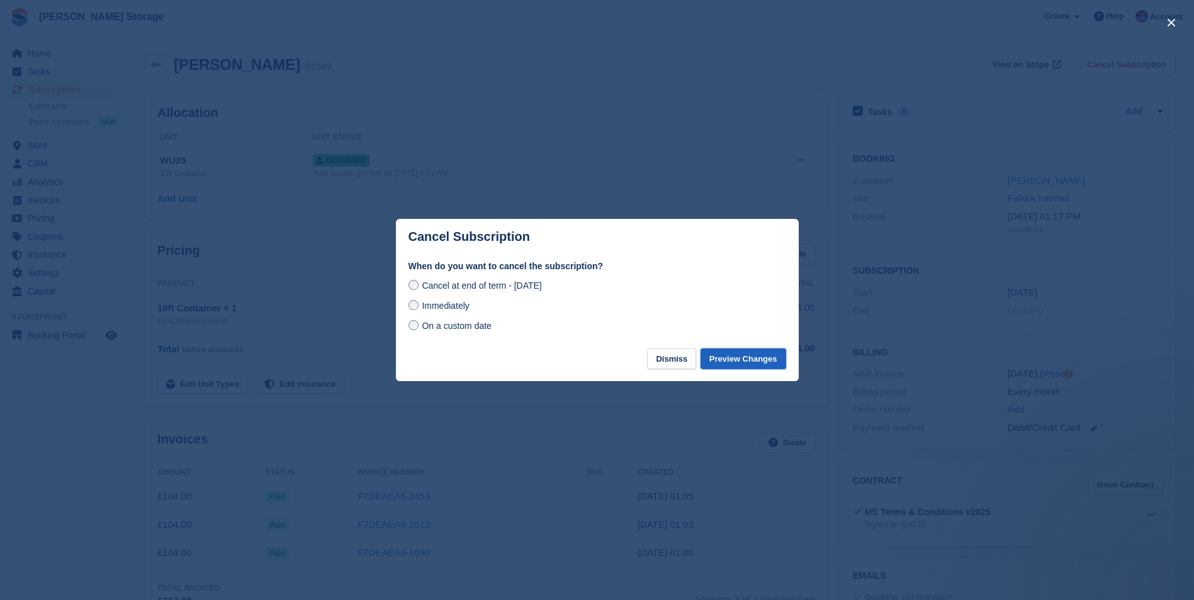
click at [754, 357] on button "Preview Changes" at bounding box center [743, 359] width 86 height 21
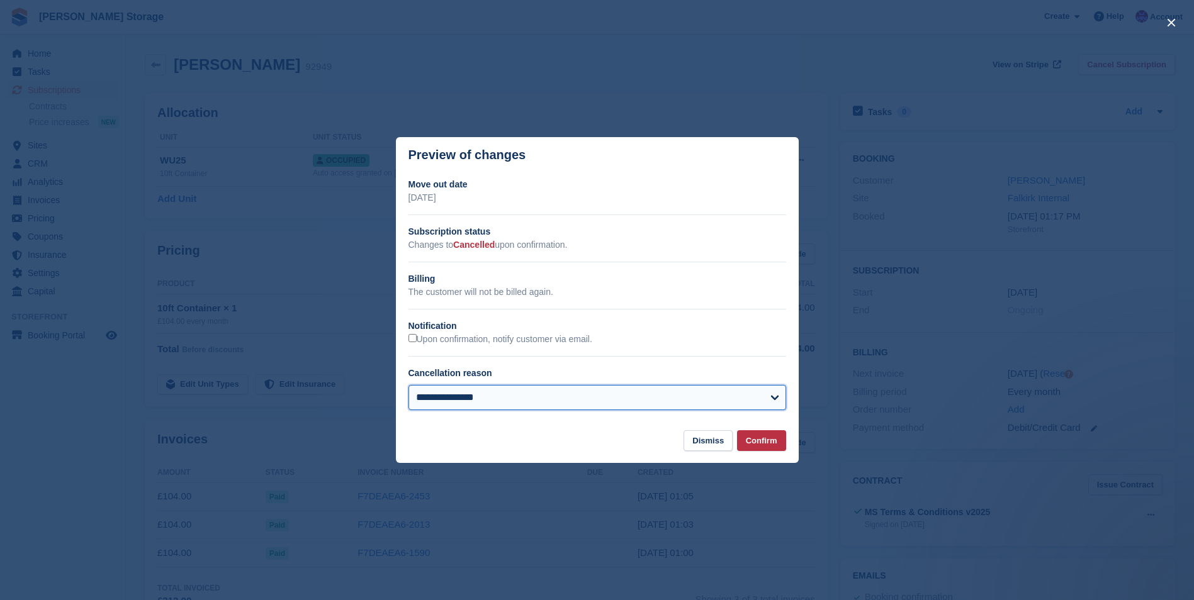
click at [619, 398] on select "**********" at bounding box center [597, 397] width 378 height 25
select select "**********"
click at [408, 386] on select "**********" at bounding box center [597, 397] width 378 height 25
click at [782, 441] on button "Confirm" at bounding box center [761, 440] width 49 height 21
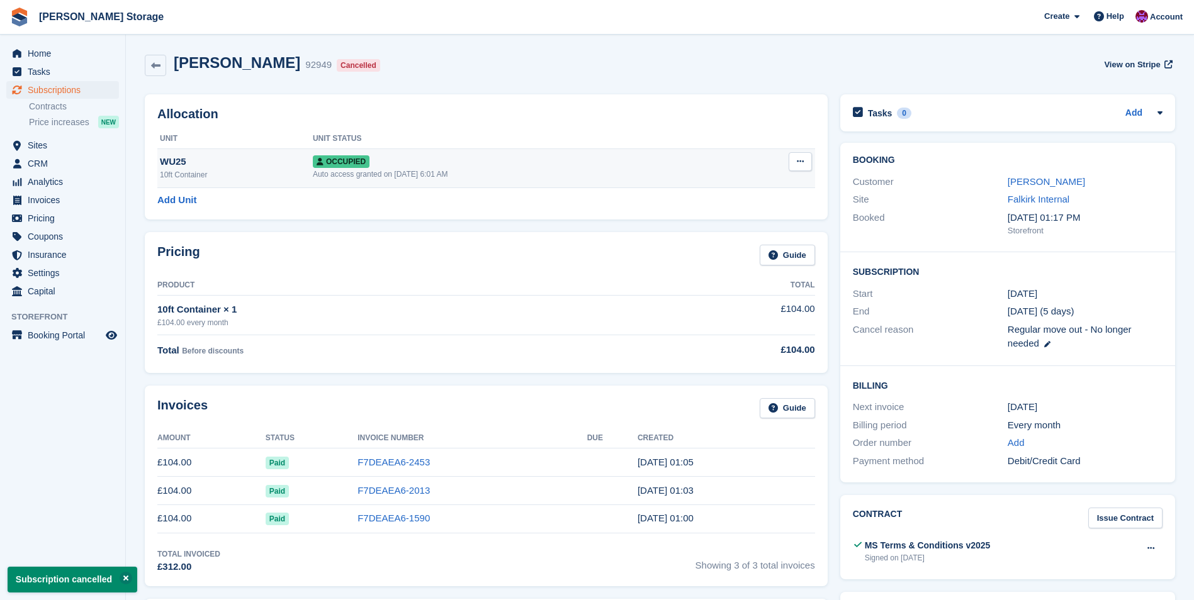
click at [799, 158] on icon at bounding box center [800, 161] width 7 height 8
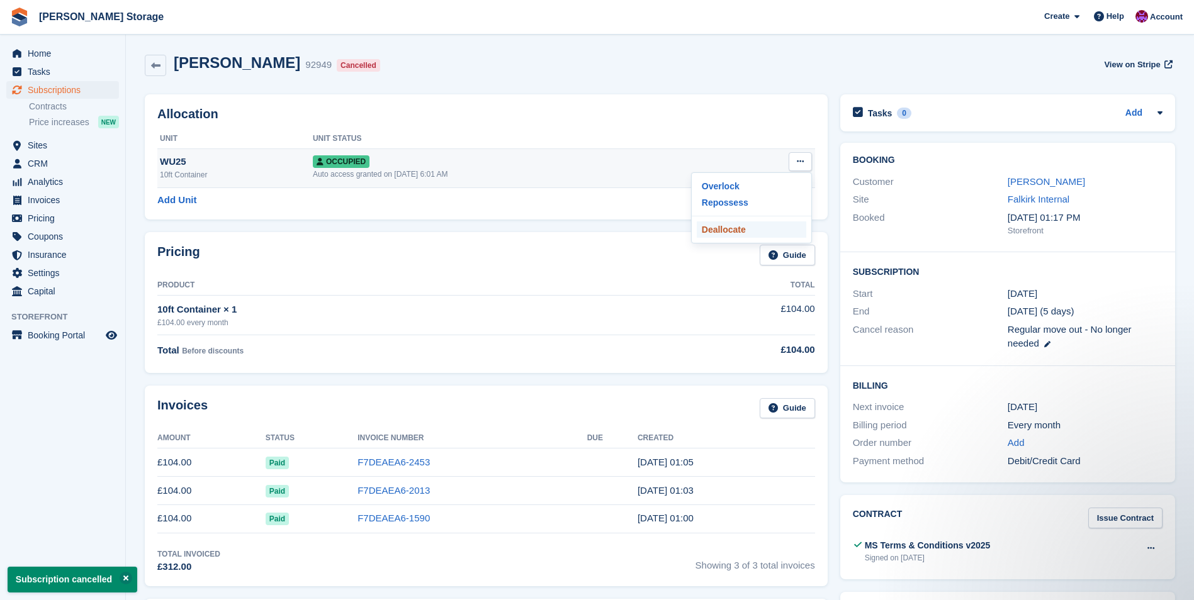
click at [731, 225] on p "Deallocate" at bounding box center [752, 230] width 110 height 16
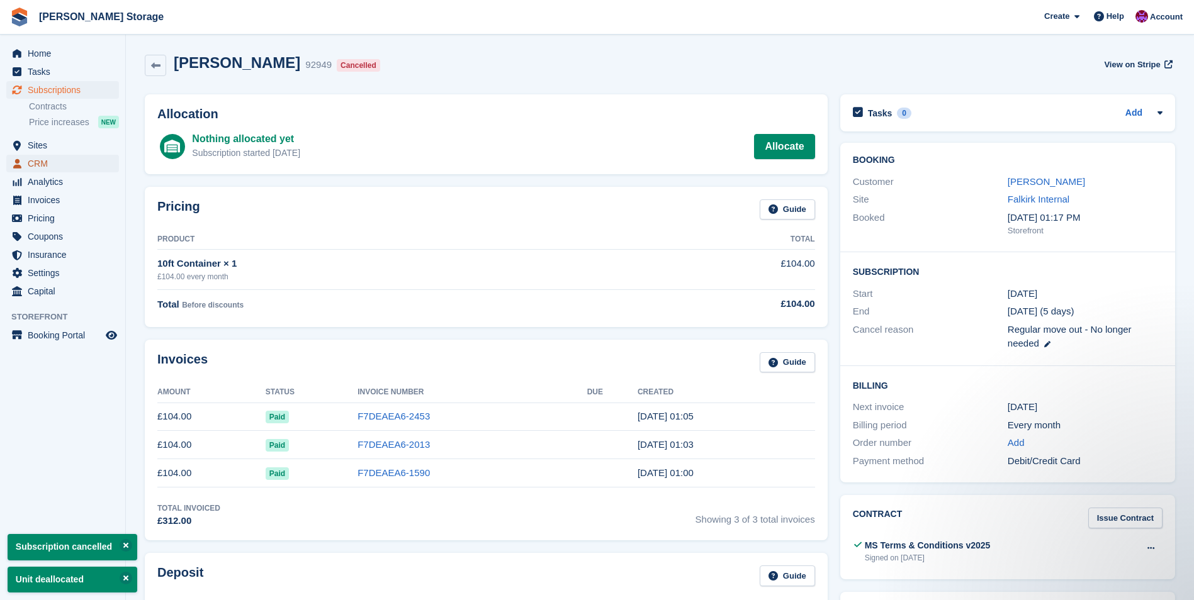
click at [38, 162] on span "CRM" at bounding box center [66, 164] width 76 height 18
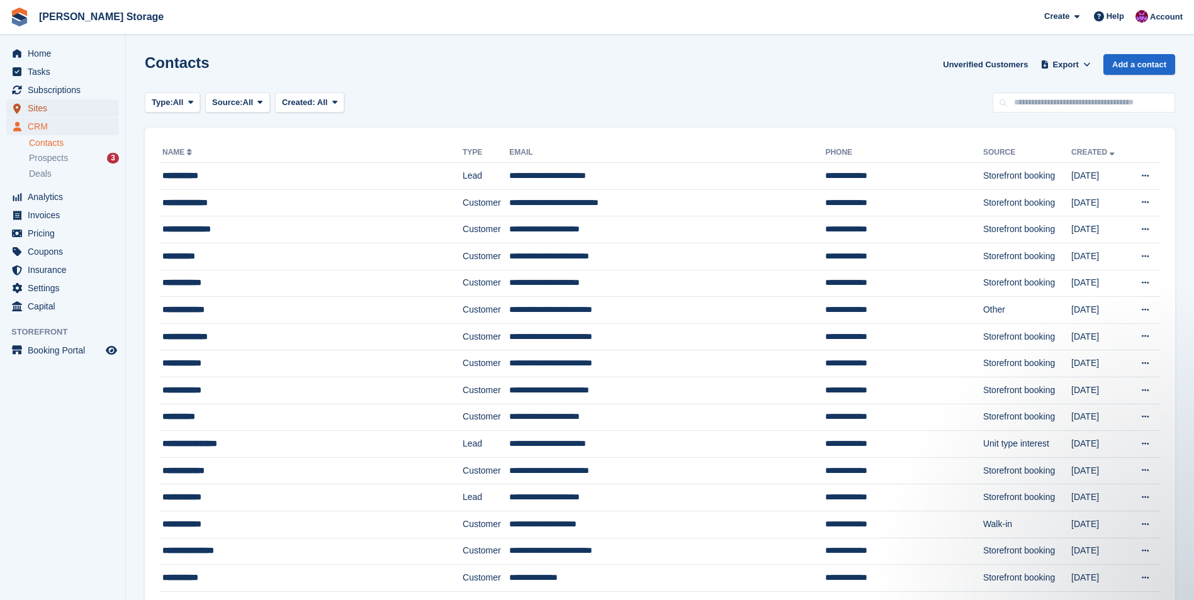
click at [43, 109] on span "Sites" at bounding box center [66, 108] width 76 height 18
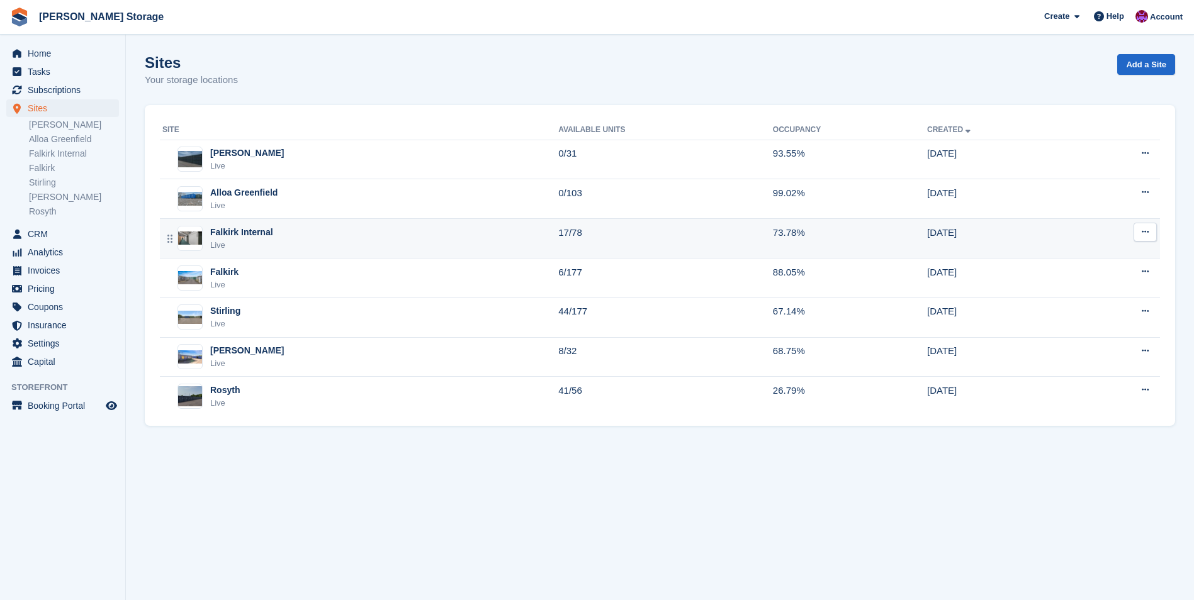
click at [312, 233] on div "Falkirk Internal Live" at bounding box center [360, 239] width 396 height 26
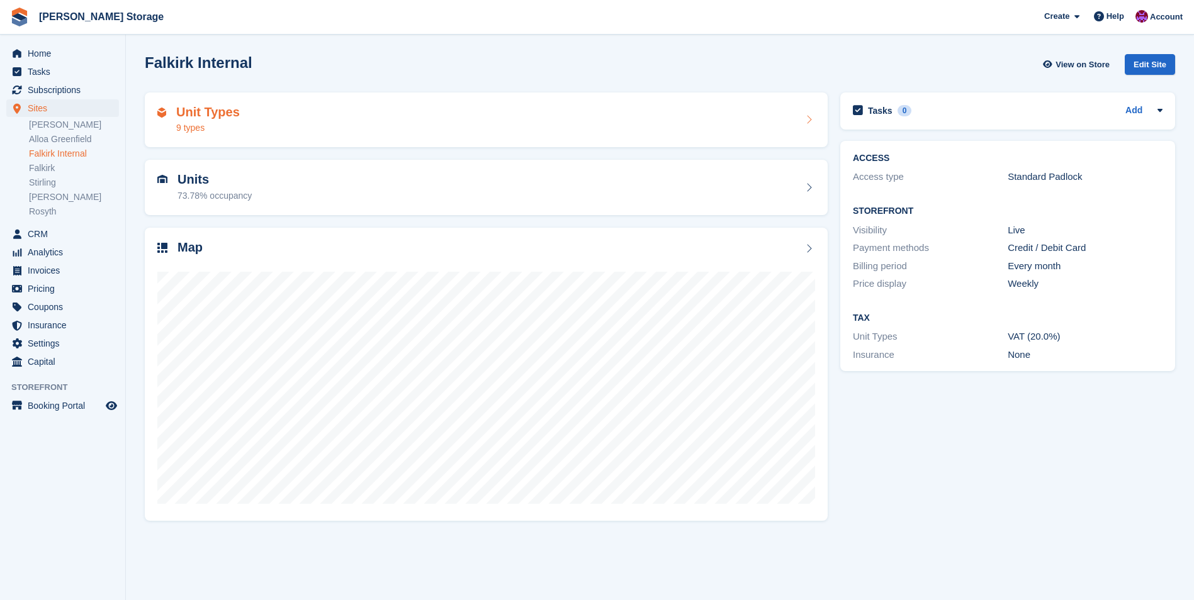
click at [349, 134] on div "Unit Types 9 types" at bounding box center [486, 120] width 658 height 30
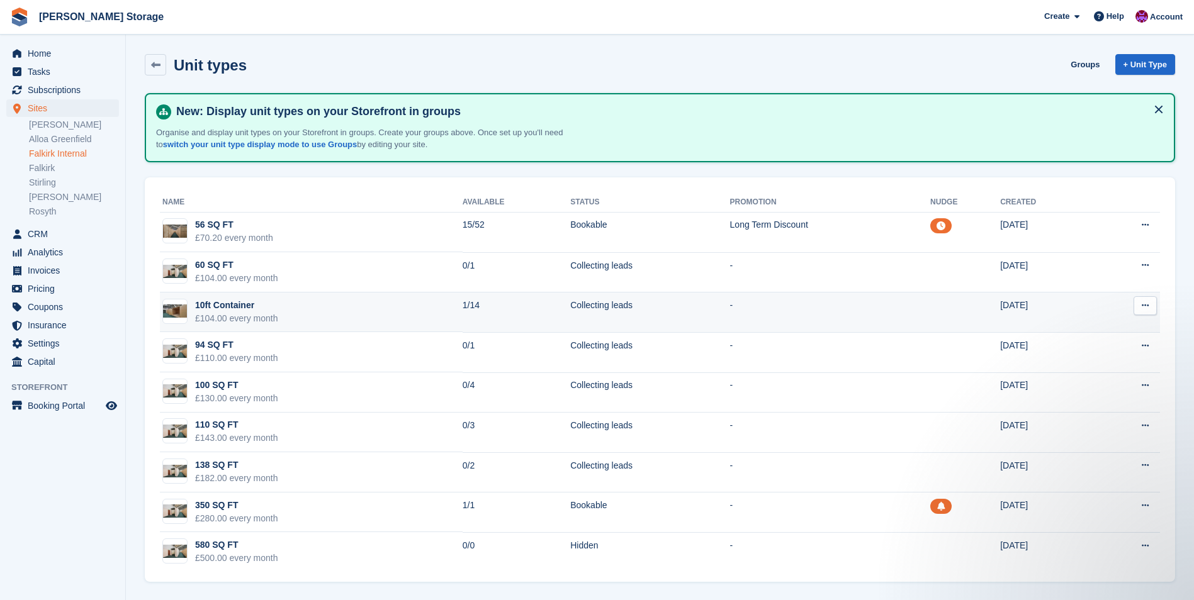
click at [338, 295] on td "10ft Container £104.00 every month" at bounding box center [311, 313] width 303 height 40
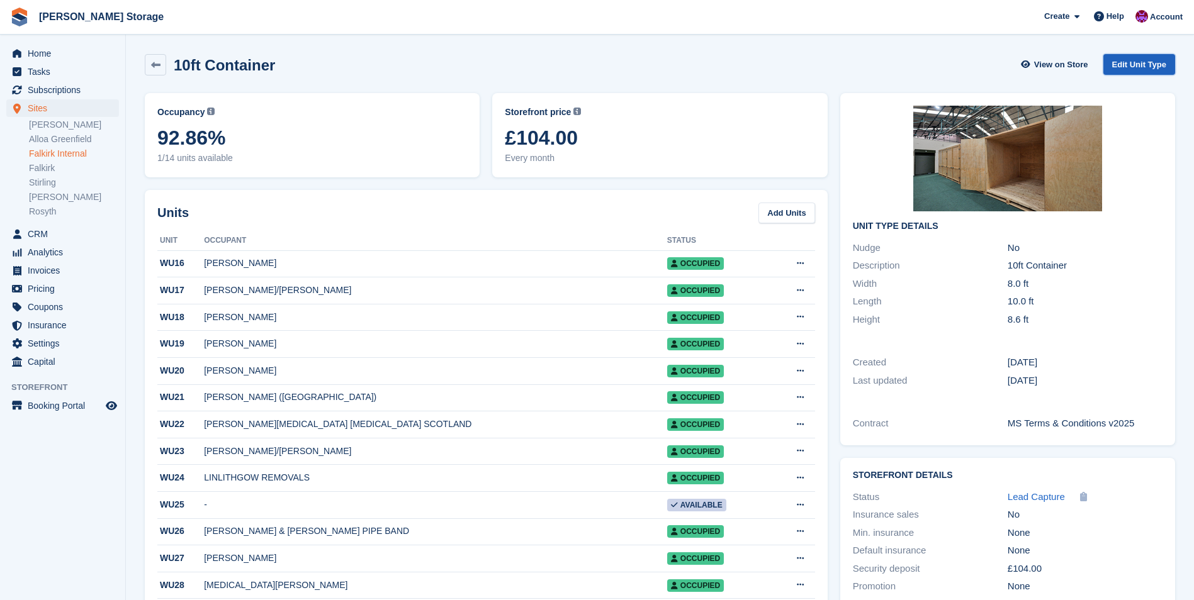
click at [1130, 66] on link "Edit Unit Type" at bounding box center [1139, 64] width 72 height 21
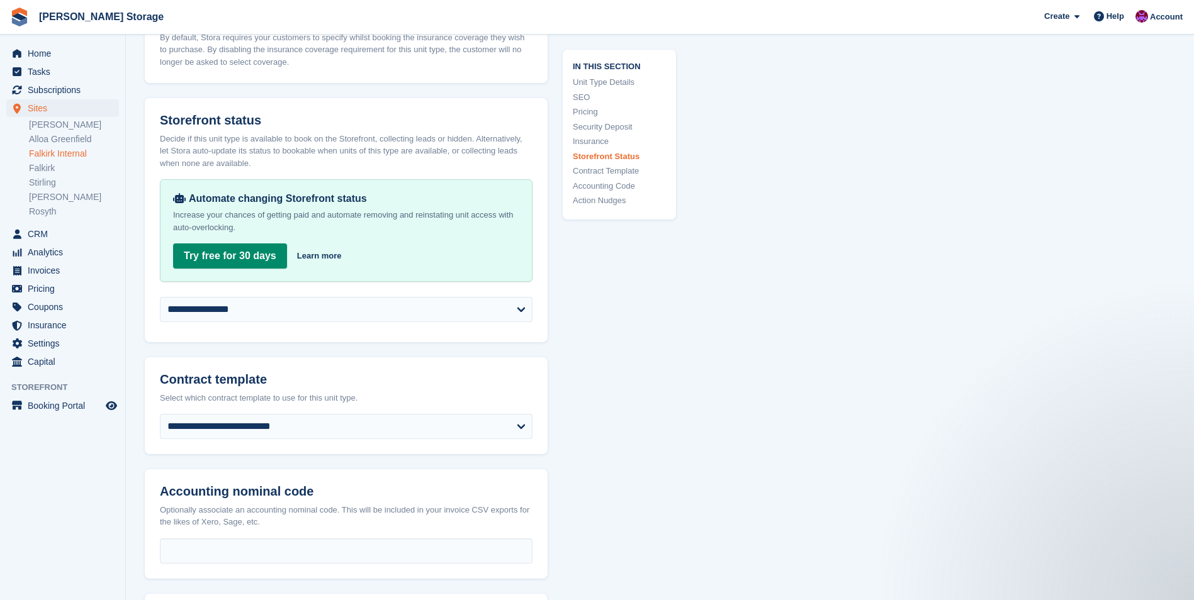
scroll to position [2140, 0]
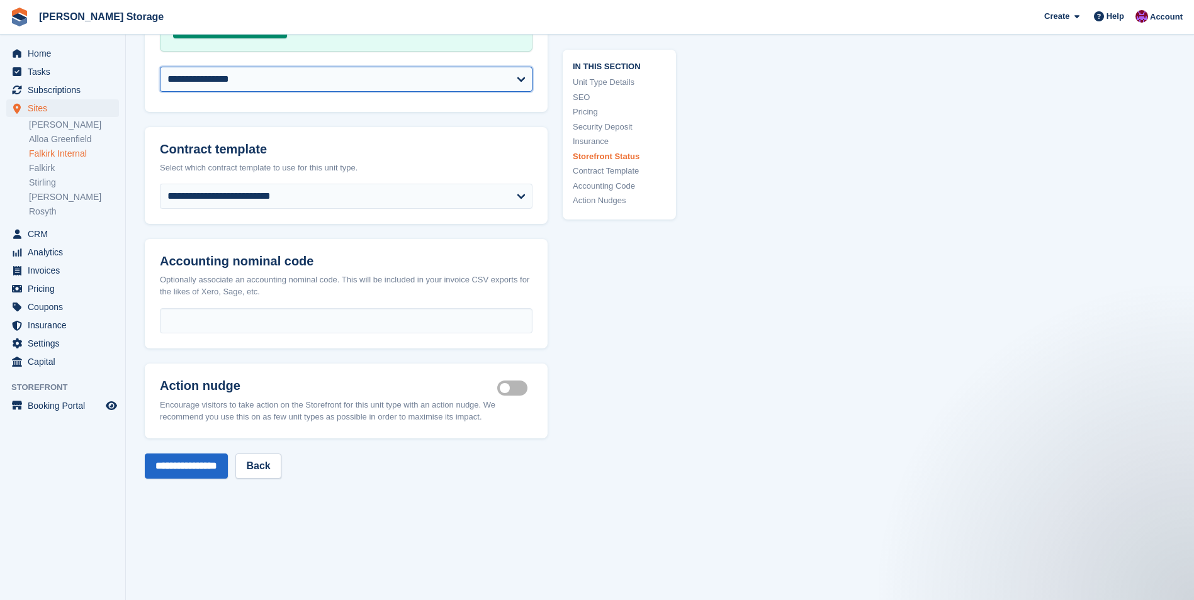
click at [389, 71] on select "**********" at bounding box center [346, 79] width 373 height 25
select select "********"
click at [160, 67] on select "**********" at bounding box center [346, 79] width 373 height 25
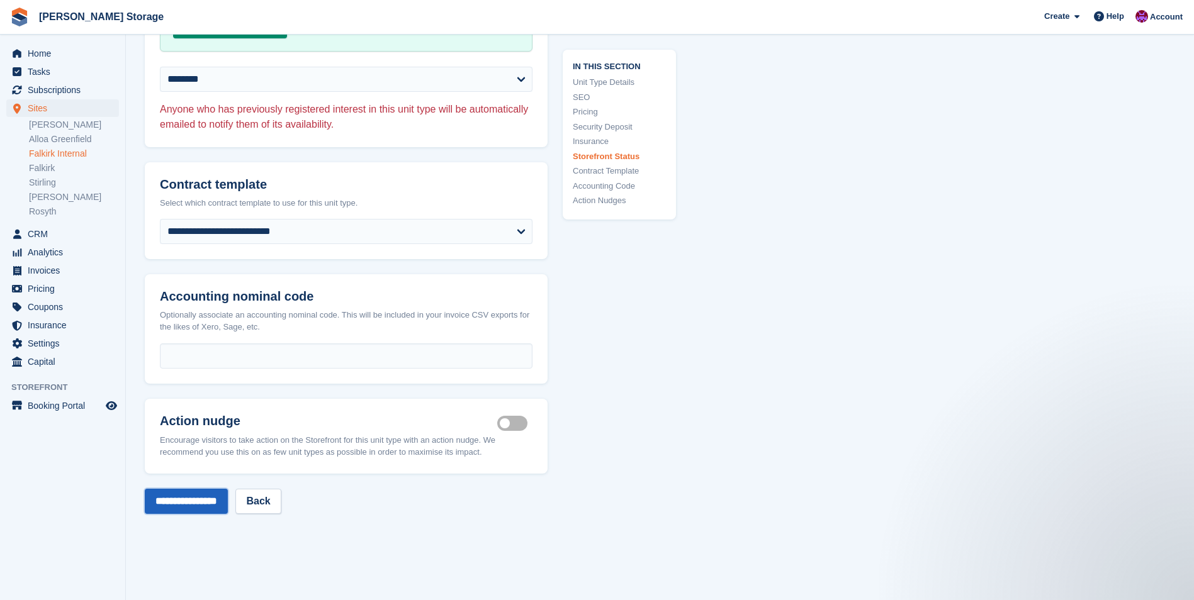
click at [181, 500] on input "**********" at bounding box center [186, 501] width 83 height 25
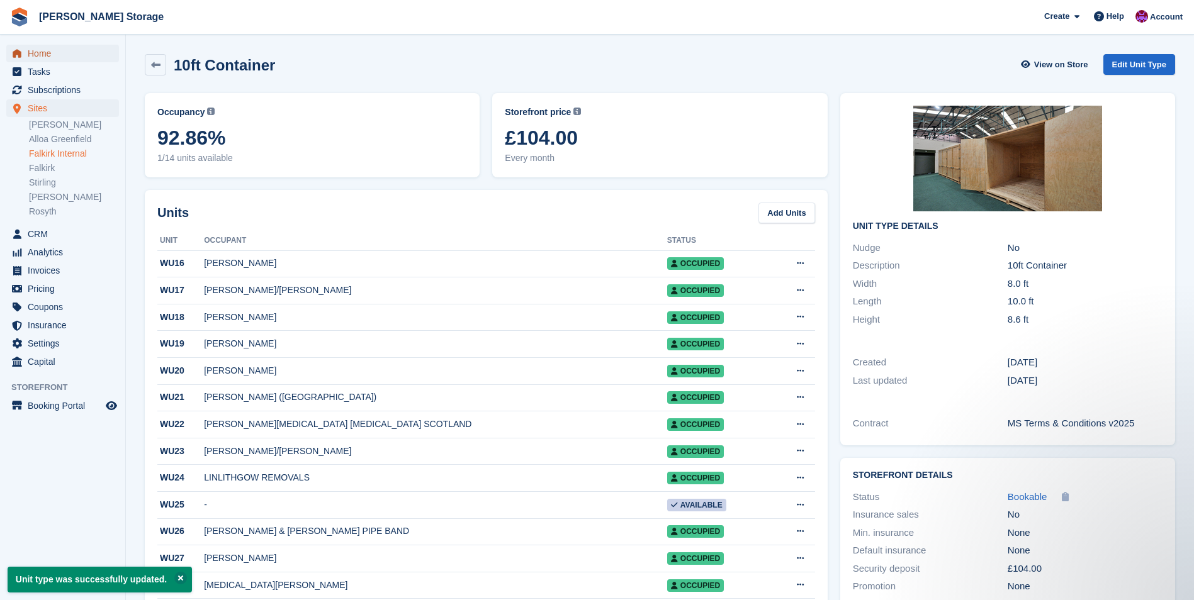
click at [39, 56] on span "Home" at bounding box center [66, 54] width 76 height 18
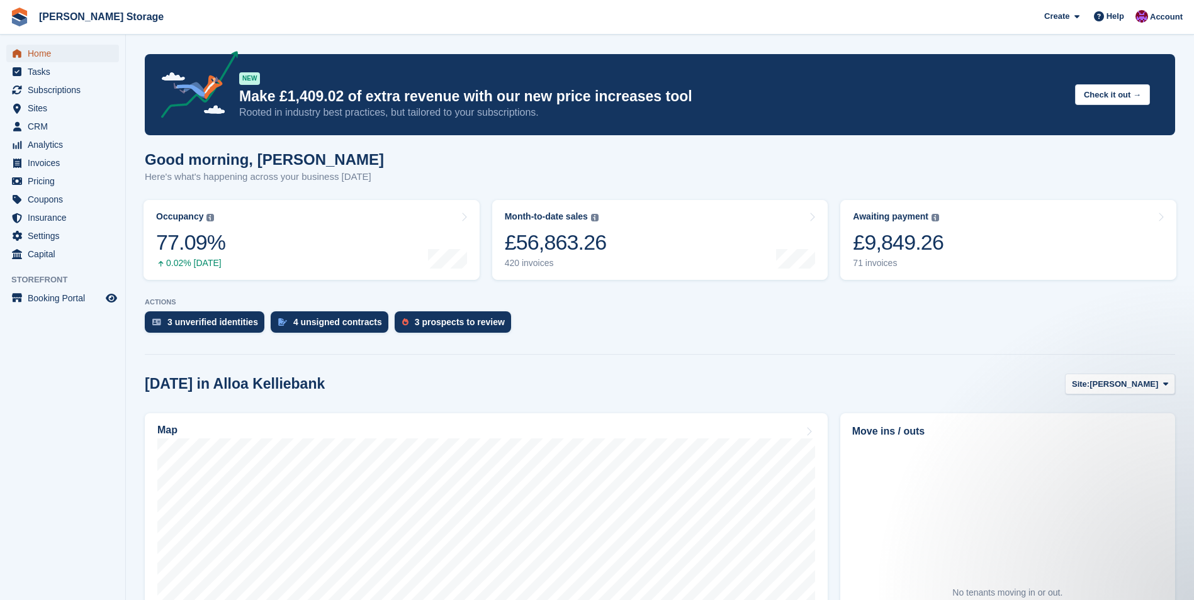
click at [38, 55] on span "Home" at bounding box center [66, 54] width 76 height 18
click at [1146, 388] on span "[PERSON_NAME]" at bounding box center [1123, 384] width 69 height 13
click at [1109, 466] on link "Falkirk Internal" at bounding box center [1115, 459] width 110 height 23
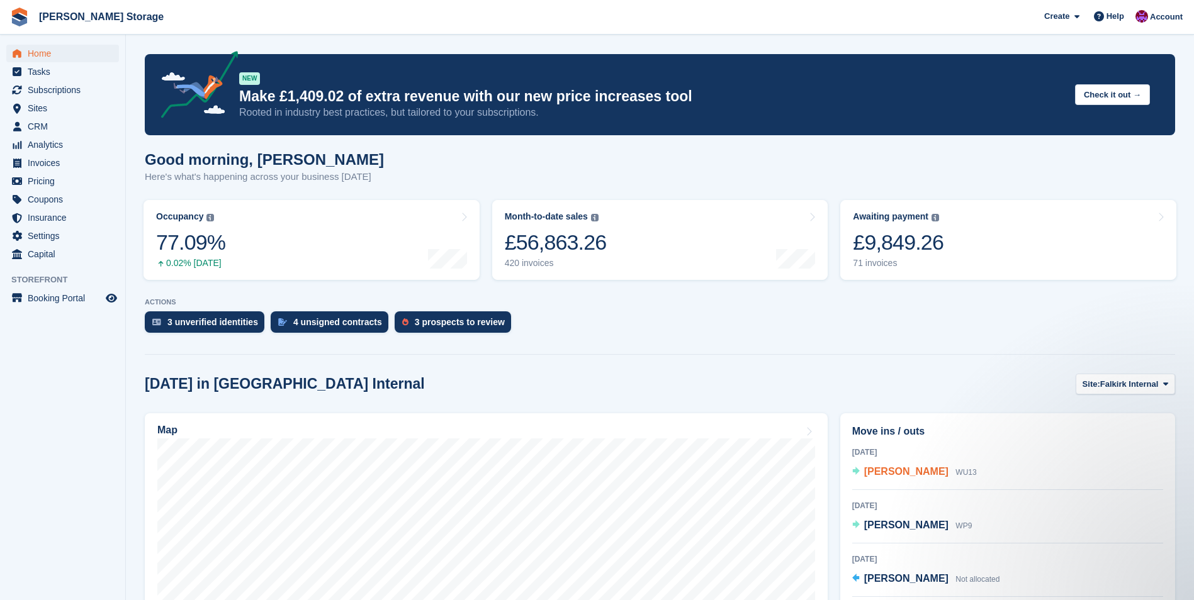
click at [877, 473] on span "[PERSON_NAME]" at bounding box center [906, 471] width 84 height 11
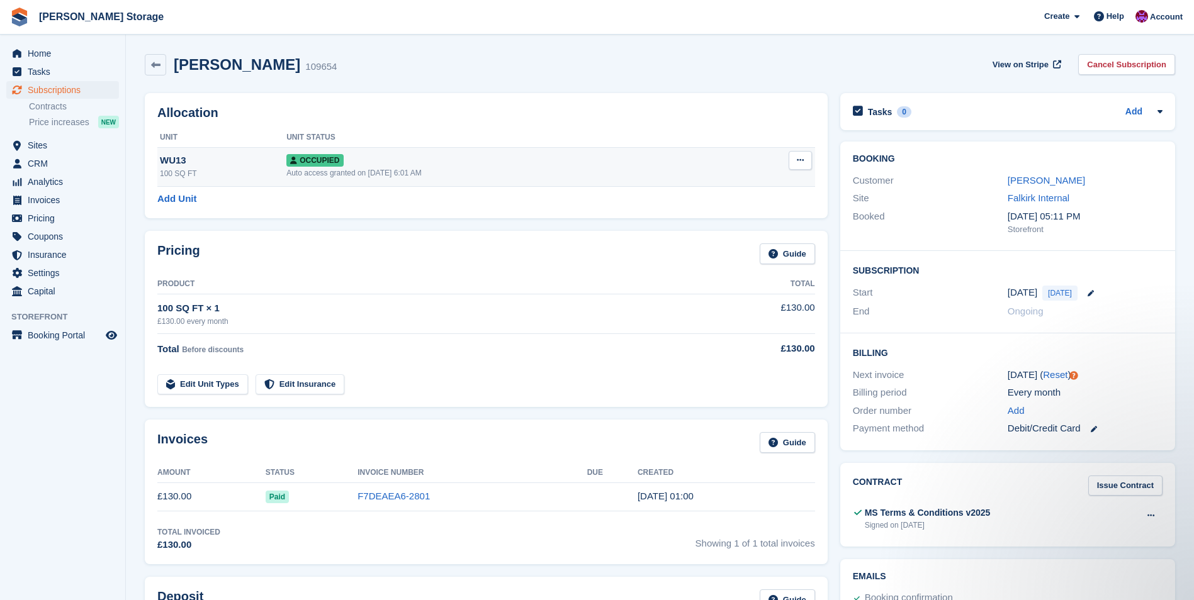
click at [483, 167] on div "Auto access granted on 29th Sep, 6:01 AM" at bounding box center [507, 172] width 442 height 11
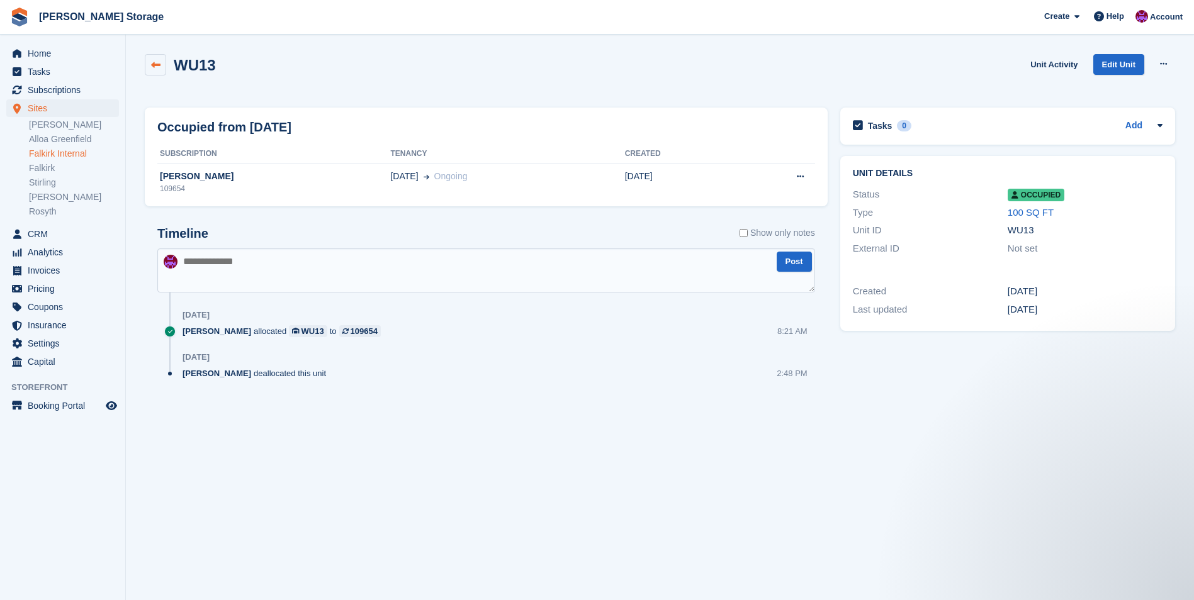
click at [149, 60] on link at bounding box center [155, 64] width 21 height 21
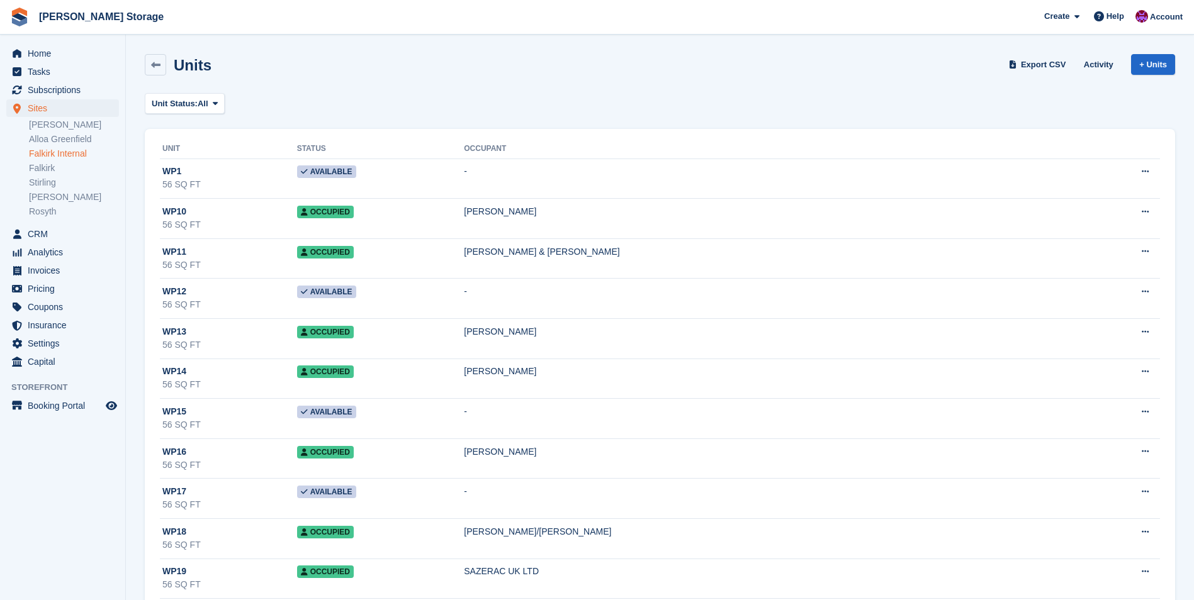
click at [149, 60] on link at bounding box center [155, 64] width 21 height 21
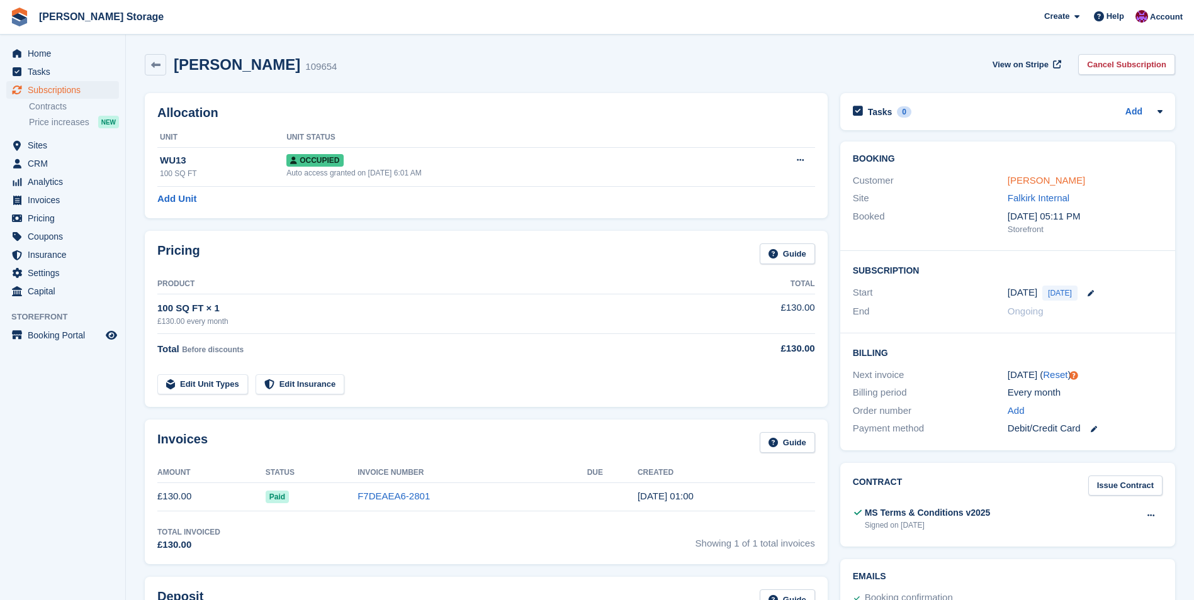
click at [1028, 177] on link "Iain Innes" at bounding box center [1046, 180] width 77 height 11
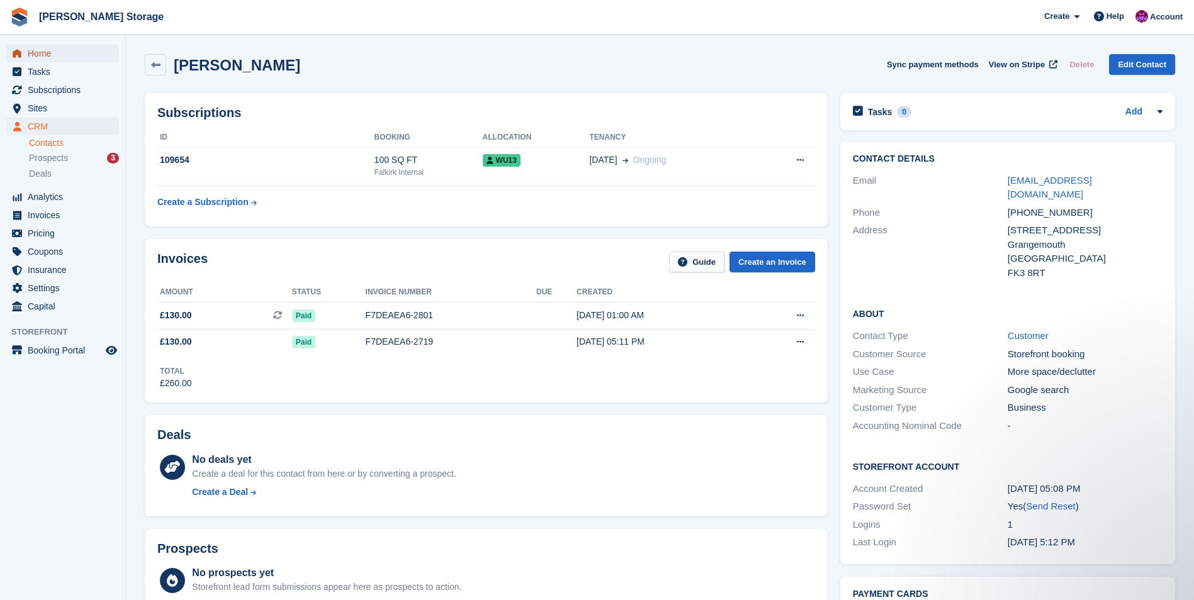
click at [33, 50] on span "Home" at bounding box center [66, 54] width 76 height 18
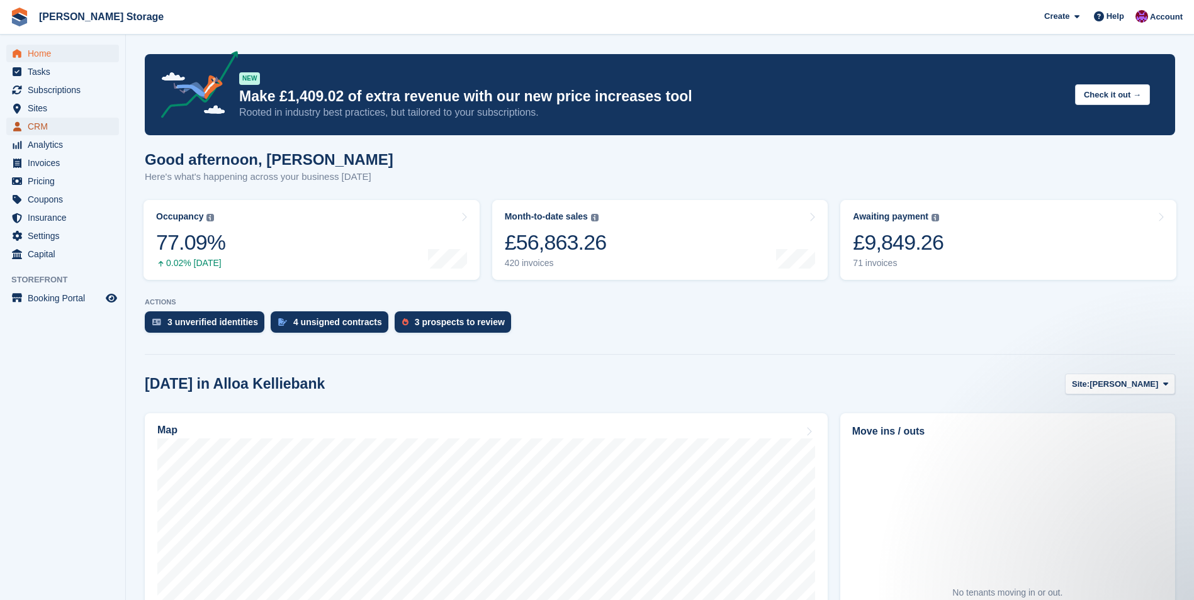
click at [29, 128] on span "CRM" at bounding box center [66, 127] width 76 height 18
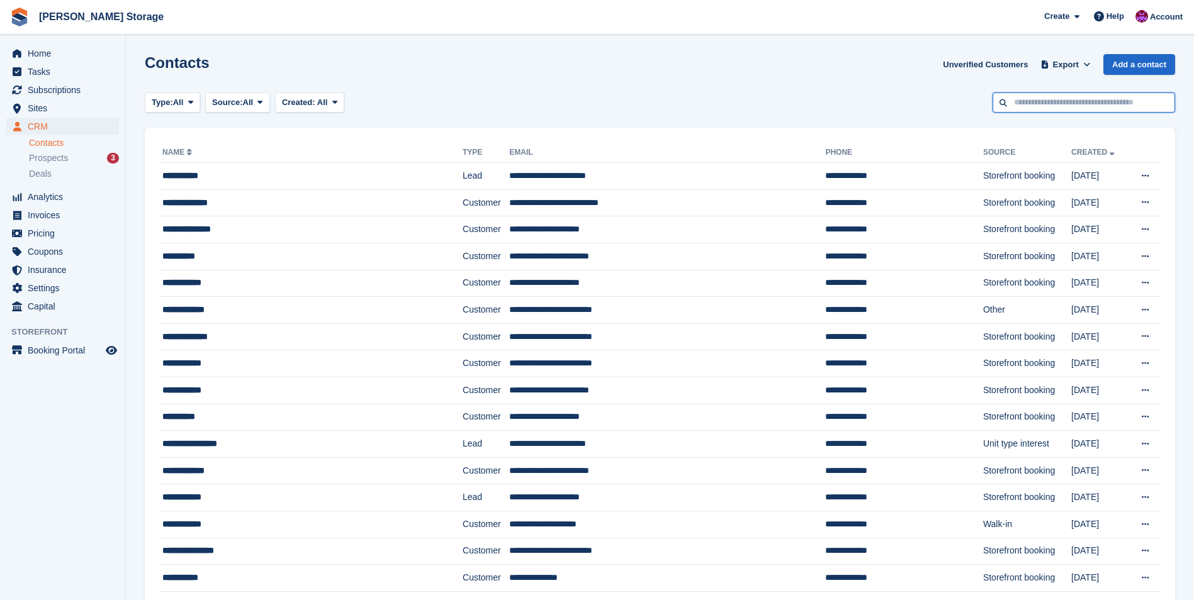
click at [1032, 107] on input "text" at bounding box center [1083, 103] width 183 height 21
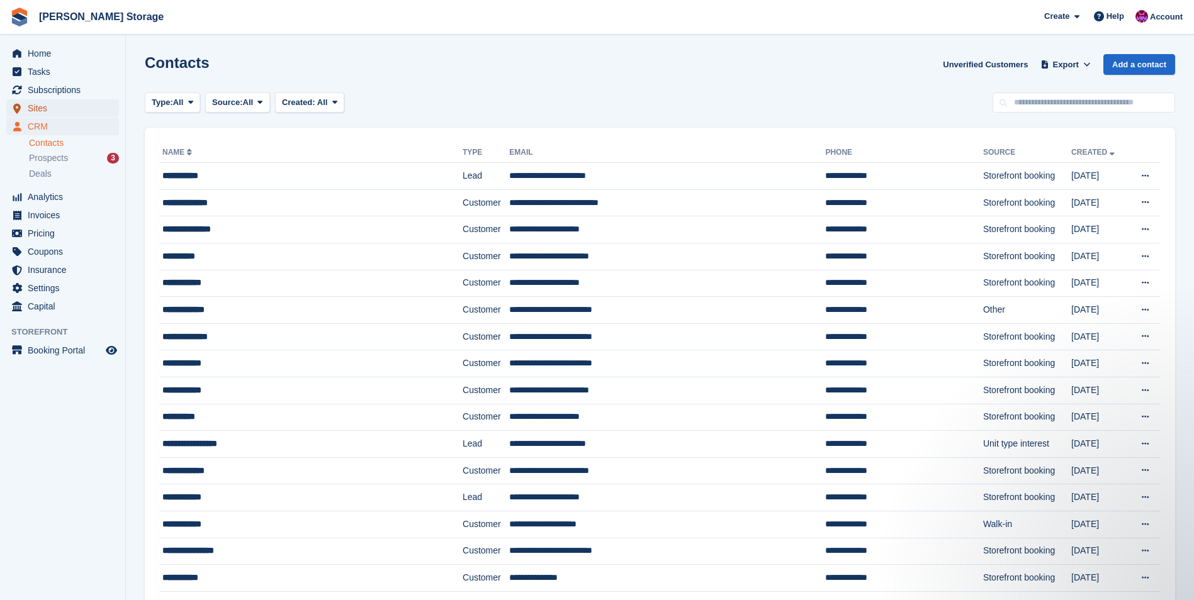
click at [44, 109] on span "Sites" at bounding box center [66, 108] width 76 height 18
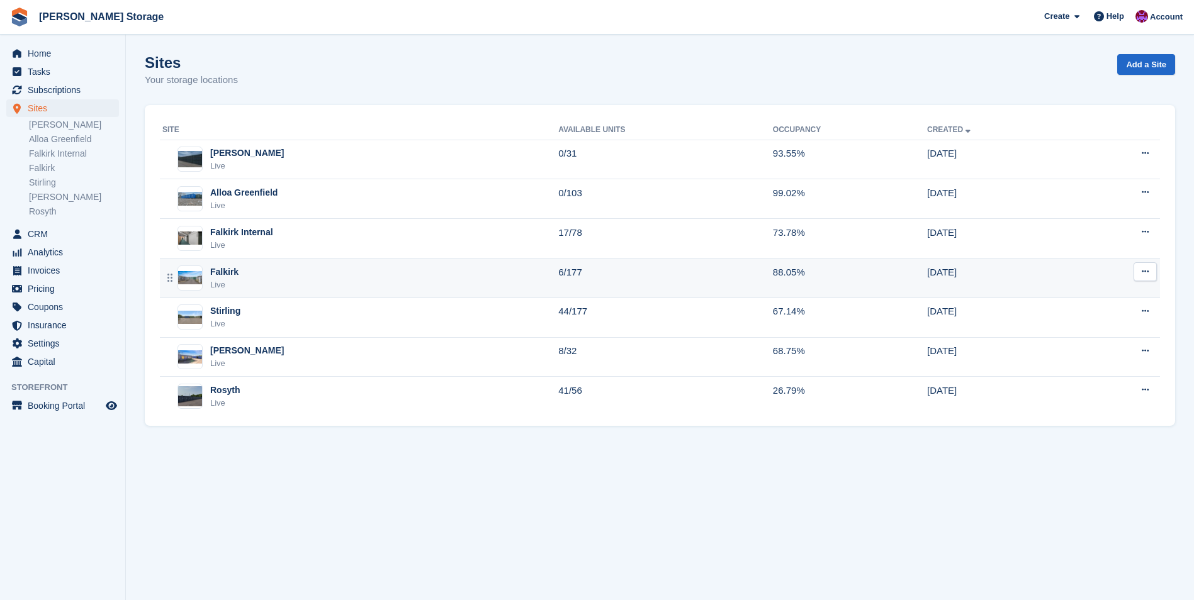
click at [341, 278] on div "Falkirk Live" at bounding box center [360, 279] width 396 height 26
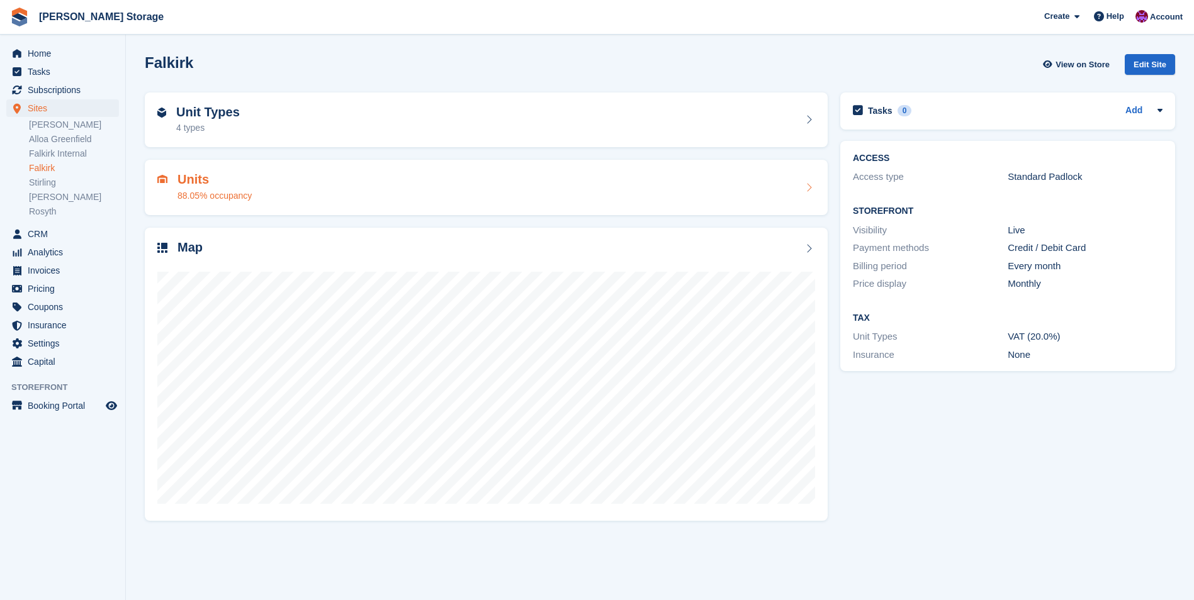
click at [349, 186] on div "Units 88.05% occupancy" at bounding box center [486, 187] width 658 height 30
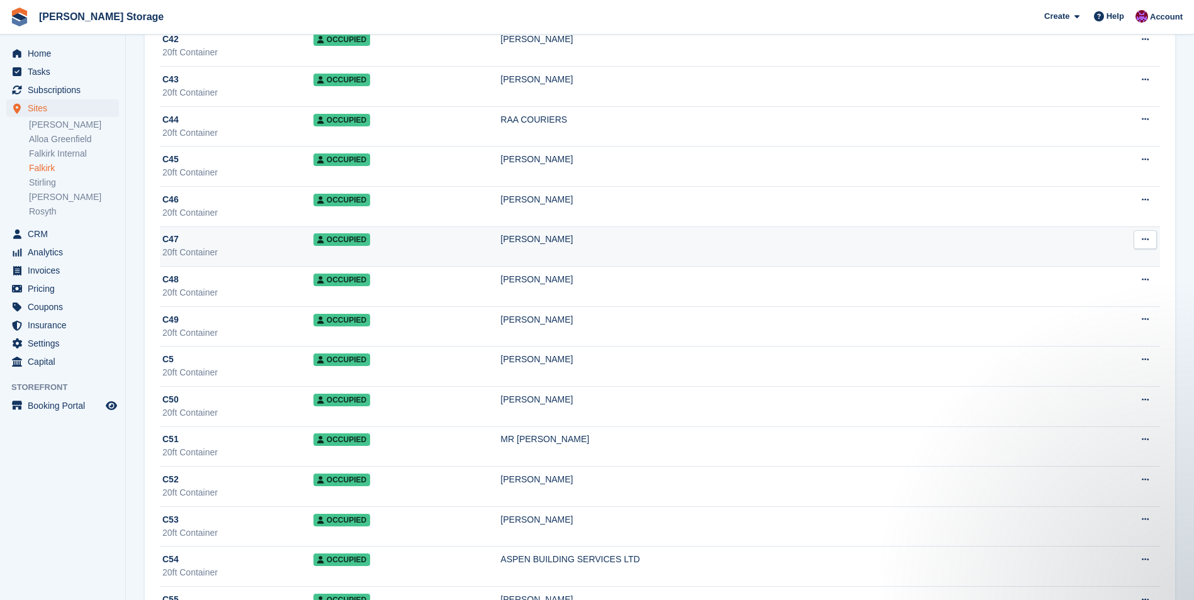
scroll to position [4279, 0]
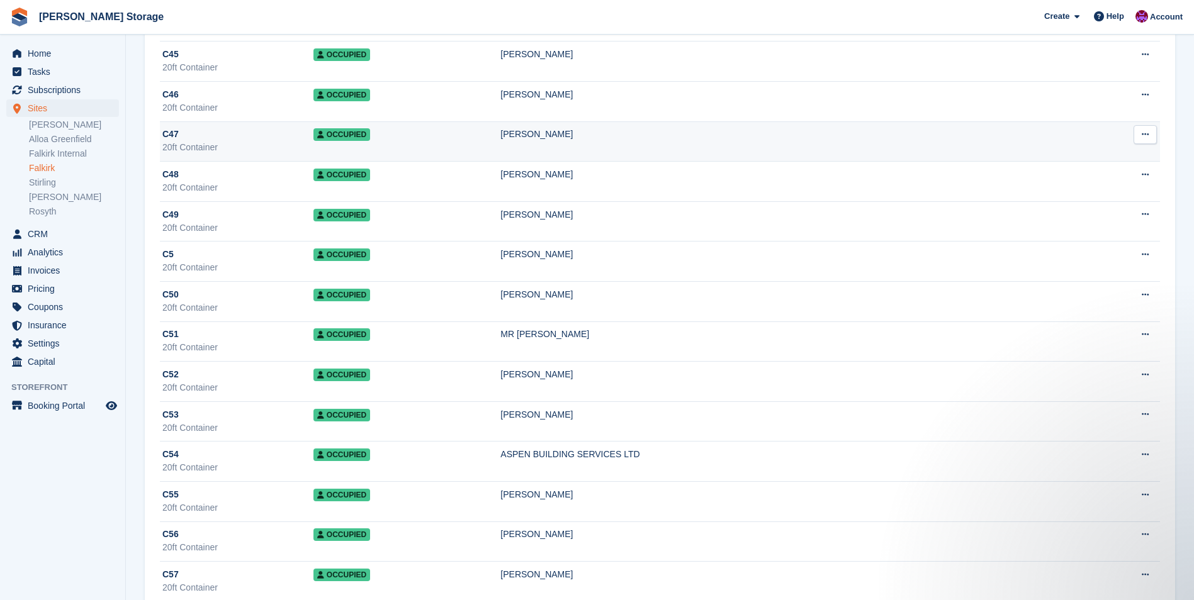
click at [481, 130] on td "Occupied" at bounding box center [407, 141] width 188 height 40
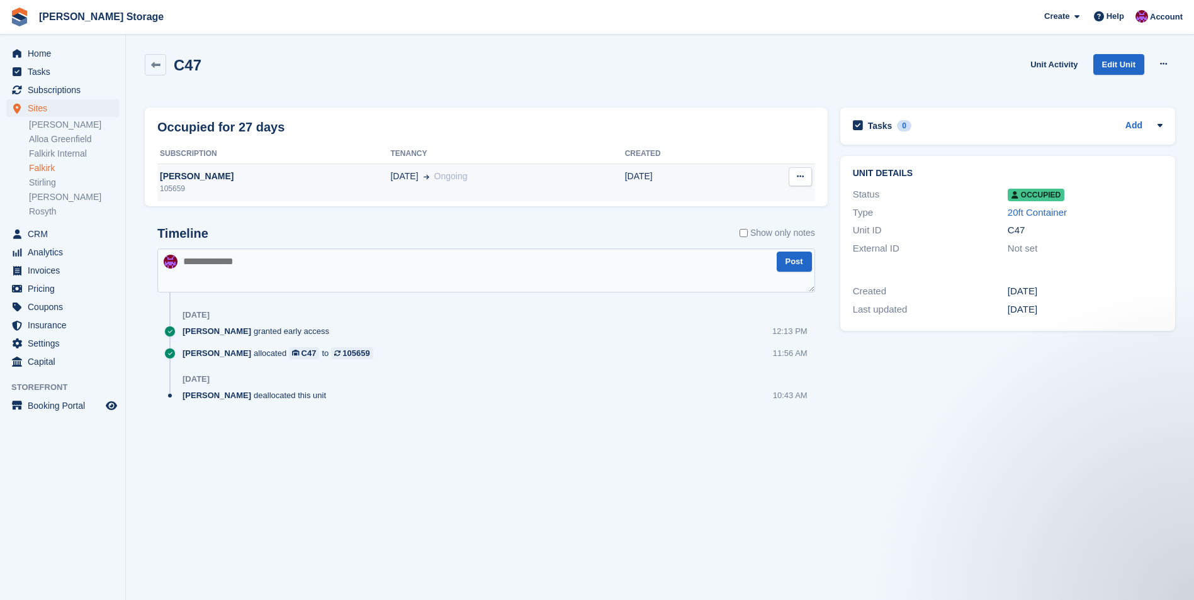
click at [336, 181] on div "[PERSON_NAME]" at bounding box center [273, 176] width 233 height 13
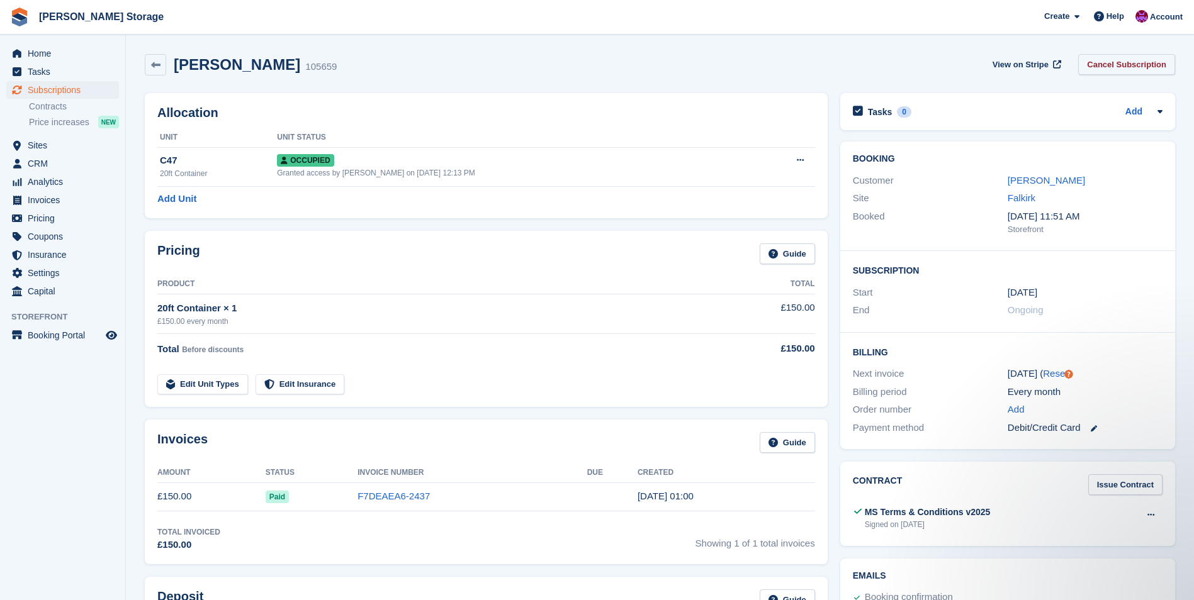
click at [1137, 62] on link "Cancel Subscription" at bounding box center [1126, 64] width 97 height 21
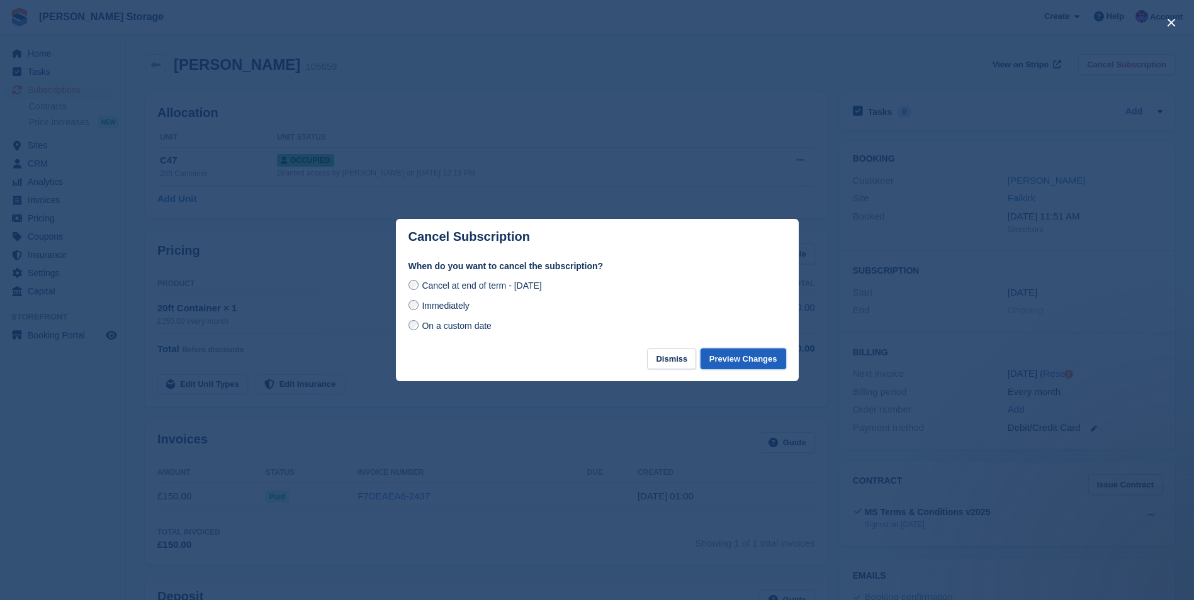
click at [745, 361] on button "Preview Changes" at bounding box center [743, 359] width 86 height 21
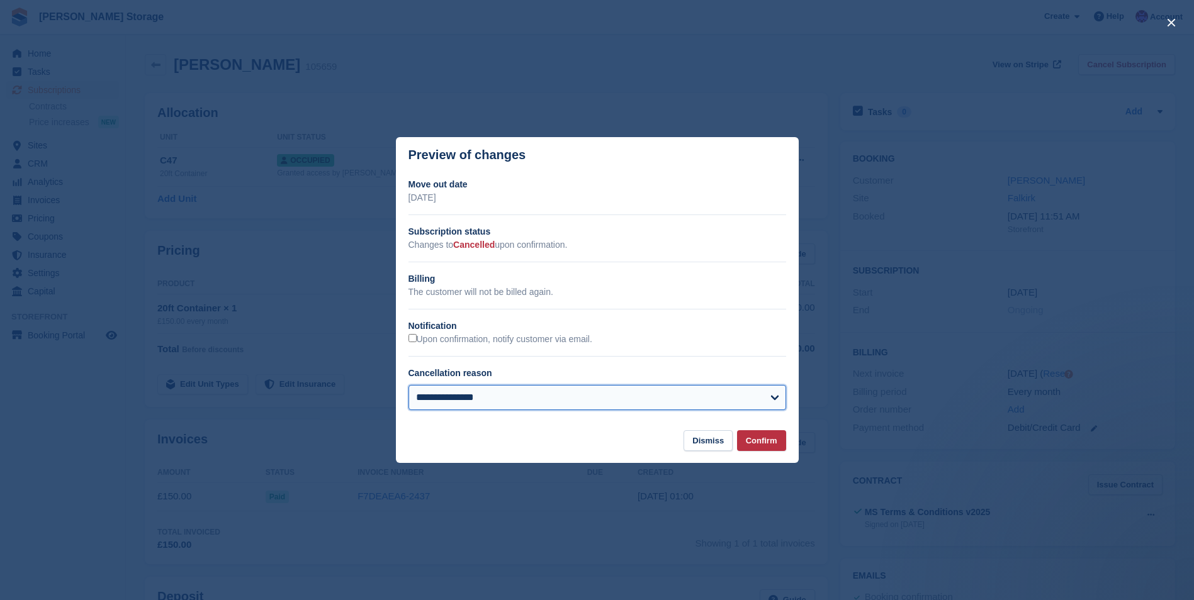
click at [468, 403] on select "**********" at bounding box center [597, 397] width 378 height 25
select select "**********"
click at [408, 386] on select "**********" at bounding box center [597, 397] width 378 height 25
click at [751, 442] on button "Confirm" at bounding box center [761, 440] width 49 height 21
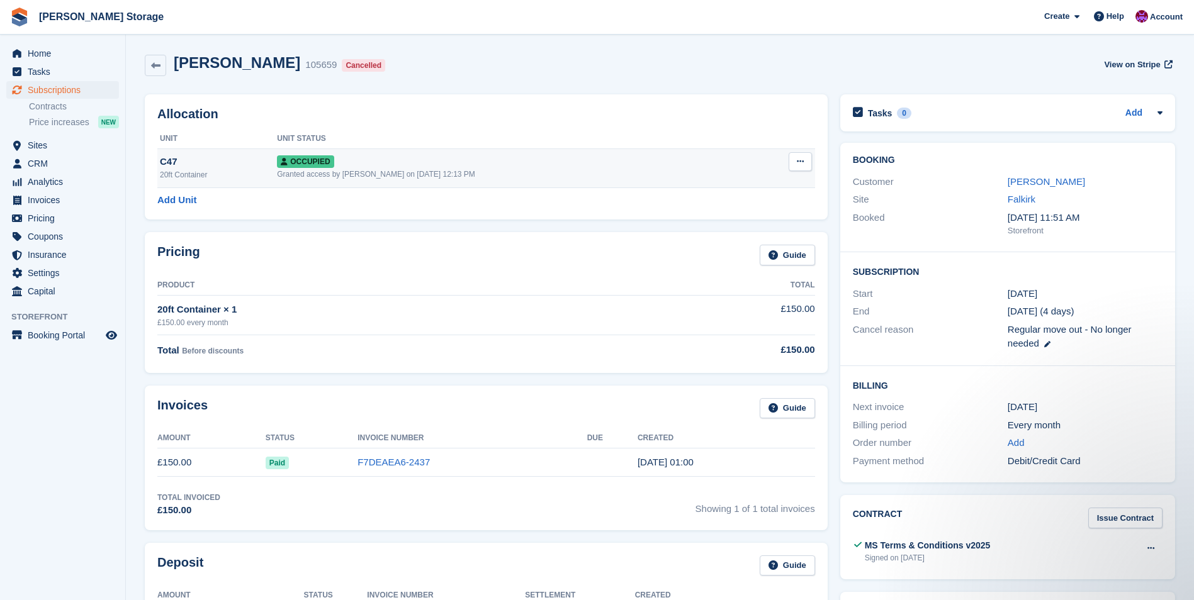
click at [806, 160] on button at bounding box center [800, 161] width 23 height 19
click at [732, 235] on p "Deallocate" at bounding box center [752, 230] width 110 height 16
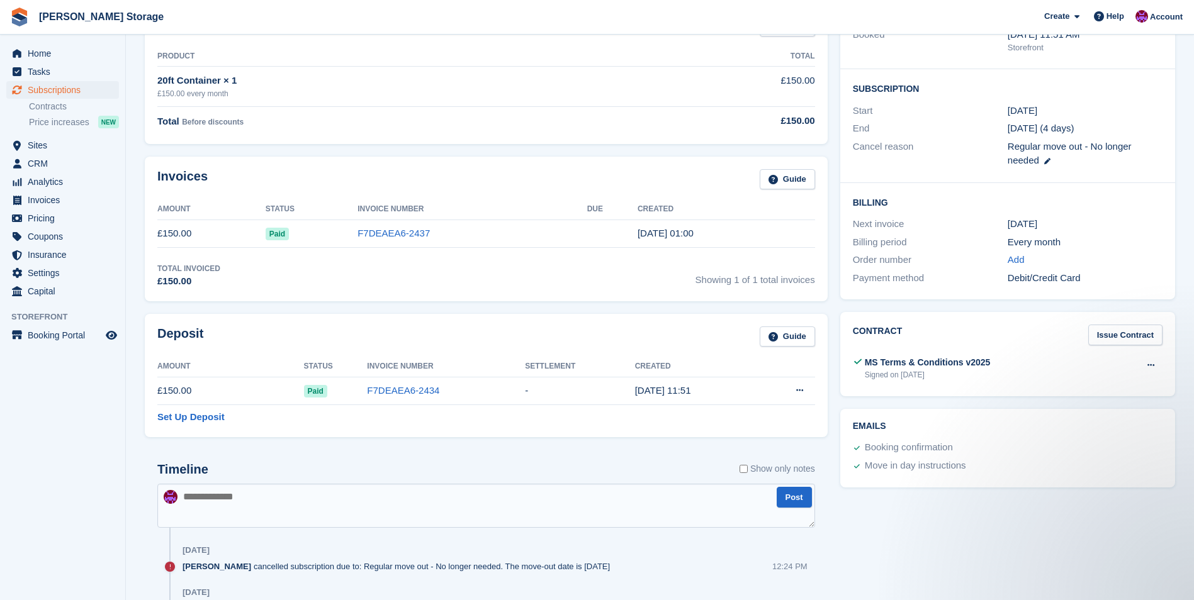
scroll to position [189, 0]
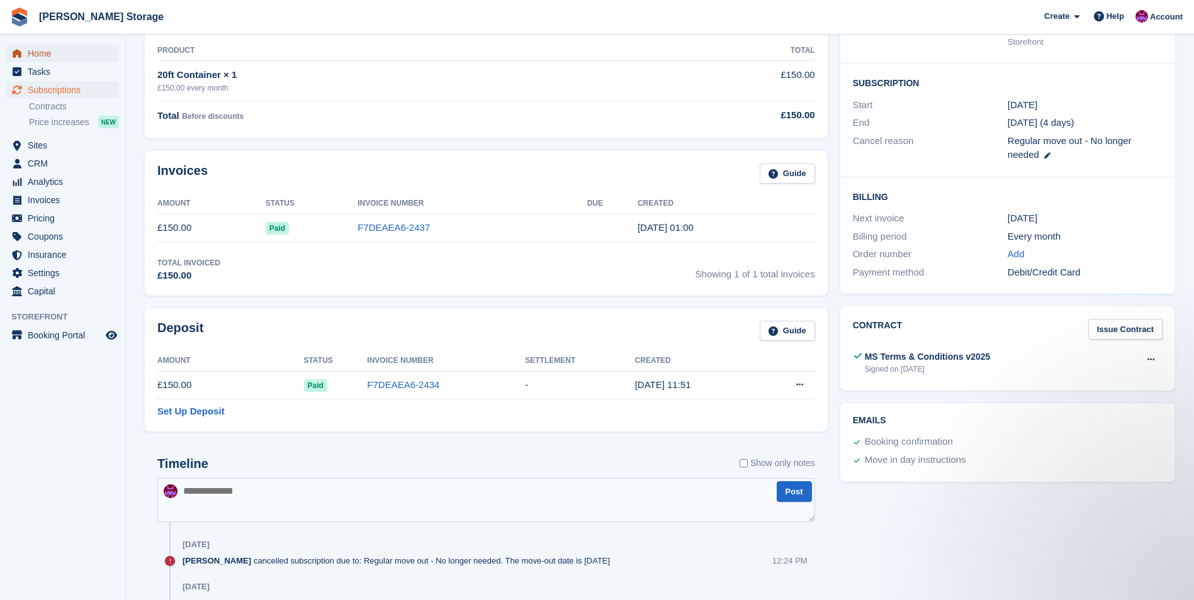
click at [49, 55] on span "Home" at bounding box center [66, 54] width 76 height 18
